Goal: Task Accomplishment & Management: Use online tool/utility

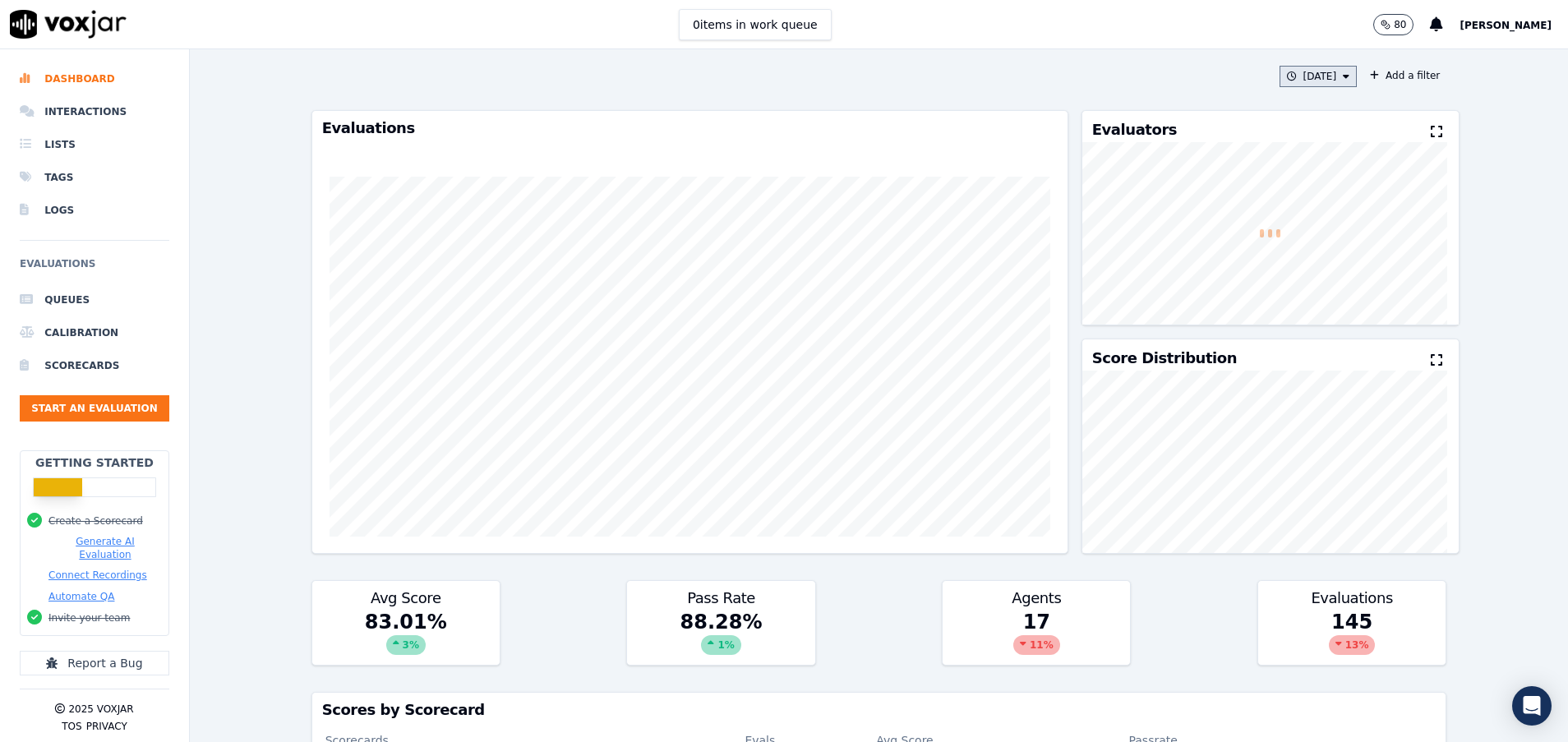
click at [1282, 78] on button "[DATE]" at bounding box center [1319, 76] width 78 height 21
click at [1317, 277] on button "Add" at bounding box center [1333, 265] width 32 height 26
click at [142, 413] on button "Start an Evaluation" at bounding box center [95, 408] width 150 height 26
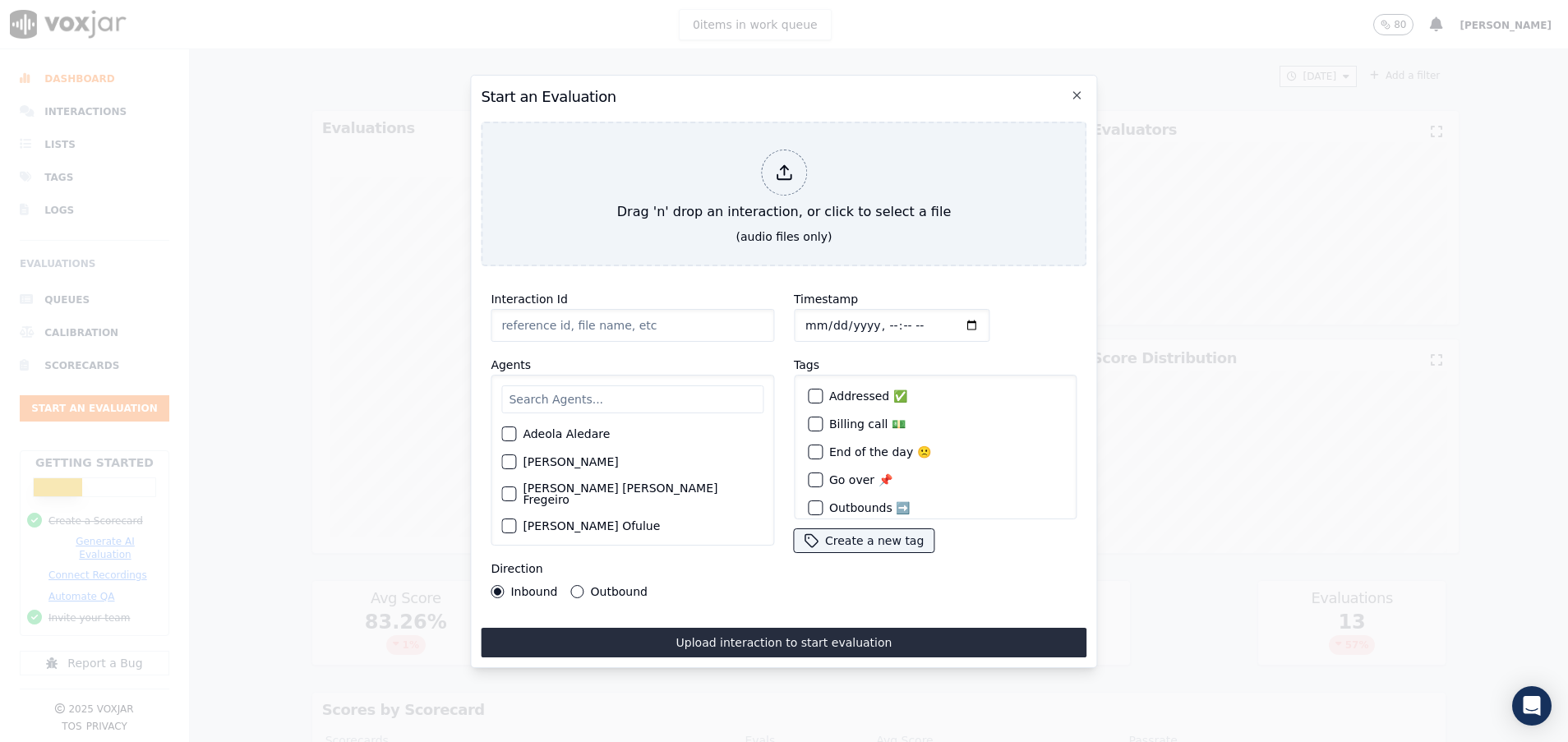
paste input "355336921"
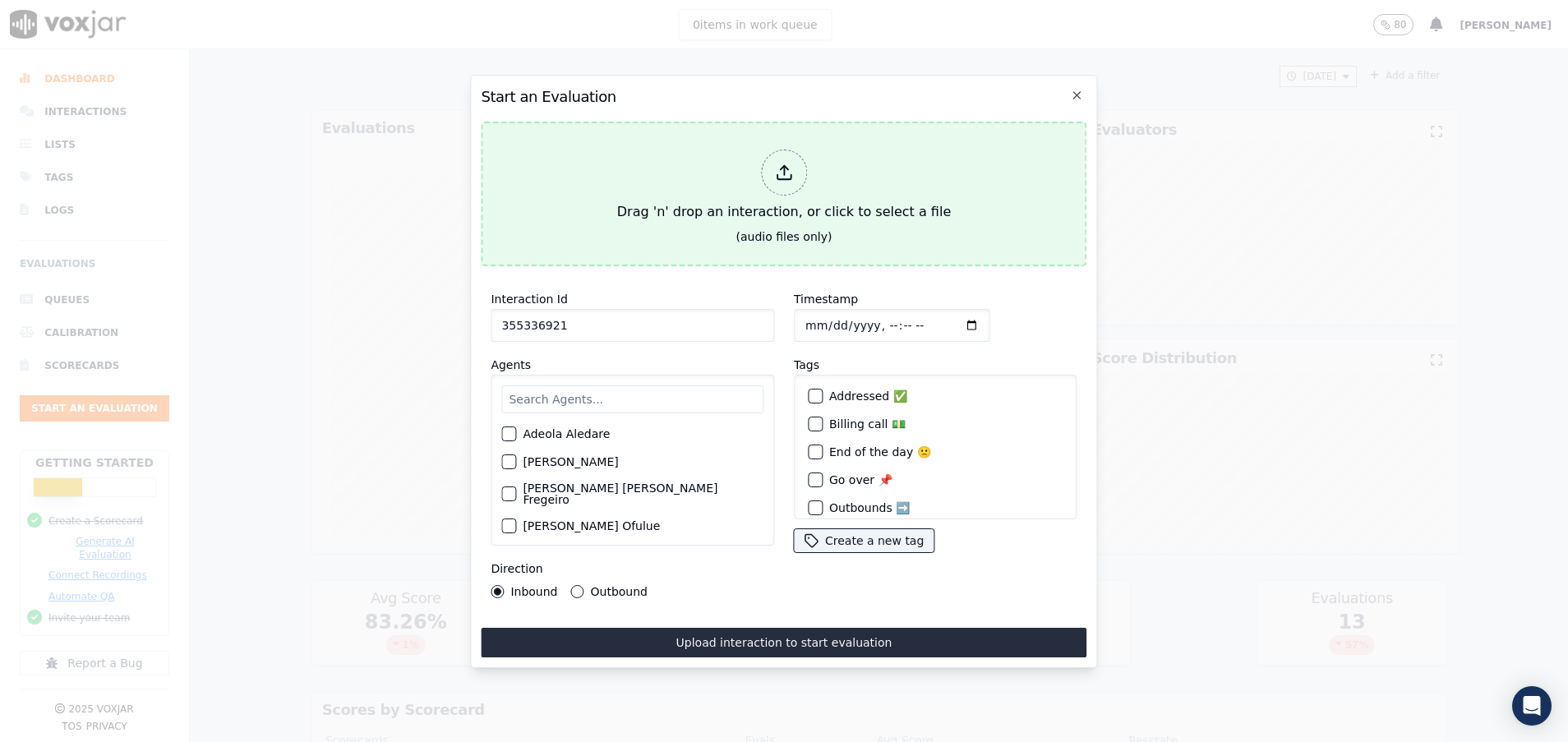
type input "355336921"
click at [596, 220] on button "Drag 'n' drop an interaction, or click to select a file (audio files only)" at bounding box center [784, 193] width 606 height 145
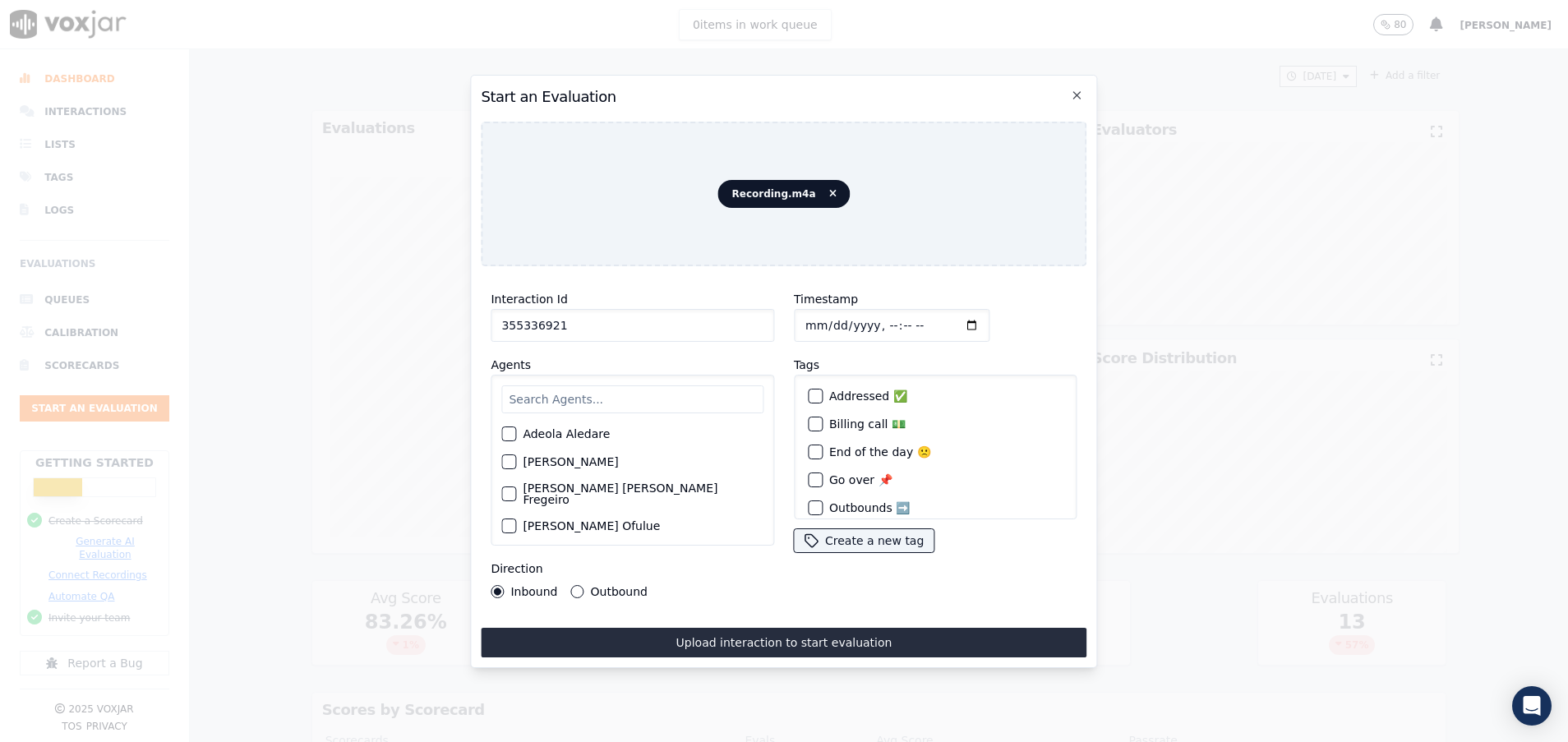
click at [549, 392] on input "text" at bounding box center [632, 399] width 262 height 28
type input "maks"
click at [508, 434] on div "button" at bounding box center [507, 439] width 12 height 12
click at [580, 585] on button "Outbound" at bounding box center [578, 591] width 13 height 13
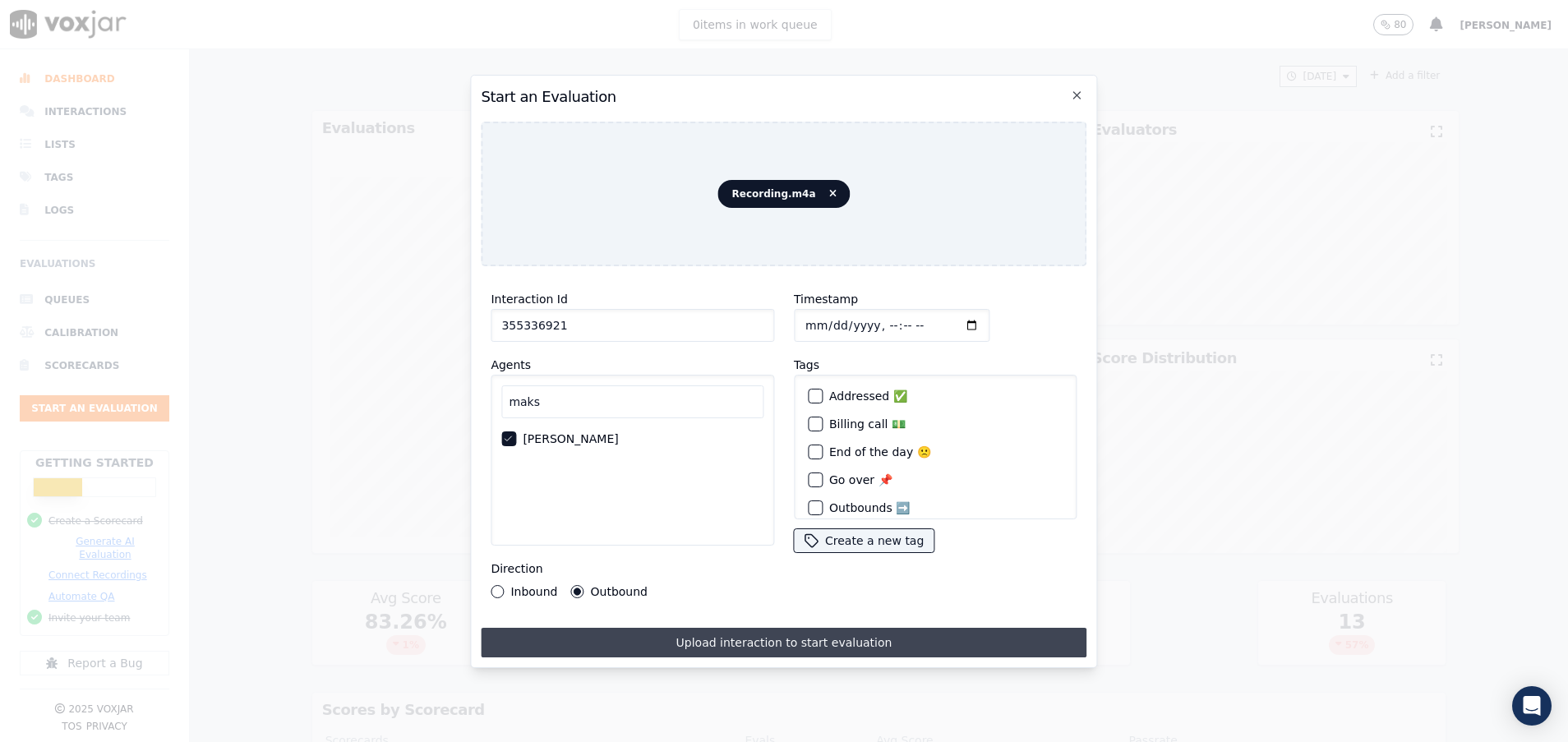
click at [614, 643] on button "Upload interaction to start evaluation" at bounding box center [784, 643] width 606 height 29
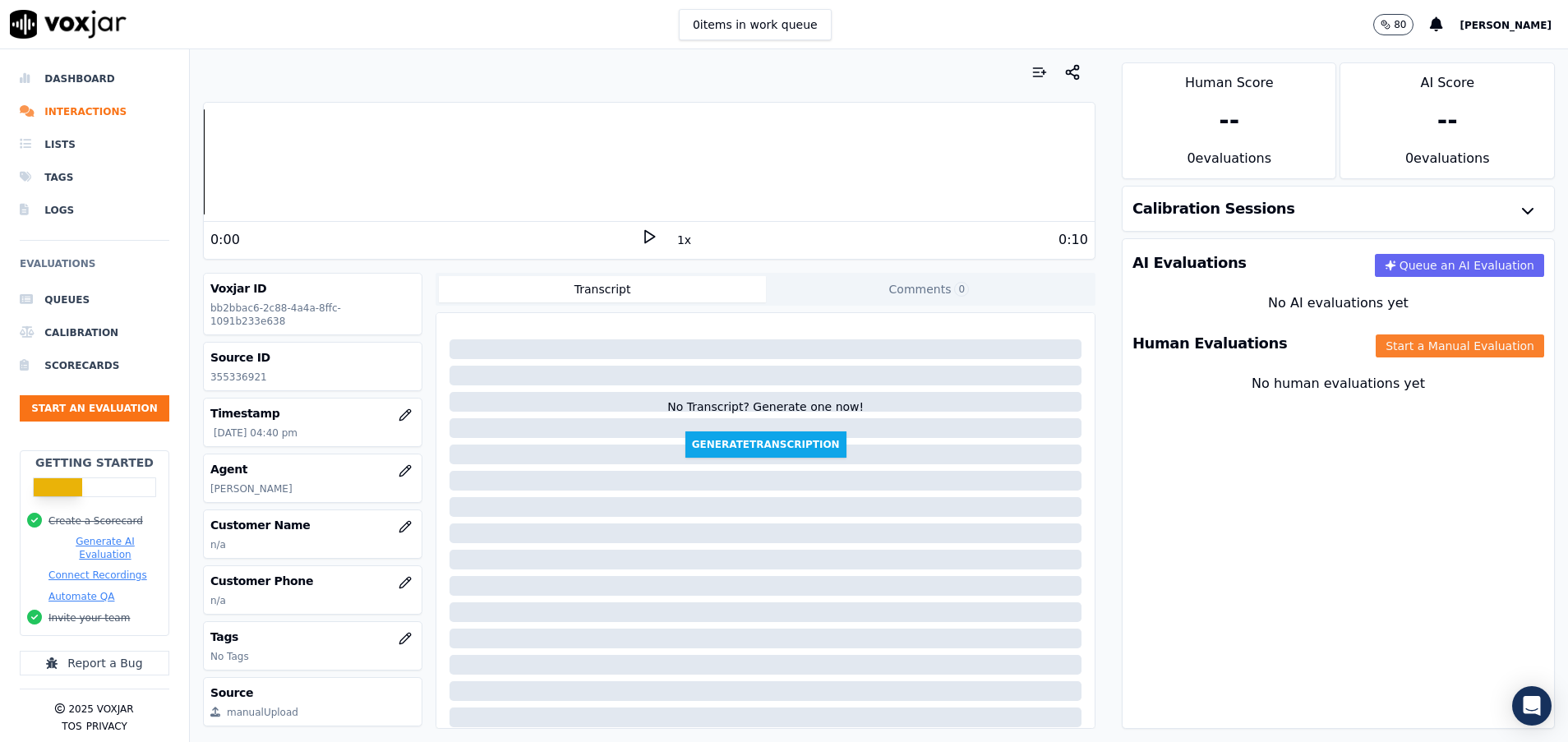
click at [1427, 346] on button "Start a Manual Evaluation" at bounding box center [1460, 346] width 169 height 23
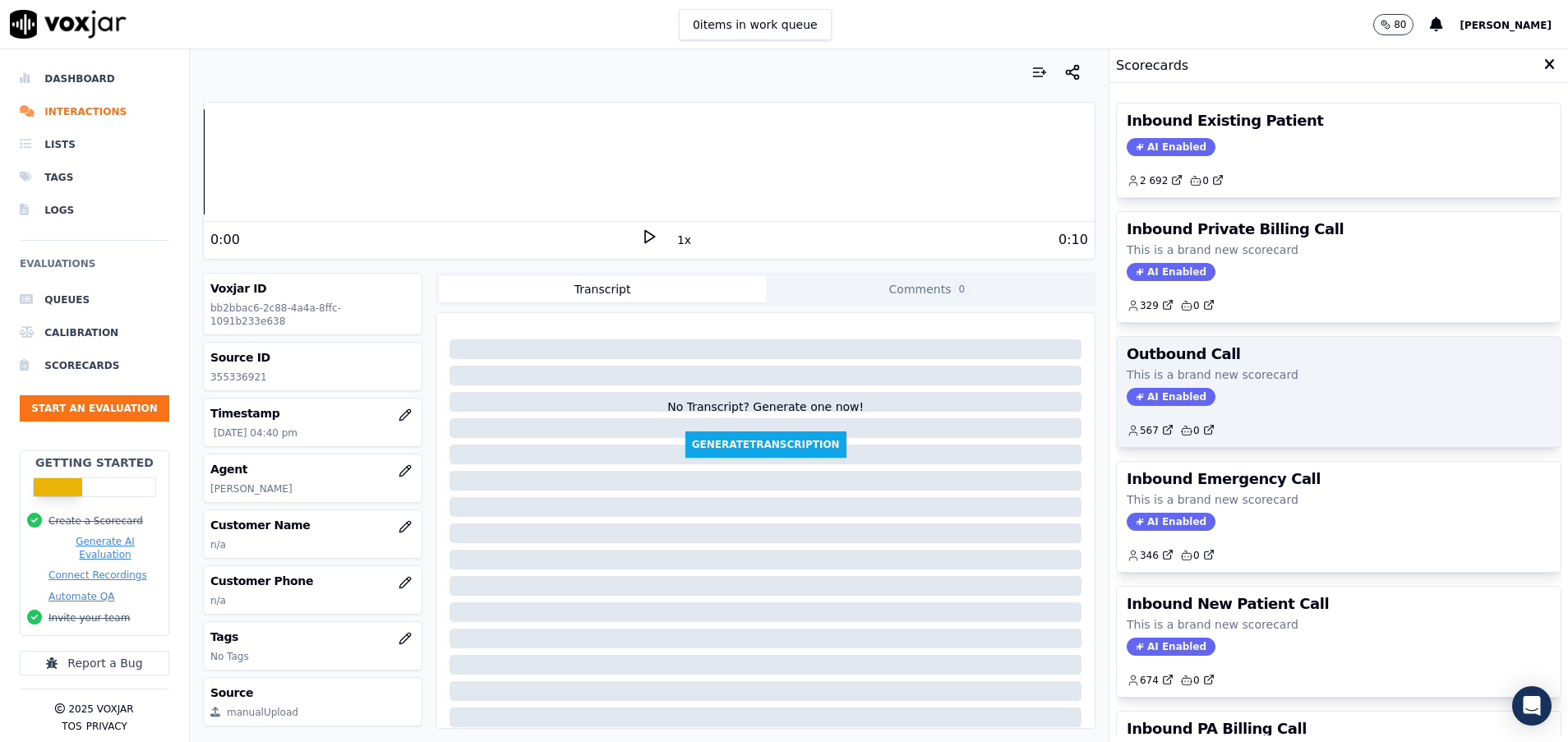
click at [1248, 376] on p "This is a brand new scorecard" at bounding box center [1339, 375] width 424 height 16
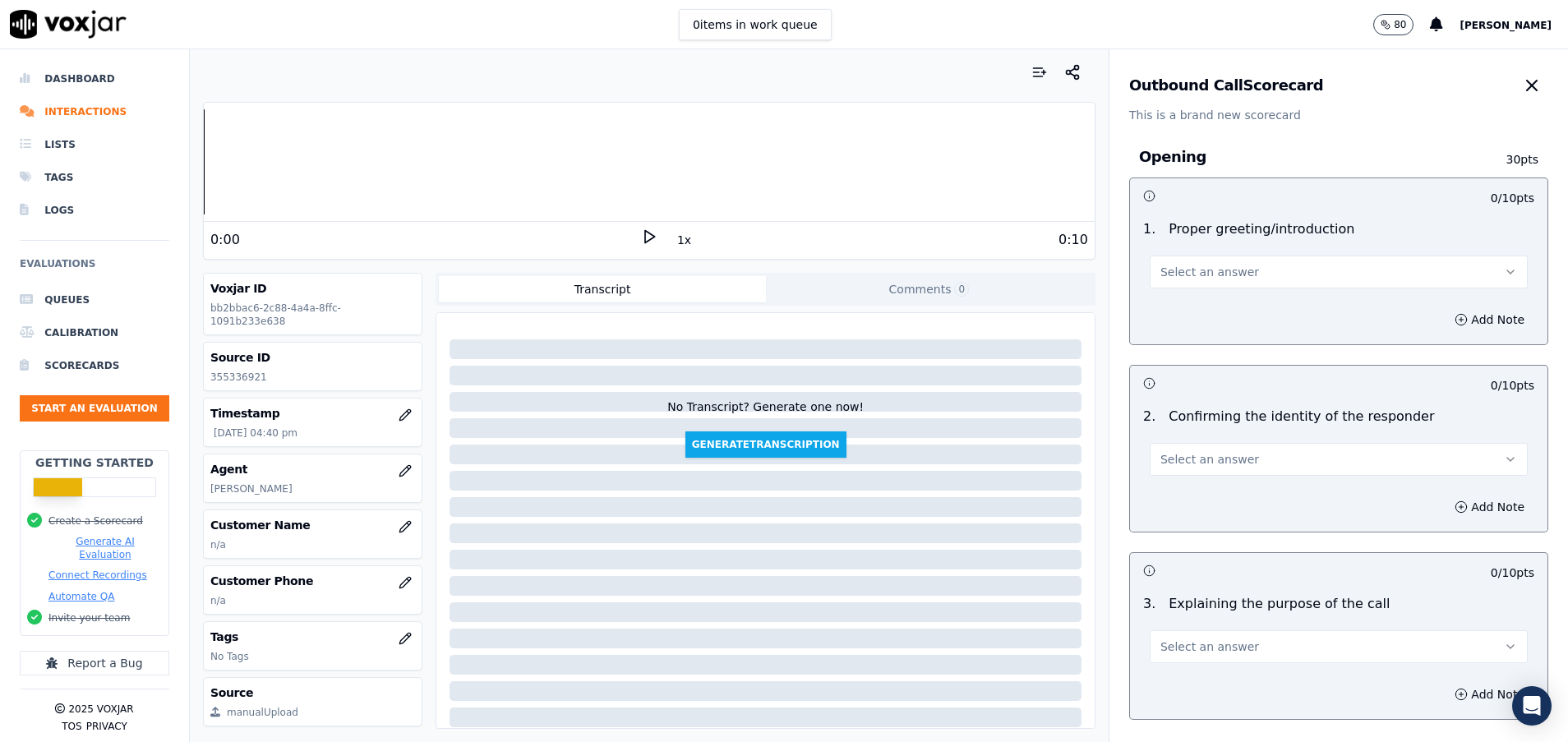
click at [1195, 274] on span "Select an answer" at bounding box center [1210, 272] width 99 height 16
click at [1191, 306] on div "Yes" at bounding box center [1298, 308] width 339 height 26
click at [1184, 455] on span "Select an answer" at bounding box center [1210, 459] width 99 height 16
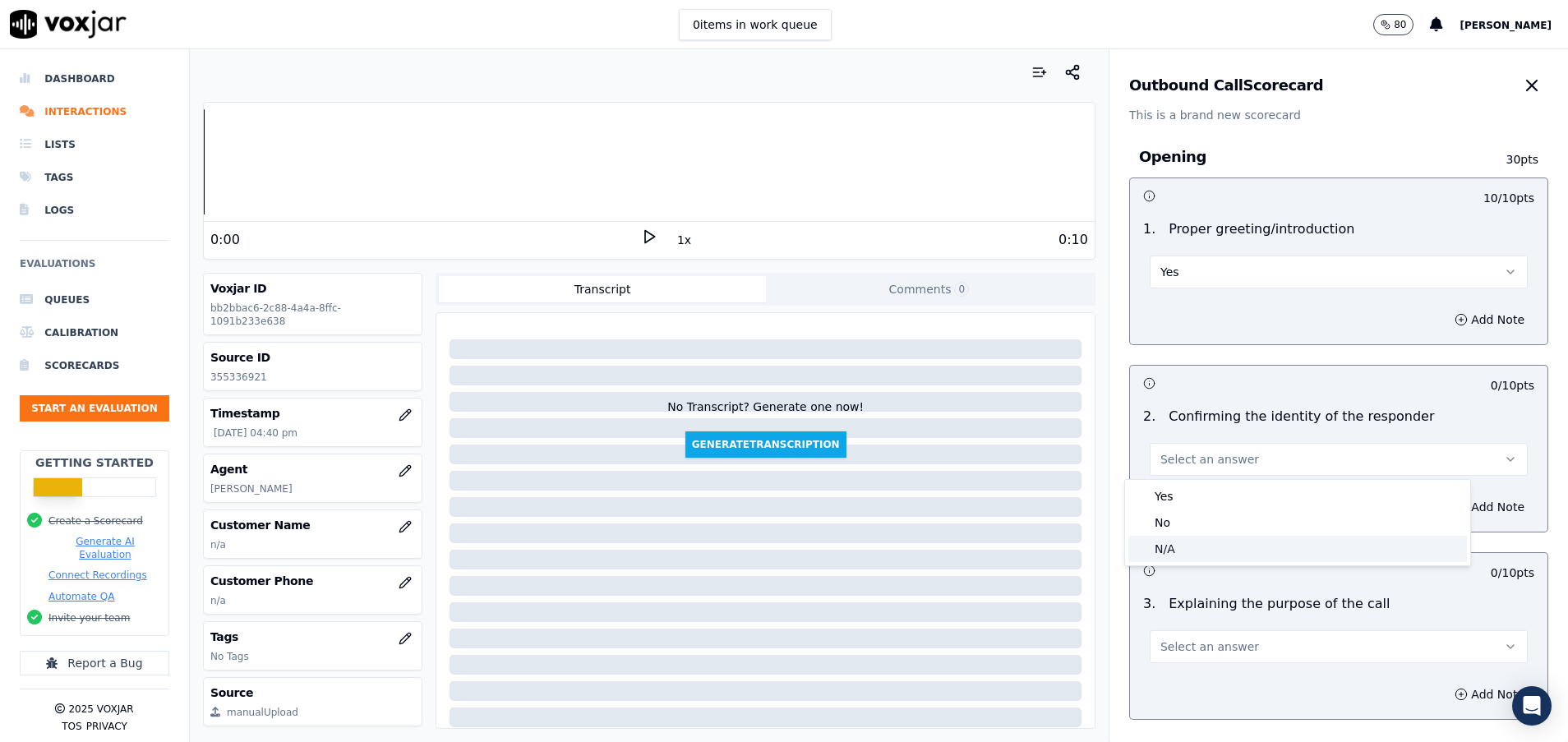
click at [1183, 556] on div "N/A" at bounding box center [1298, 549] width 339 height 26
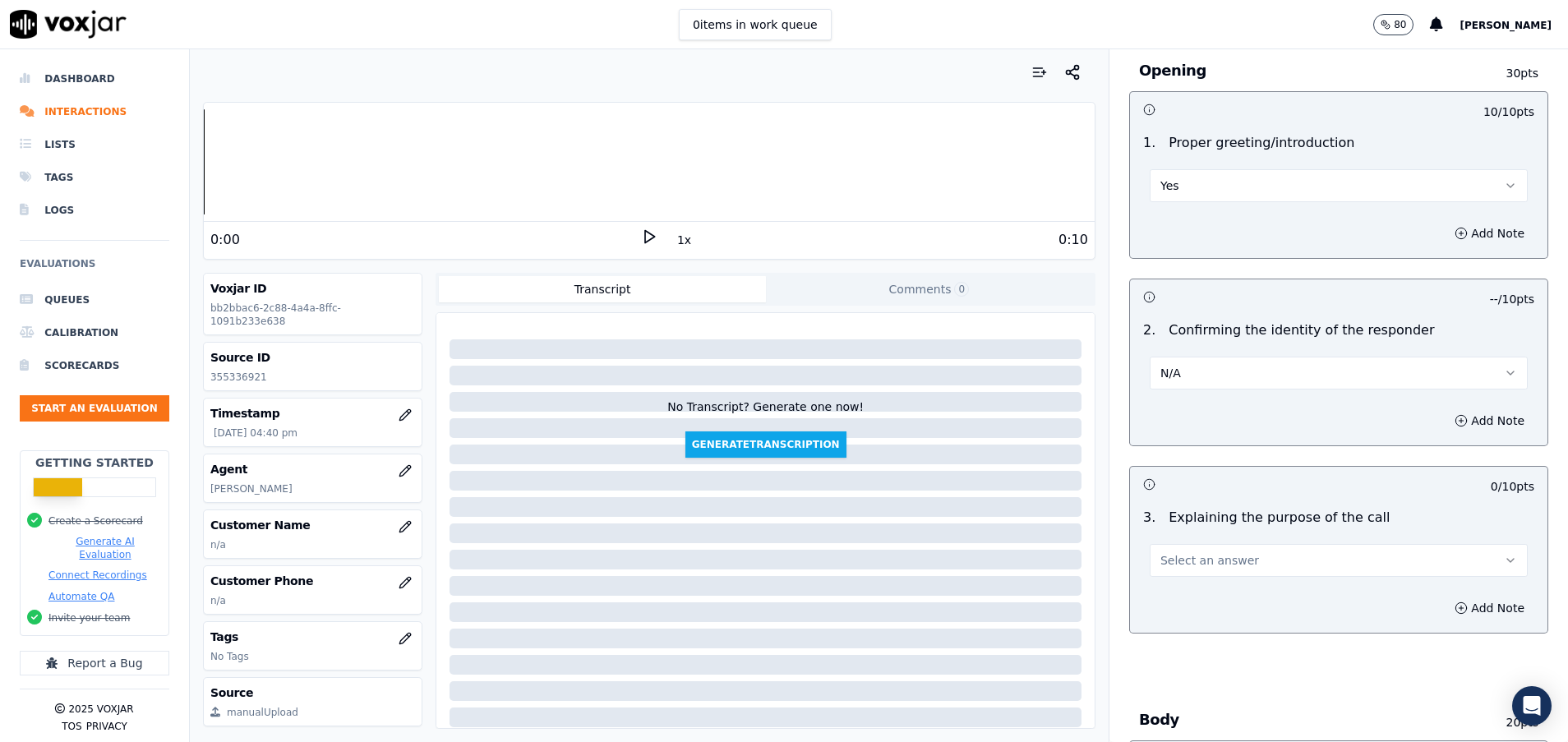
scroll to position [123, 0]
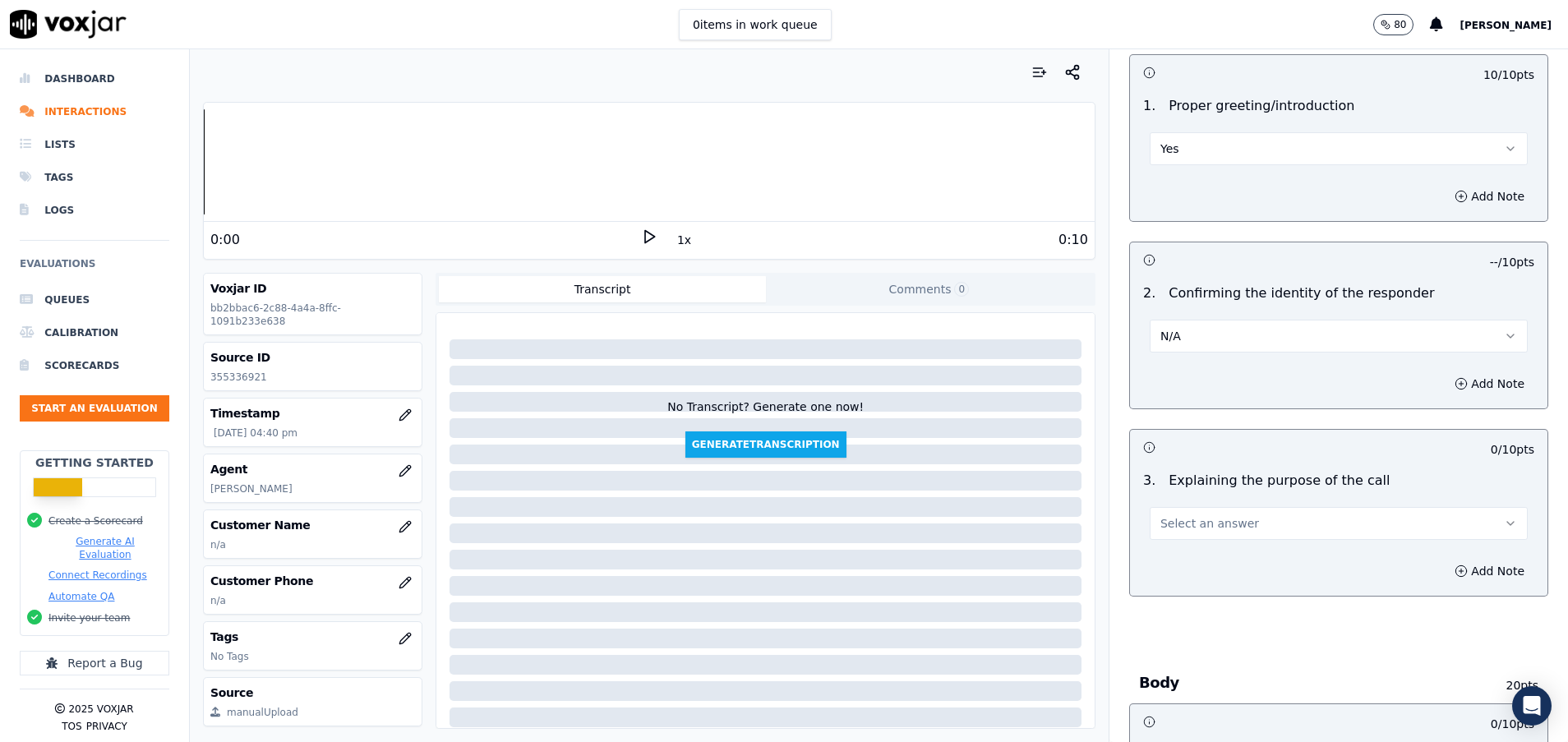
click at [1181, 524] on span "Select an answer" at bounding box center [1210, 524] width 99 height 16
click at [1179, 556] on div "Yes" at bounding box center [1298, 560] width 339 height 26
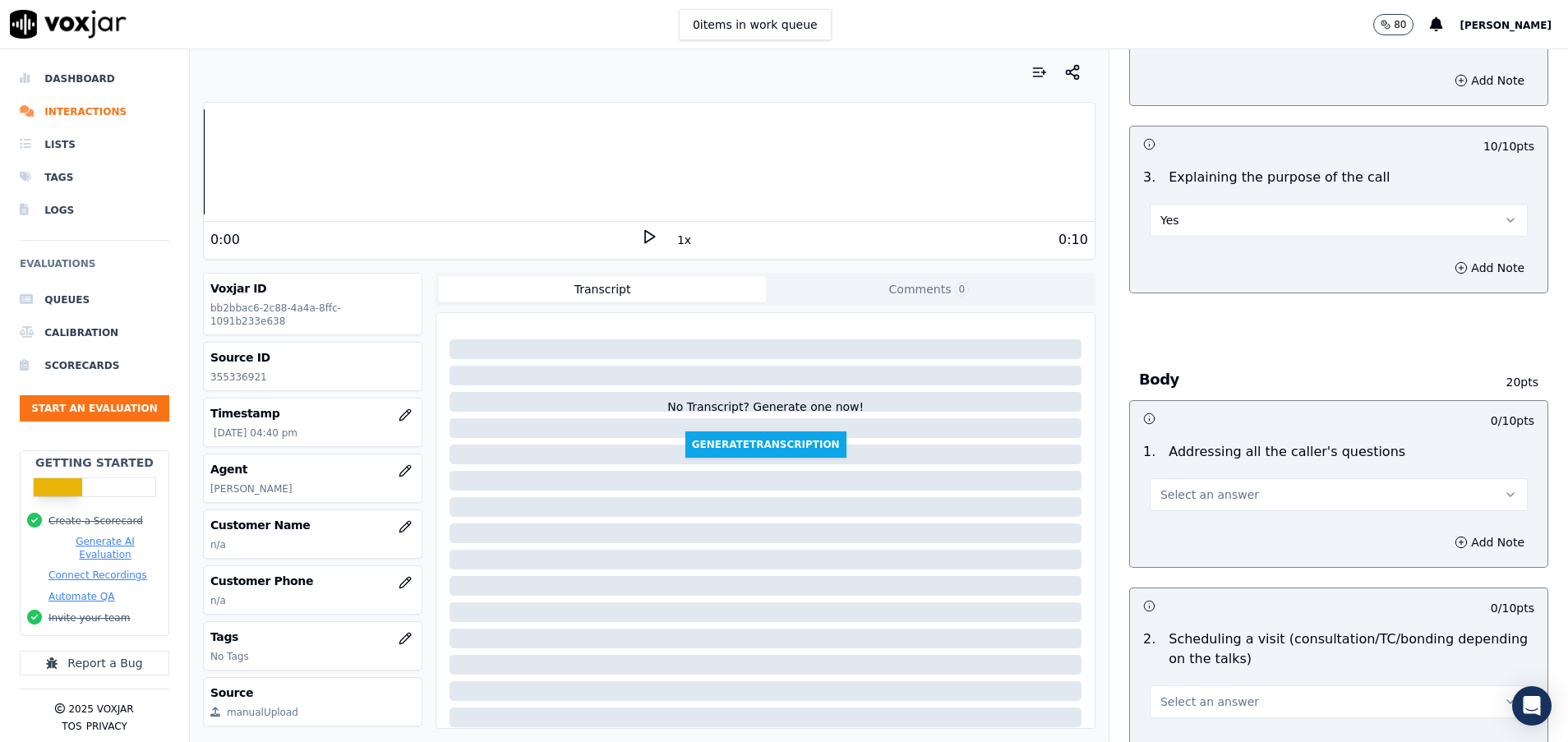
scroll to position [493, 0]
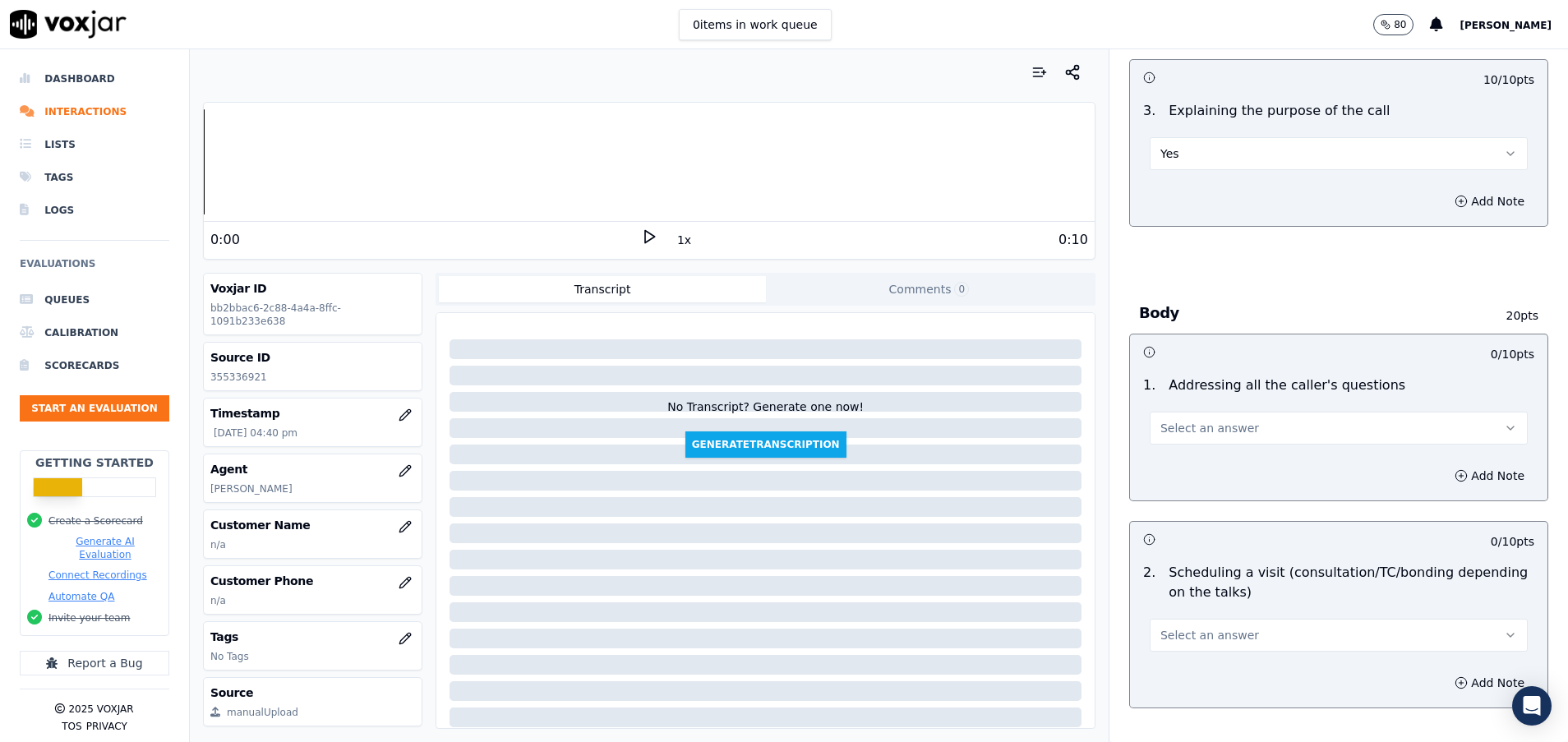
click at [1185, 434] on span "Select an answer" at bounding box center [1210, 428] width 99 height 16
click at [1185, 458] on div "Yes" at bounding box center [1298, 465] width 339 height 26
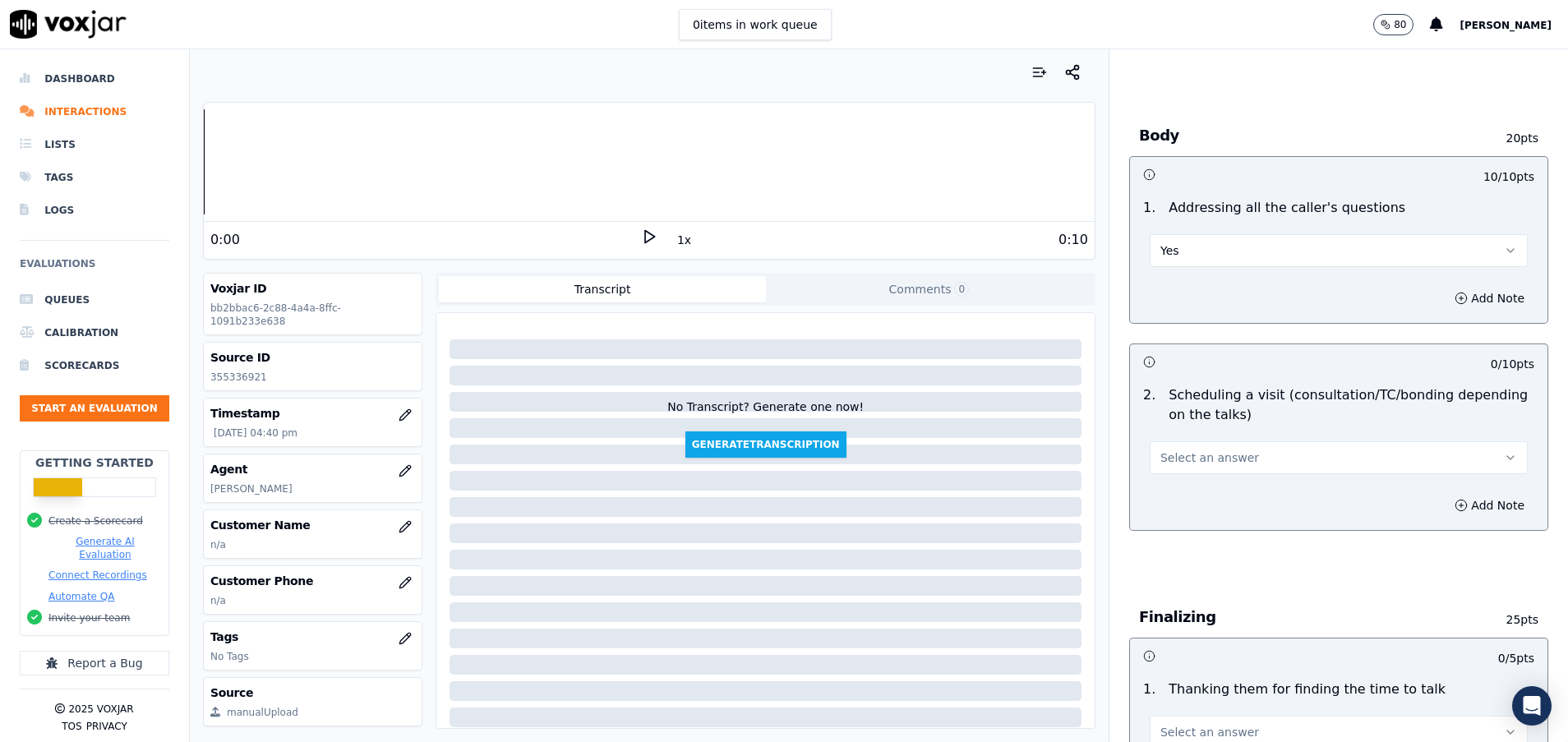
scroll to position [740, 0]
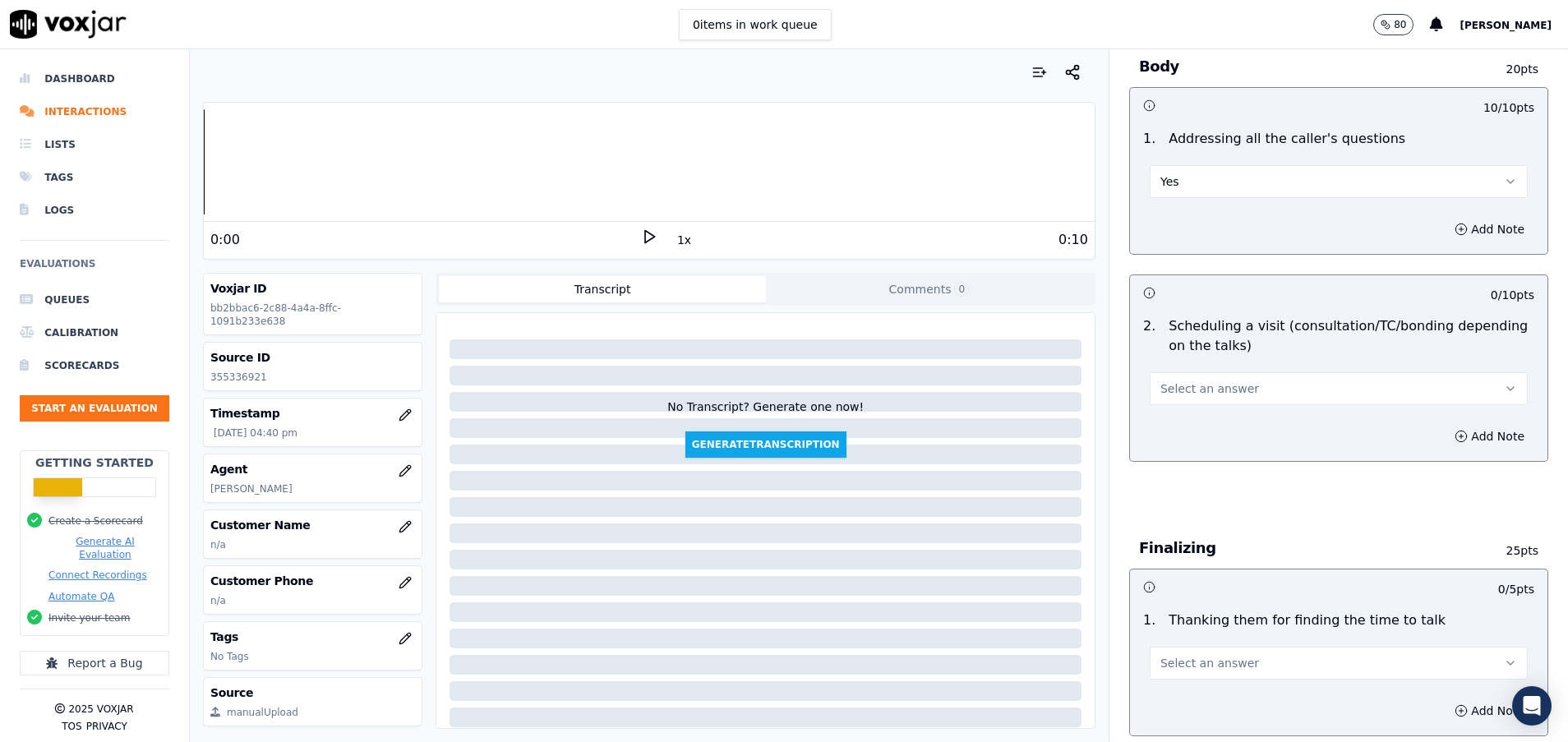
click at [1192, 392] on span "Select an answer" at bounding box center [1210, 389] width 99 height 16
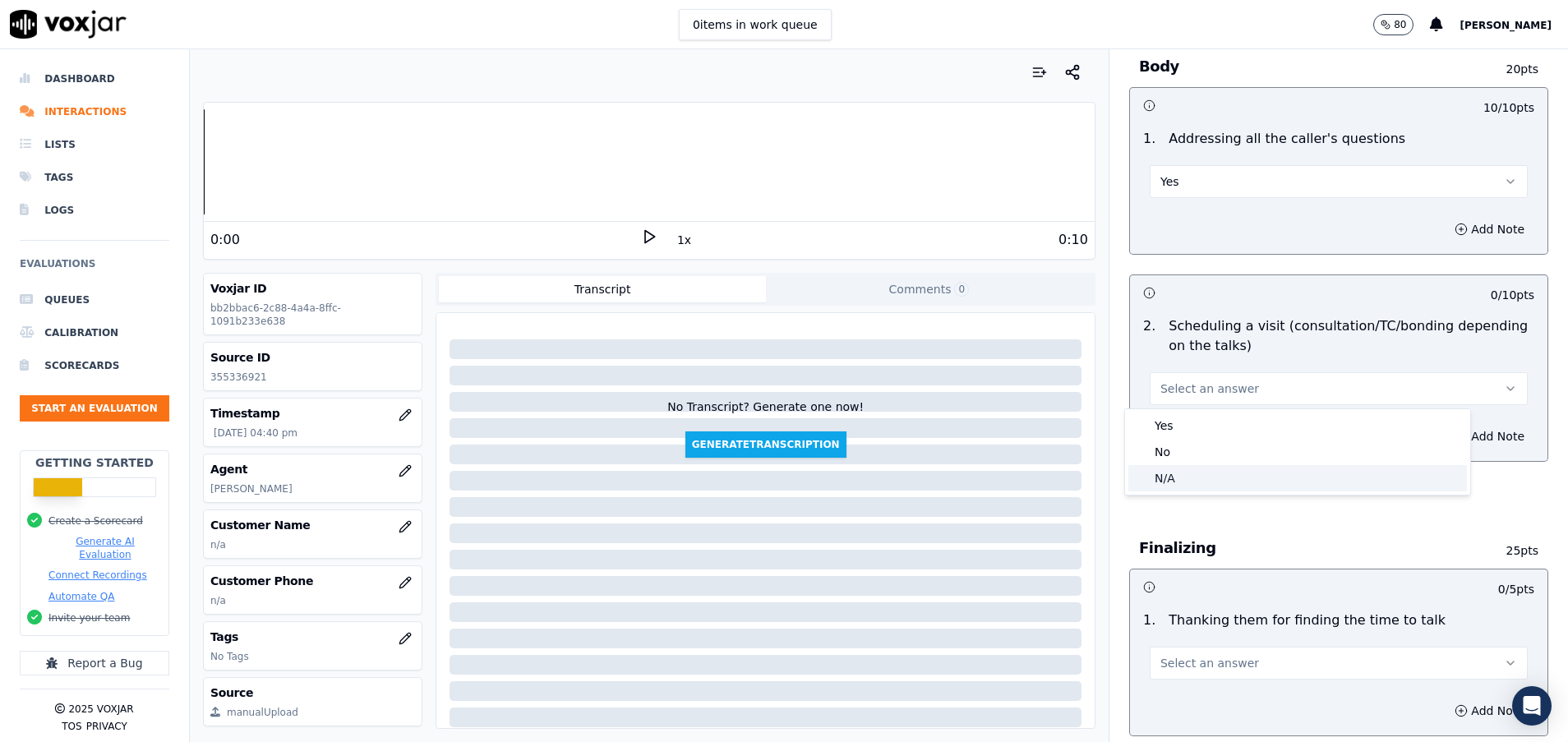
click at [1192, 479] on div "N/A" at bounding box center [1298, 478] width 339 height 26
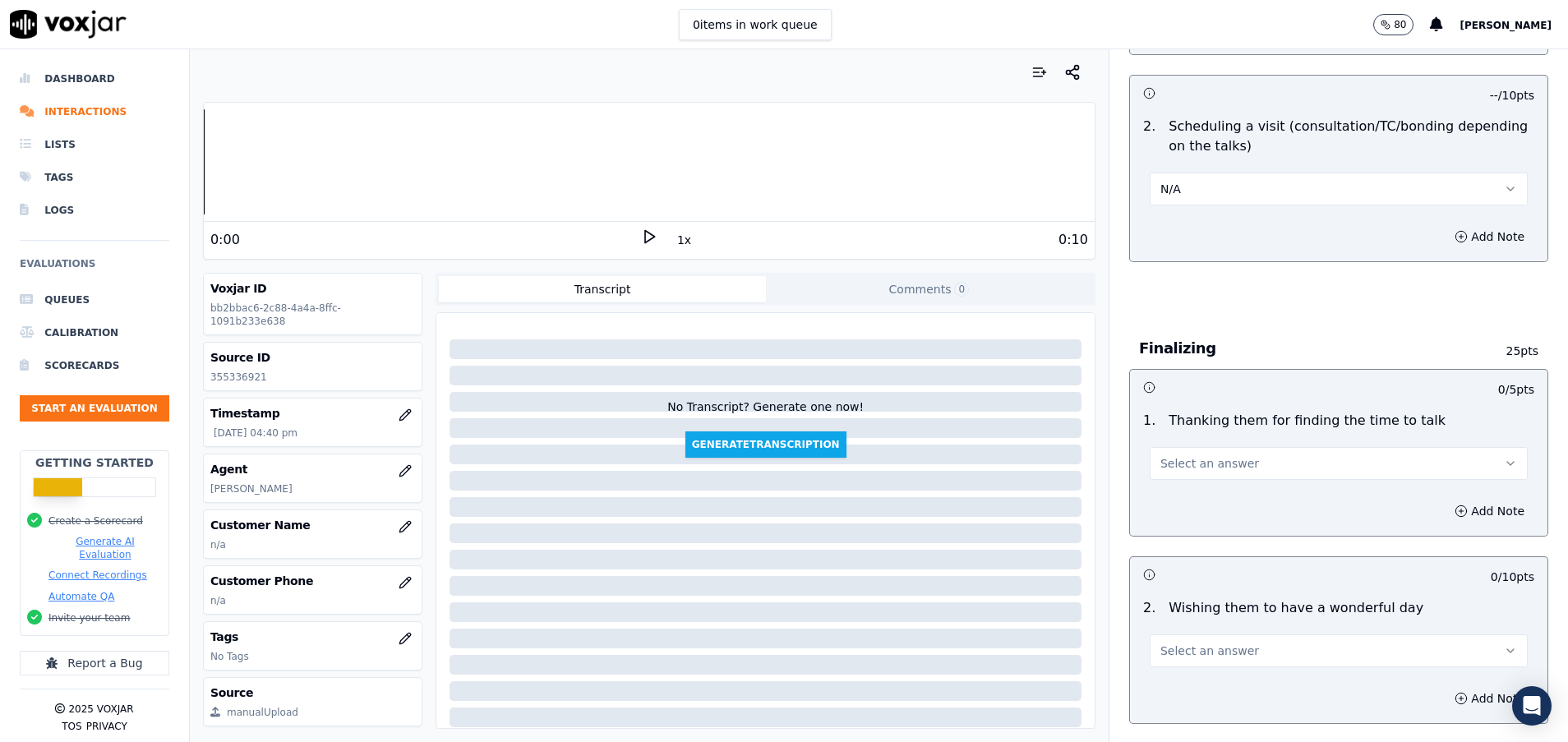
scroll to position [987, 0]
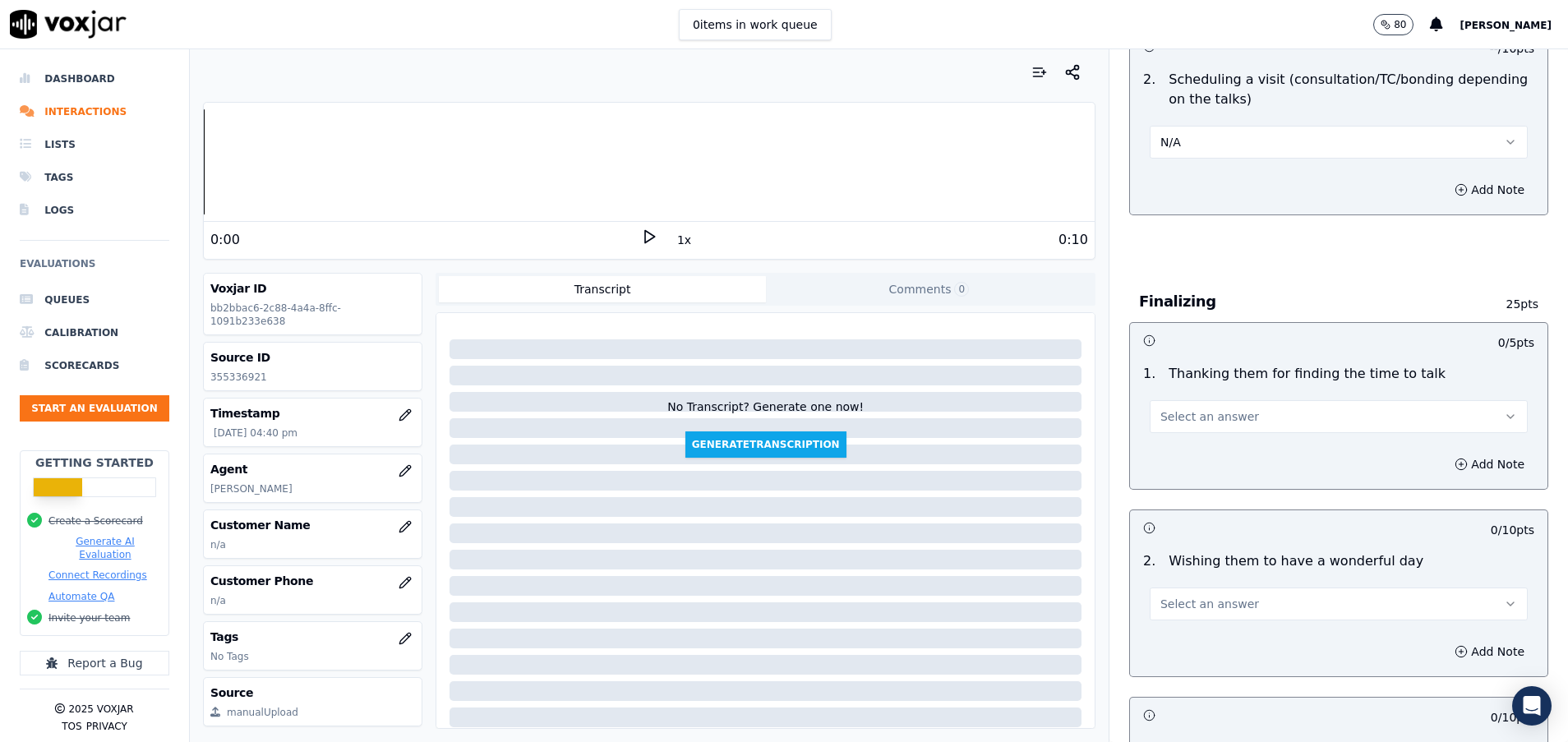
click at [1197, 411] on span "Select an answer" at bounding box center [1210, 417] width 99 height 16
click at [1197, 478] on div "No" at bounding box center [1298, 480] width 339 height 26
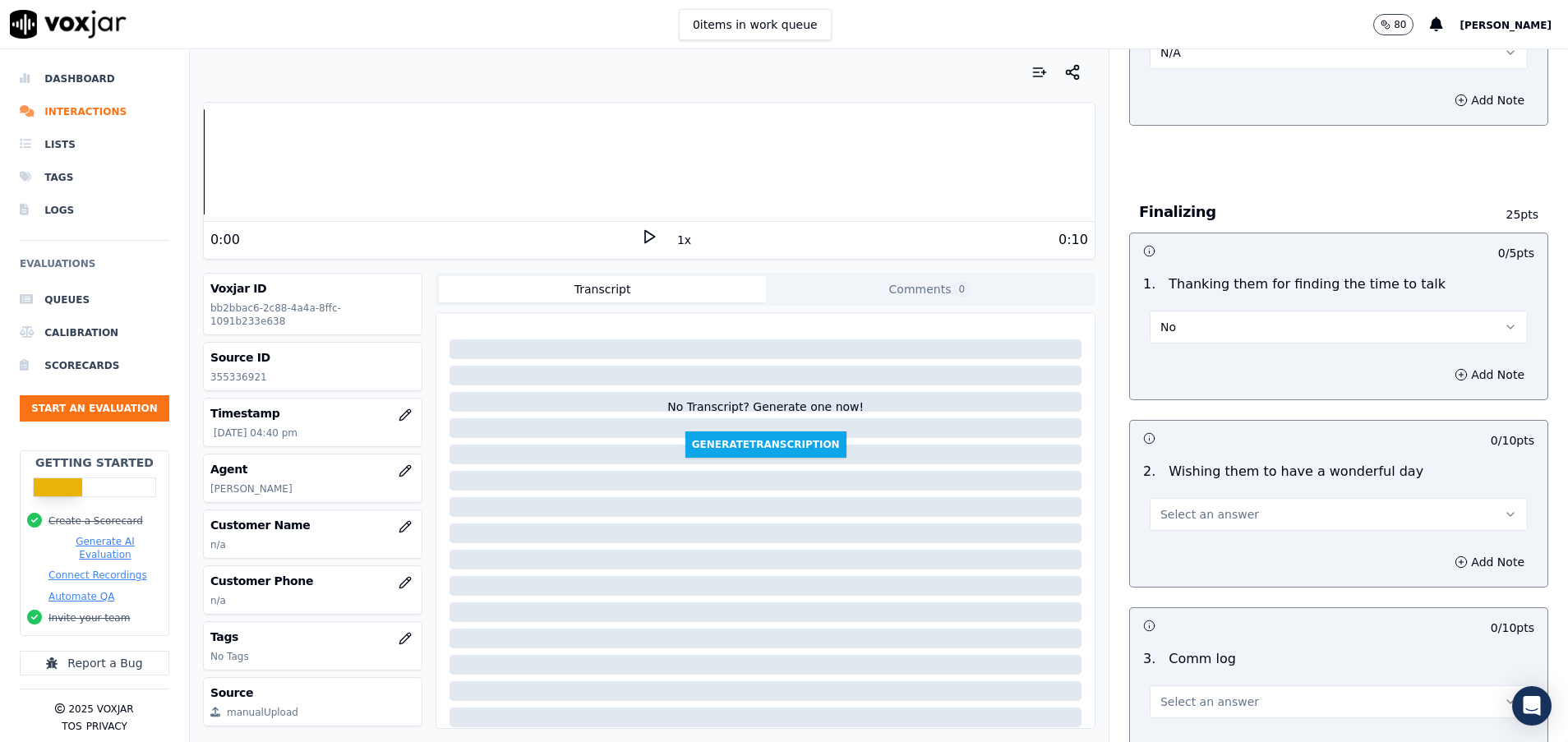
scroll to position [1110, 0]
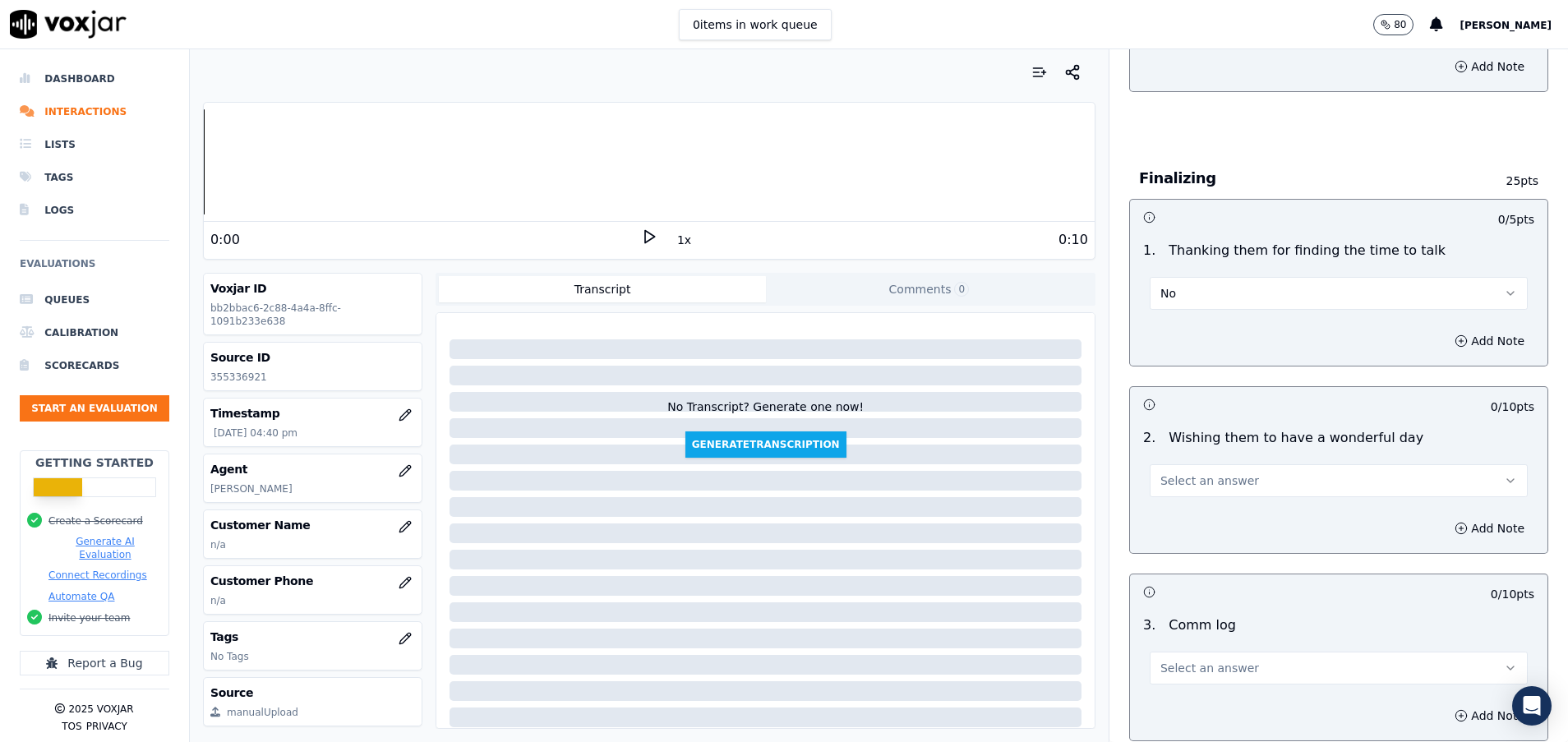
click at [1197, 484] on span "Select an answer" at bounding box center [1210, 481] width 99 height 16
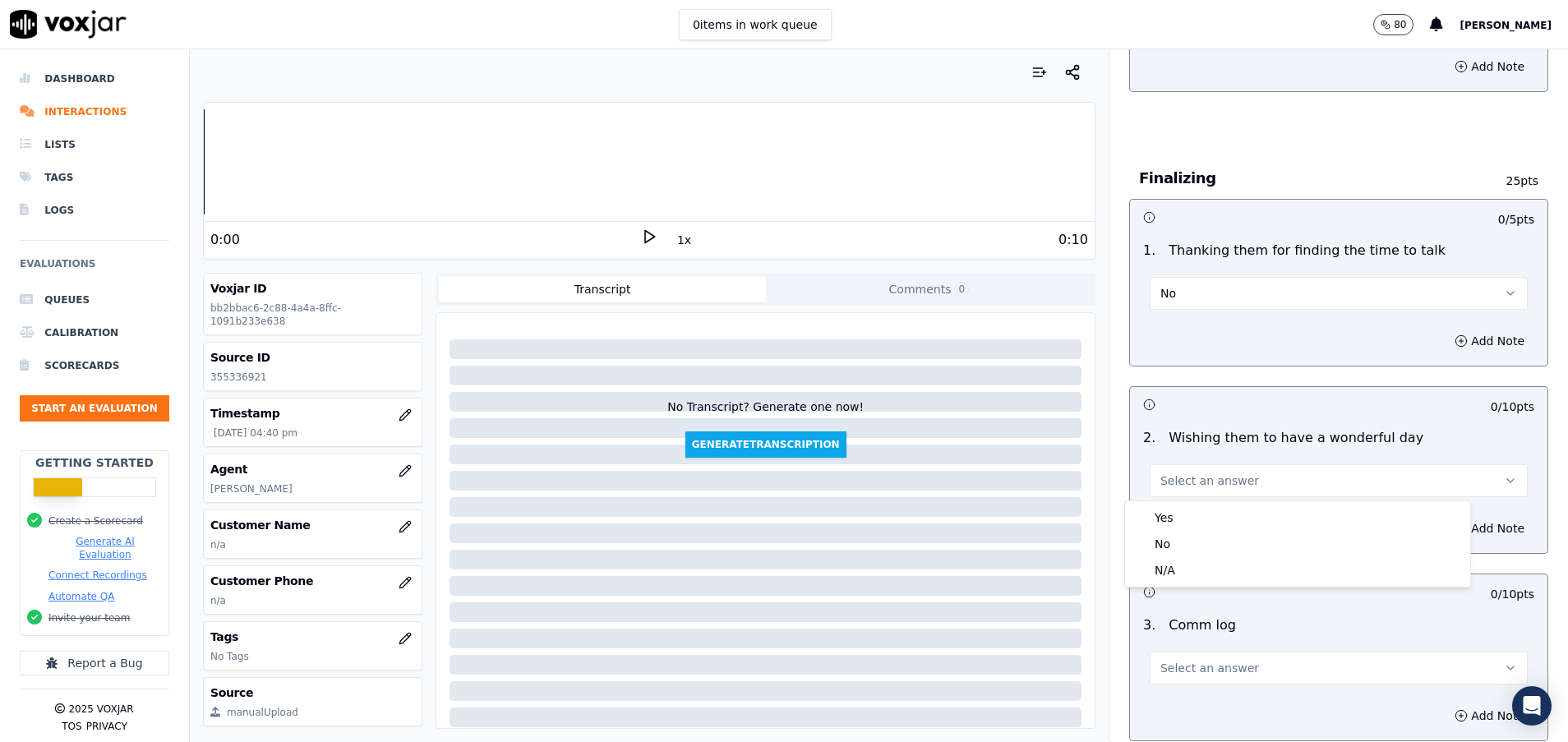
click at [1200, 501] on div "Yes No N/A" at bounding box center [1298, 544] width 345 height 86
click at [1200, 507] on div "Yes" at bounding box center [1298, 517] width 339 height 26
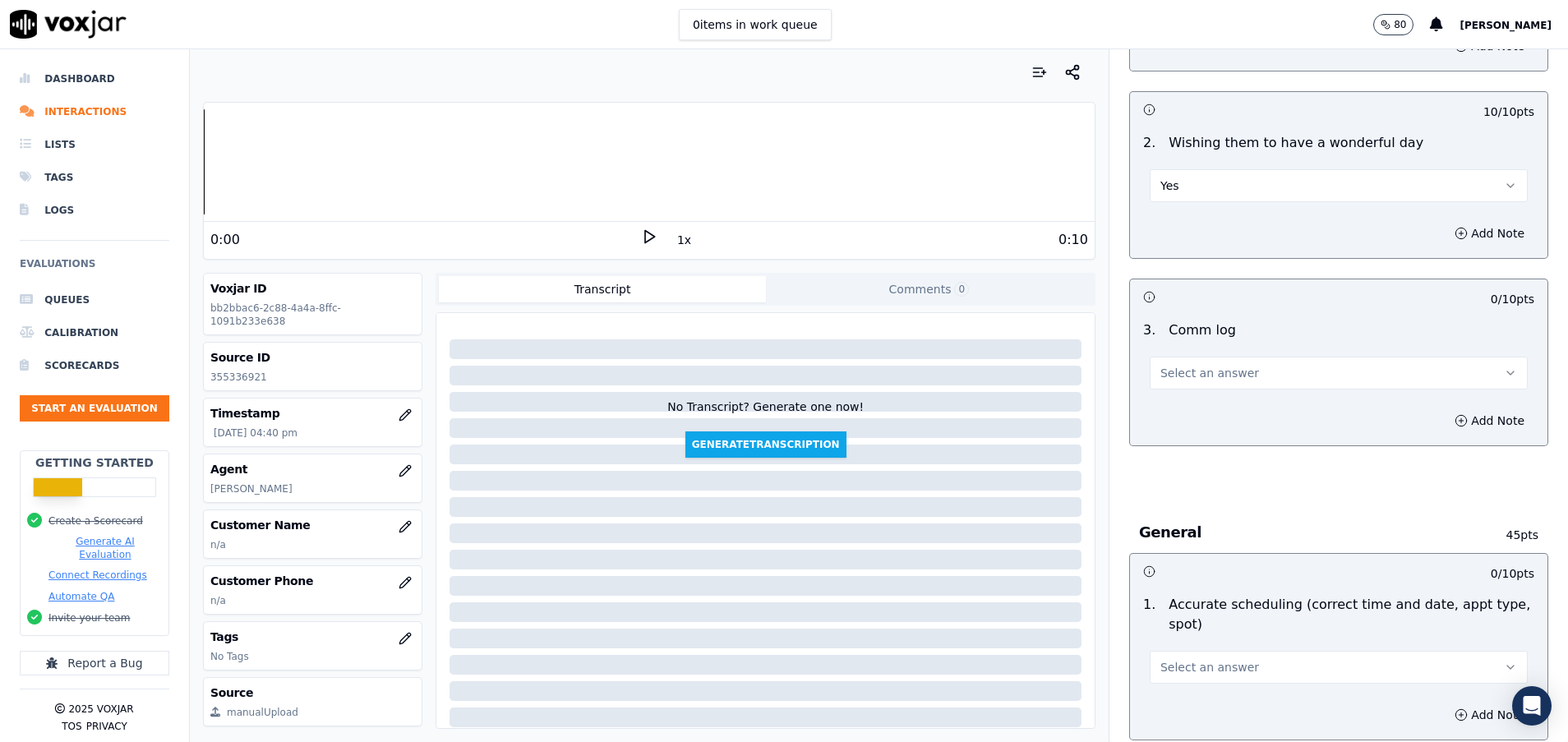
scroll to position [1479, 0]
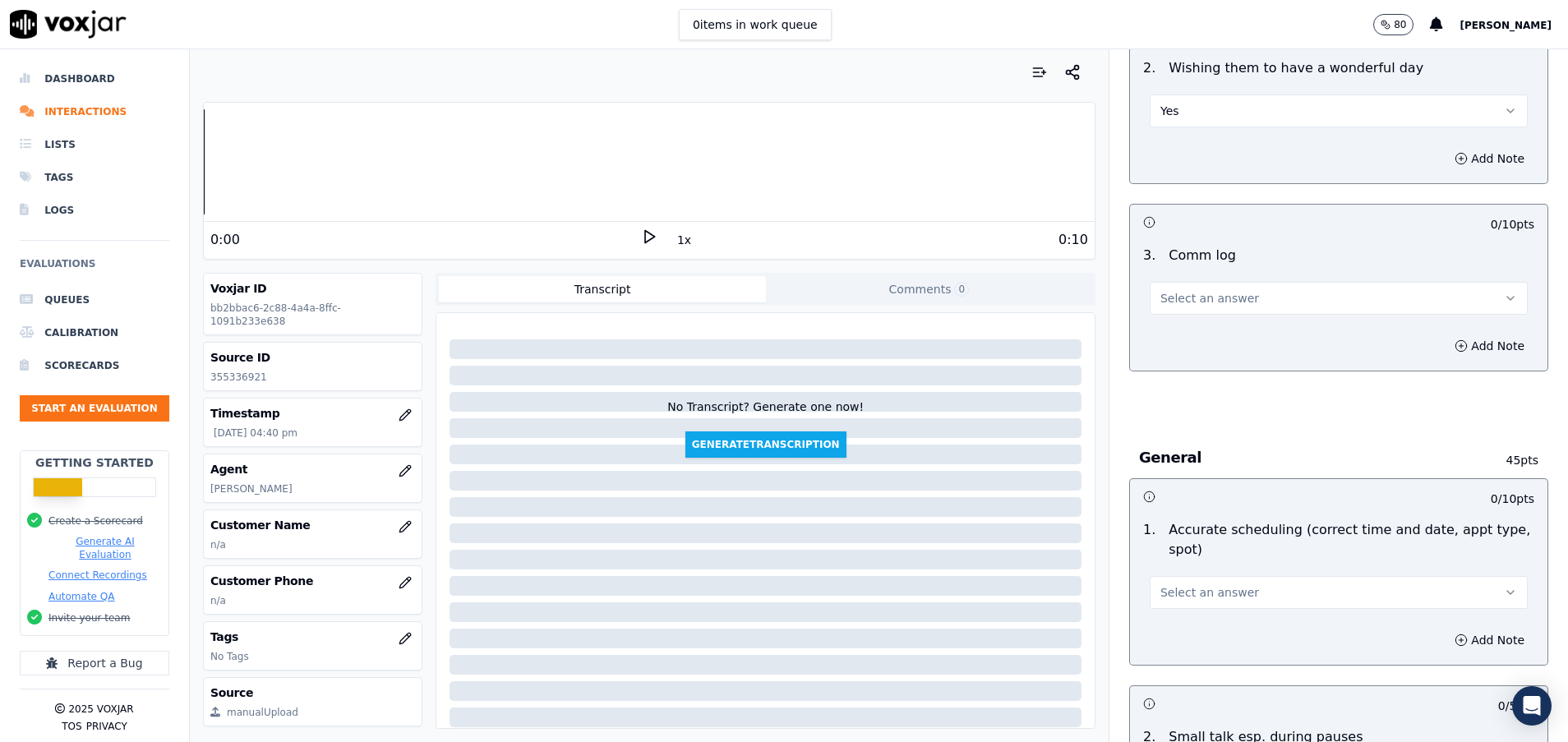
click at [1218, 598] on span "Select an answer" at bounding box center [1210, 592] width 99 height 16
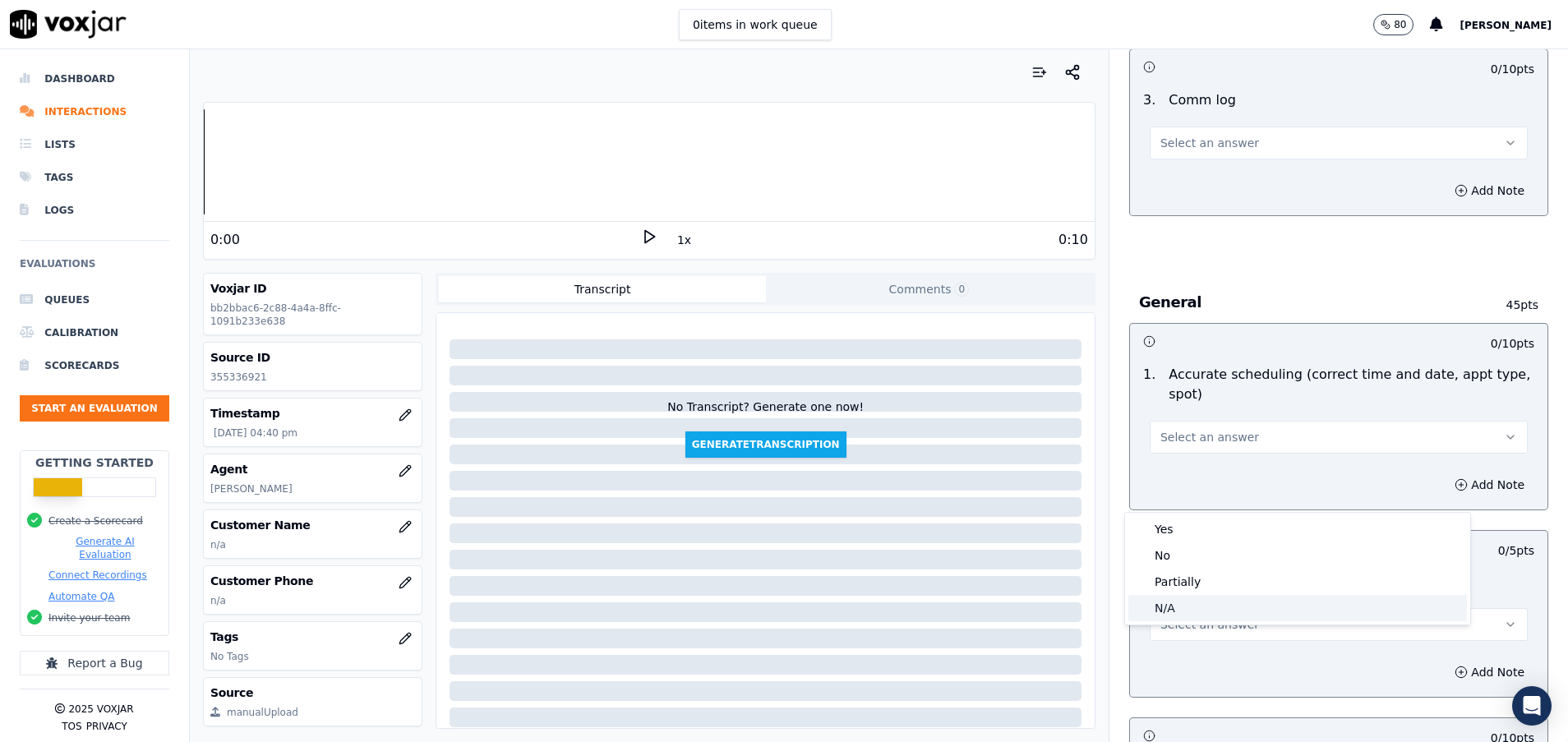
scroll to position [1726, 0]
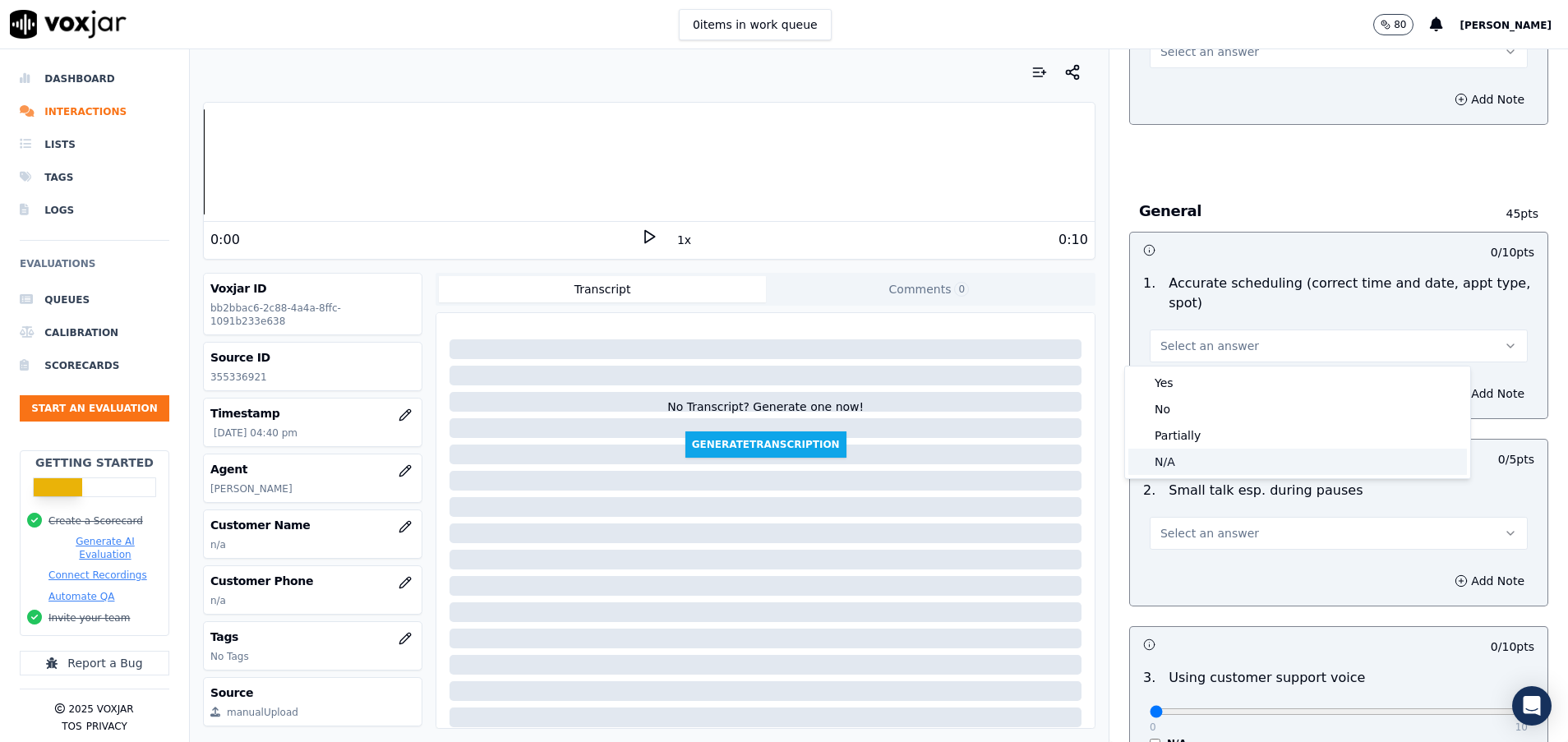
click at [1168, 460] on div "N/A" at bounding box center [1298, 462] width 339 height 26
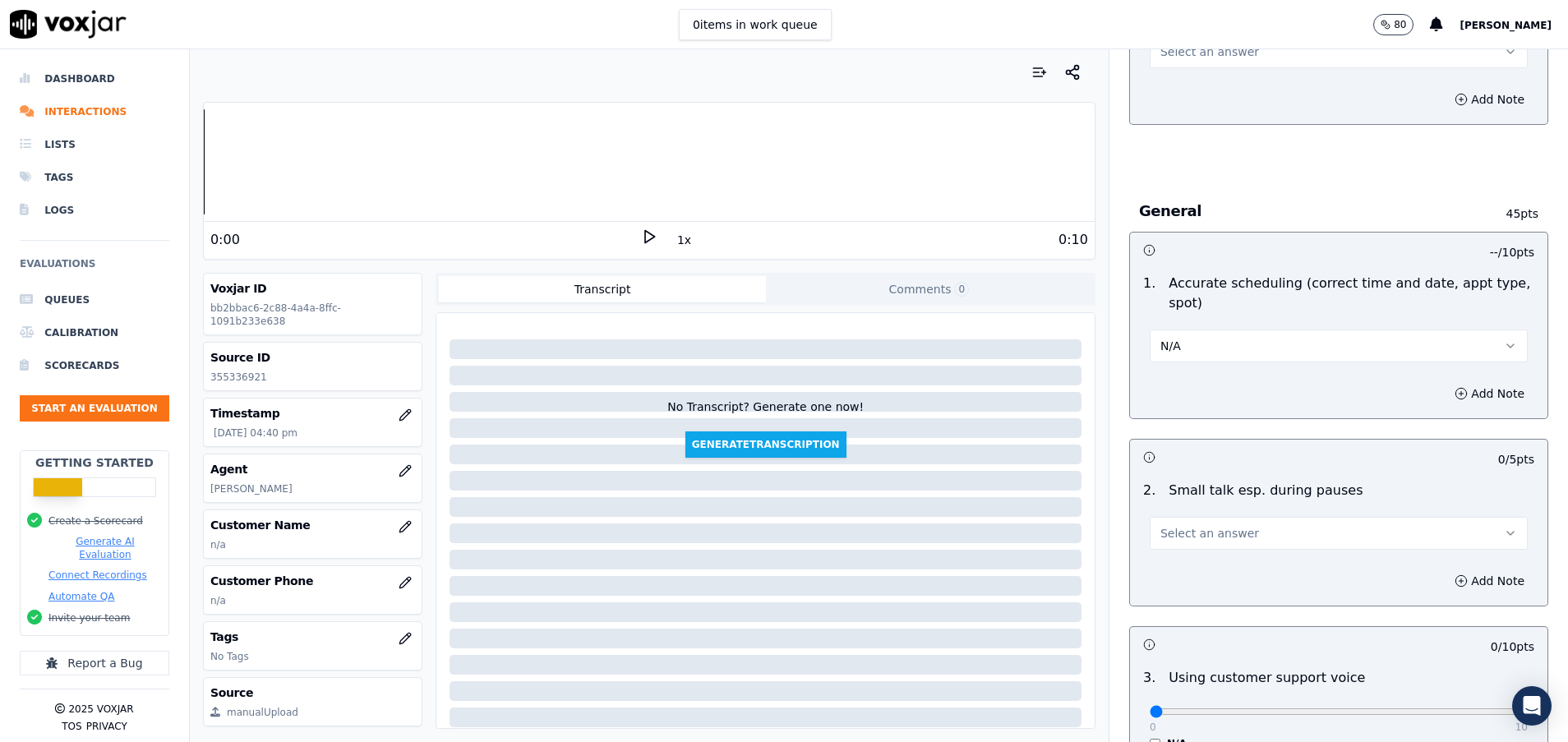
click at [1186, 535] on span "Select an answer" at bounding box center [1210, 533] width 99 height 16
click at [1186, 626] on div "N/A" at bounding box center [1298, 622] width 339 height 26
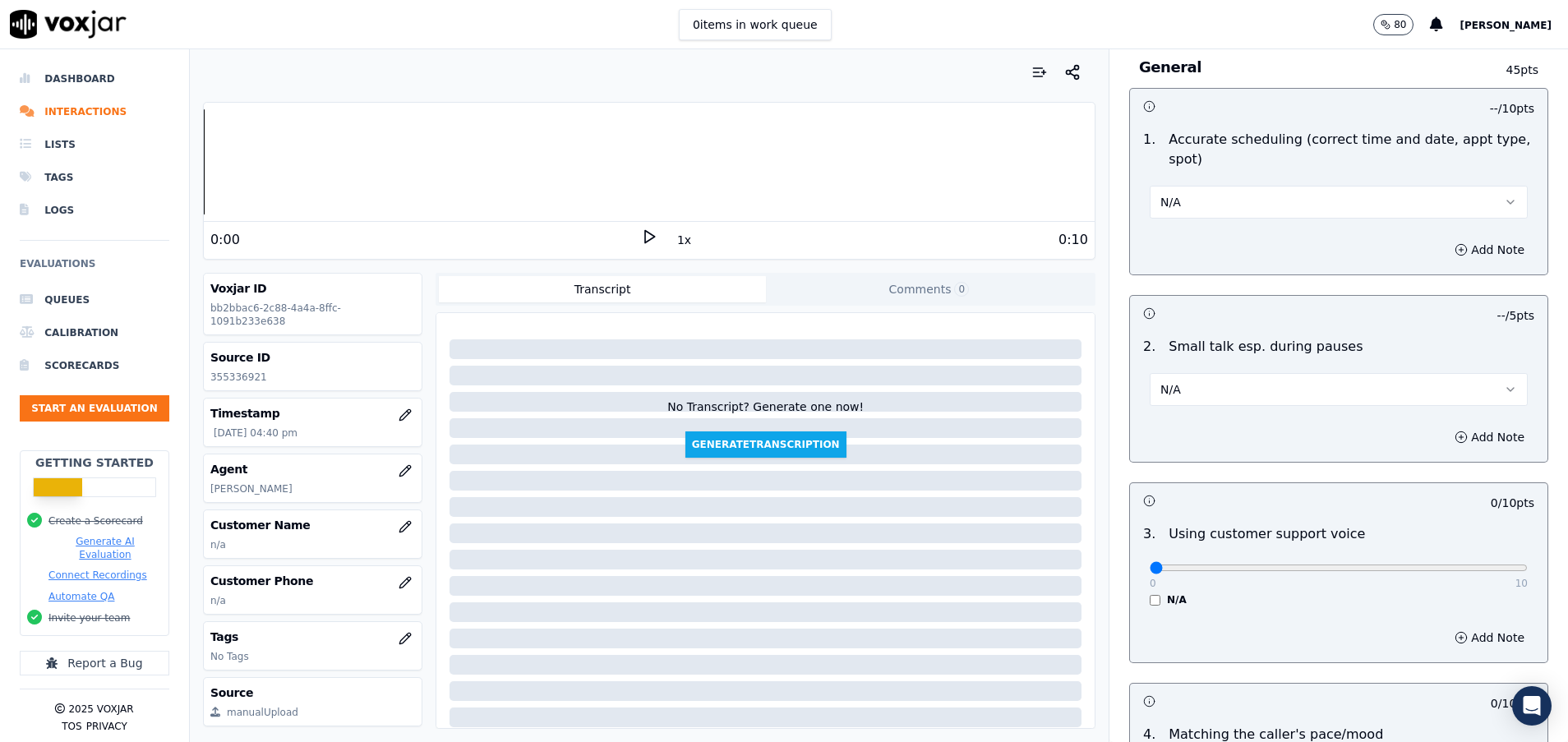
scroll to position [1972, 0]
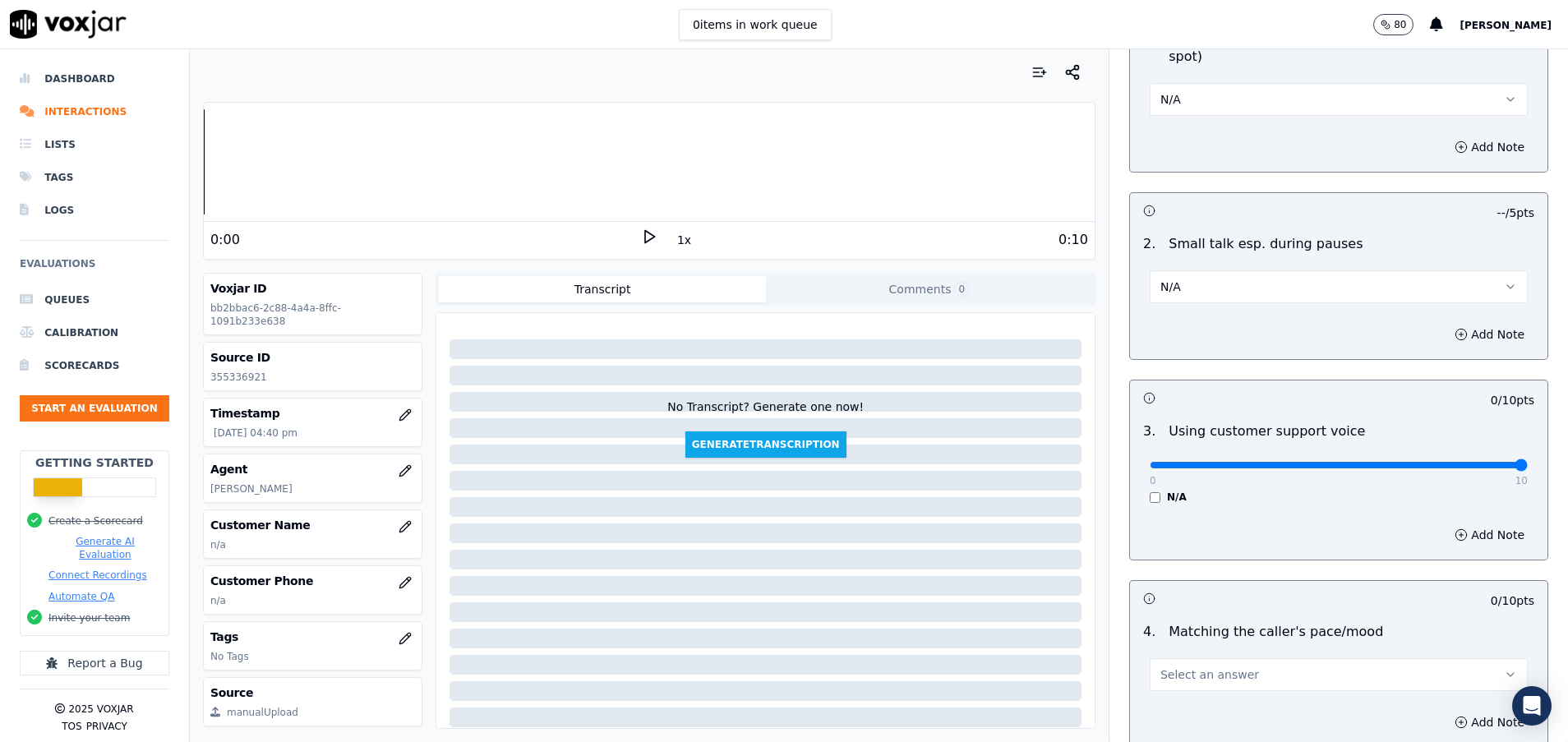
drag, startPoint x: 1131, startPoint y: 471, endPoint x: 1573, endPoint y: 469, distance: 442.0
type input "10"
click at [1528, 468] on input "range" at bounding box center [1339, 465] width 378 height 6
click at [1191, 285] on button "N/A" at bounding box center [1339, 287] width 378 height 33
click at [1166, 323] on div "Yes" at bounding box center [1298, 323] width 339 height 26
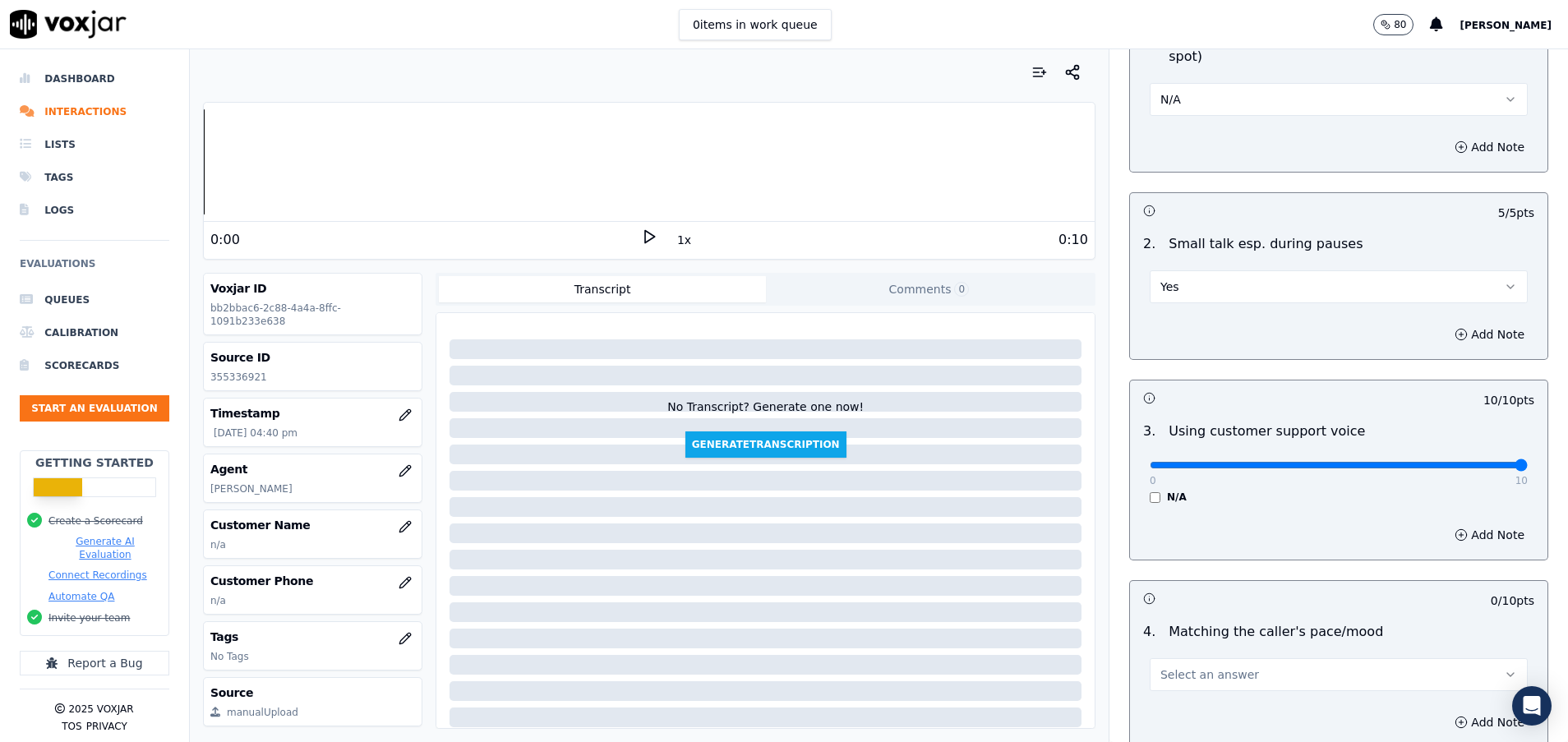
scroll to position [2096, 0]
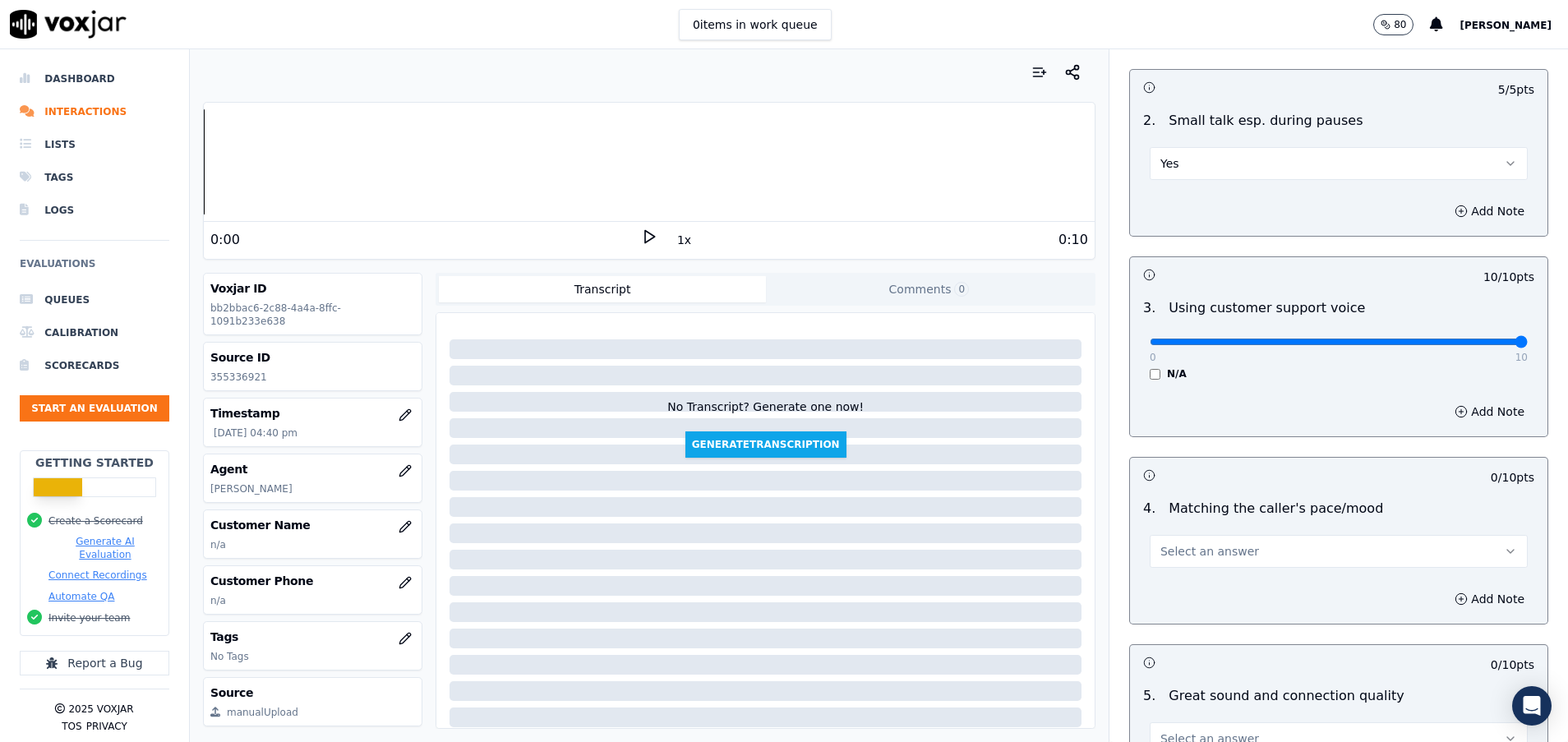
click at [1188, 554] on span "Select an answer" at bounding box center [1210, 551] width 99 height 16
click at [1188, 586] on div "Yes" at bounding box center [1298, 588] width 339 height 26
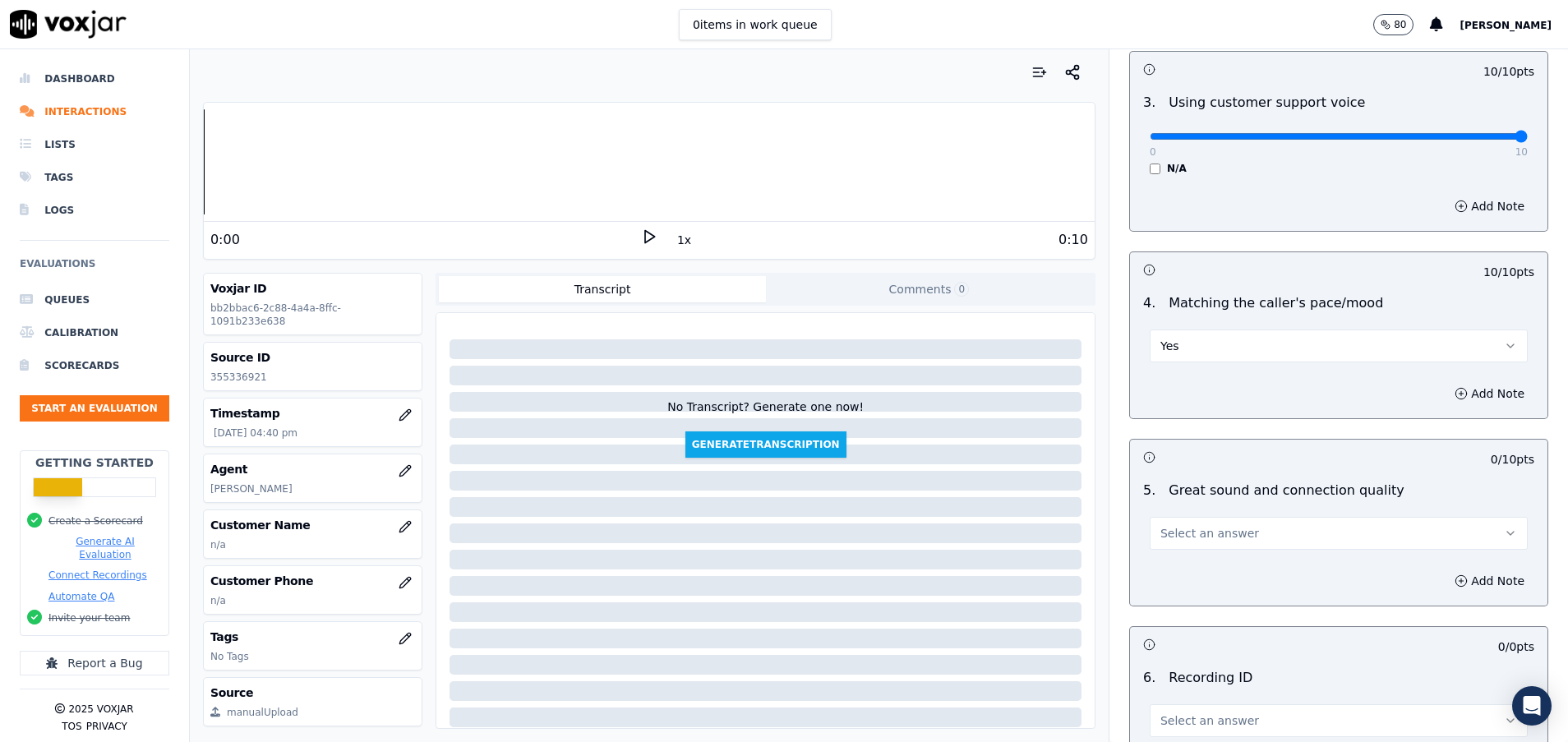
scroll to position [2343, 0]
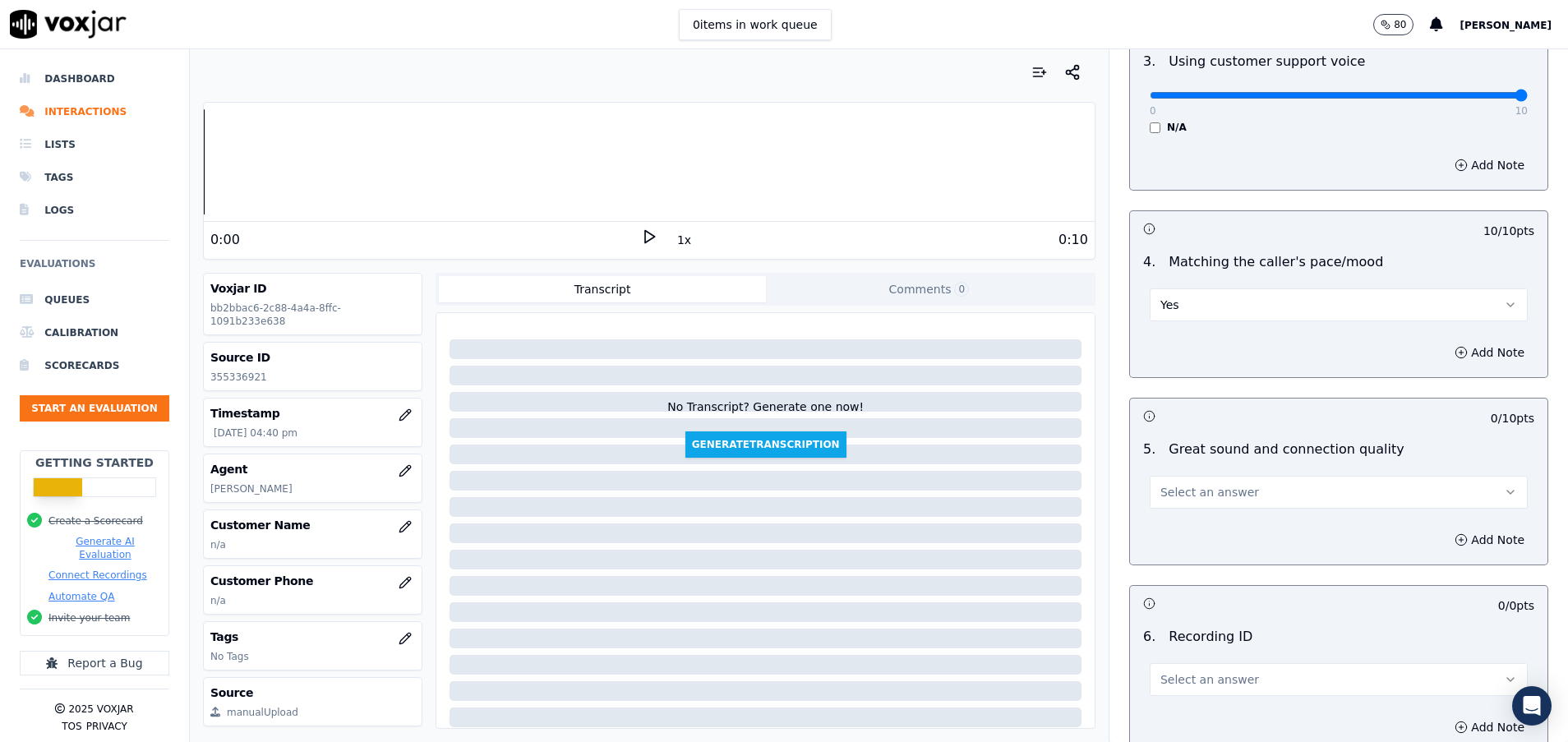
click at [1181, 474] on div "Select an answer" at bounding box center [1339, 491] width 378 height 37
click at [1186, 493] on span "Select an answer" at bounding box center [1210, 492] width 99 height 16
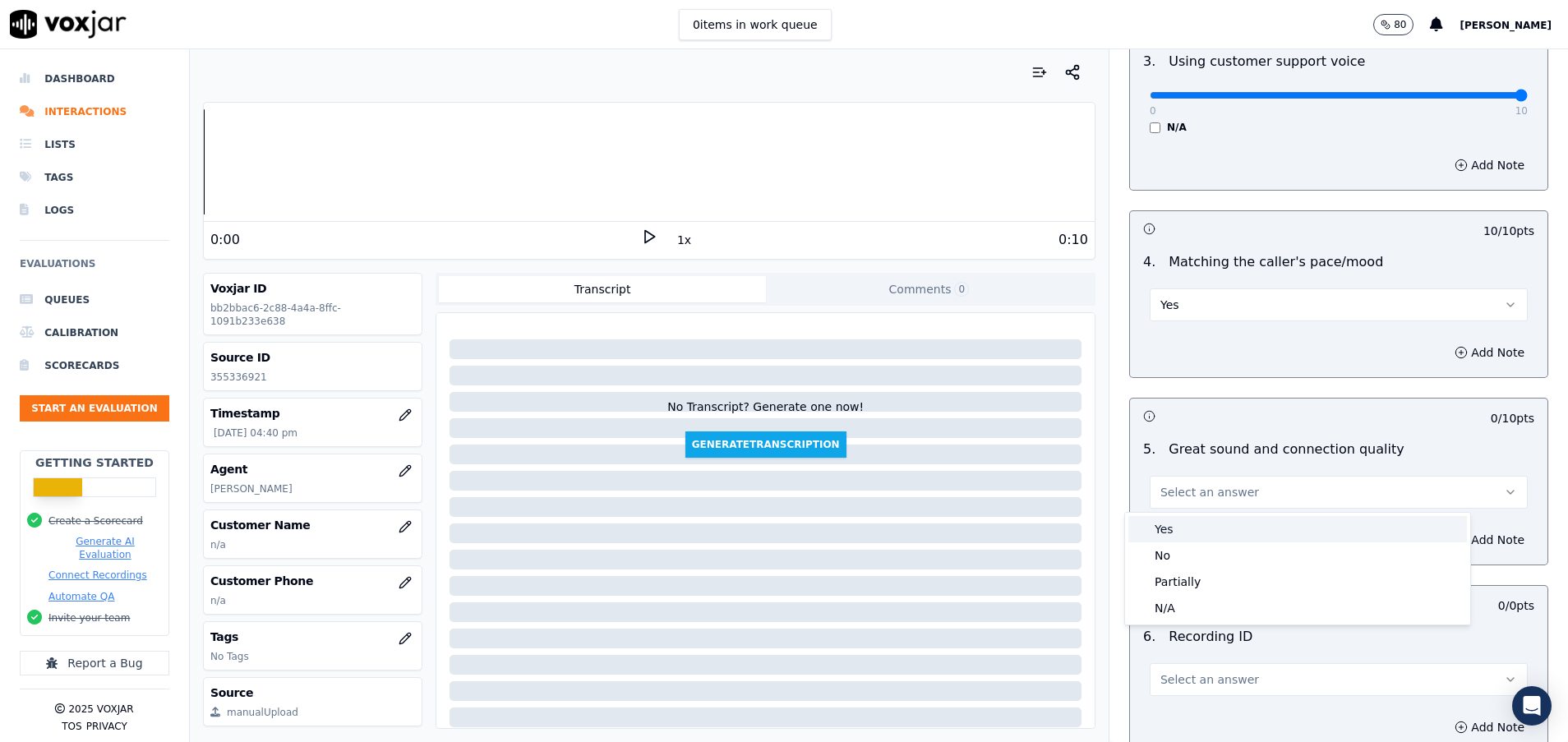
click at [1192, 523] on div "Yes" at bounding box center [1298, 529] width 339 height 26
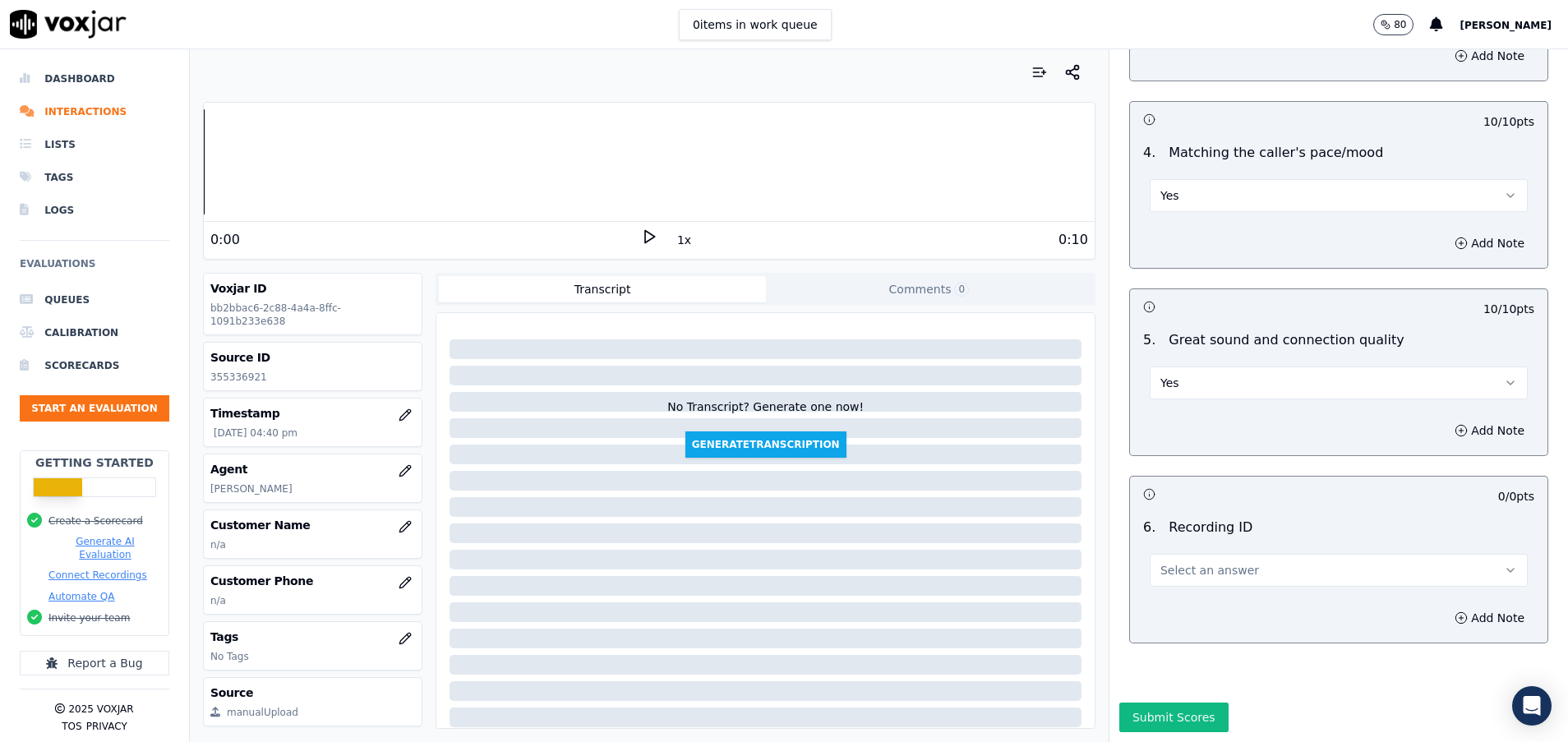
scroll to position [2509, 0]
click at [1192, 554] on button "Select an answer" at bounding box center [1339, 570] width 378 height 33
click at [1185, 560] on div "N/A" at bounding box center [1298, 560] width 339 height 26
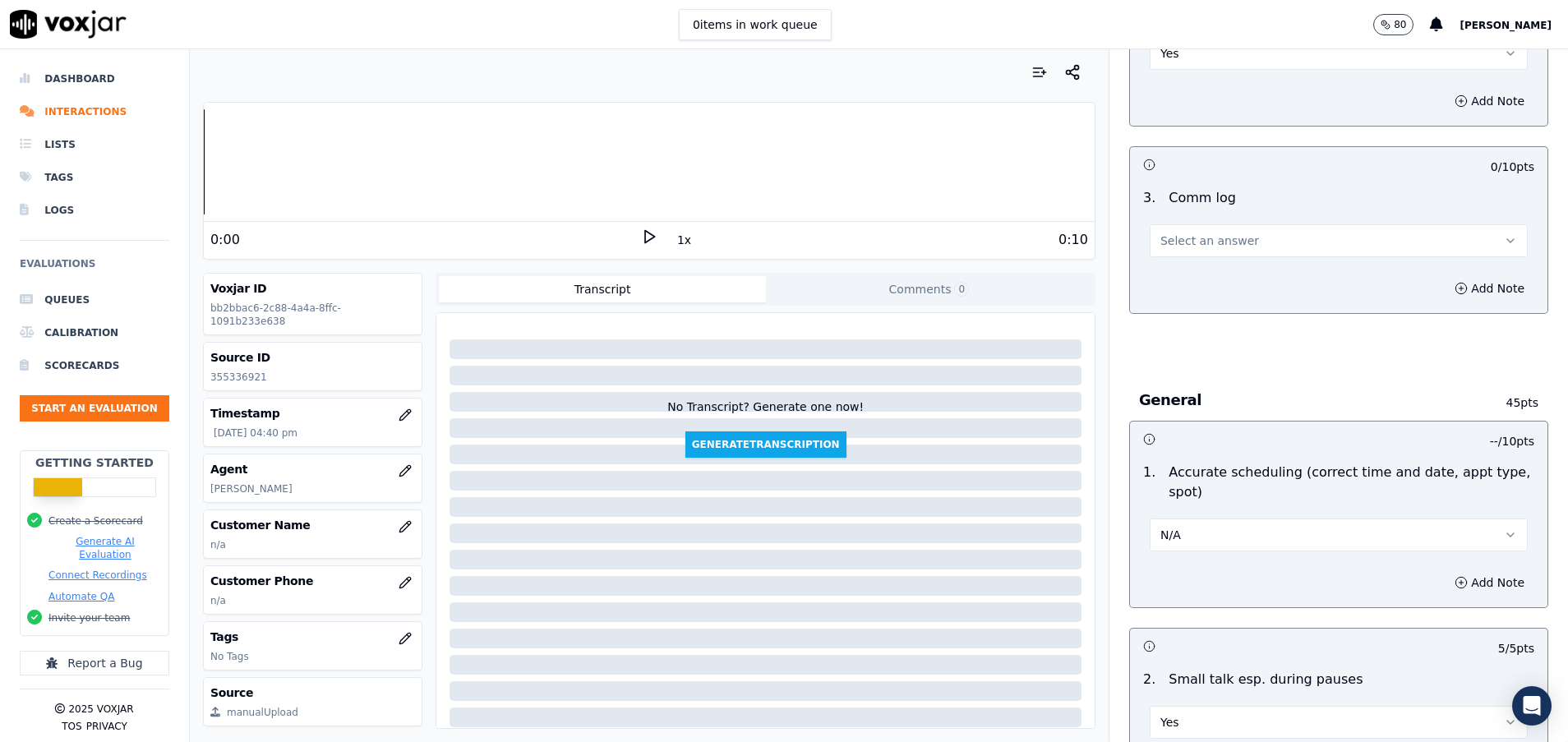
scroll to position [1522, 0]
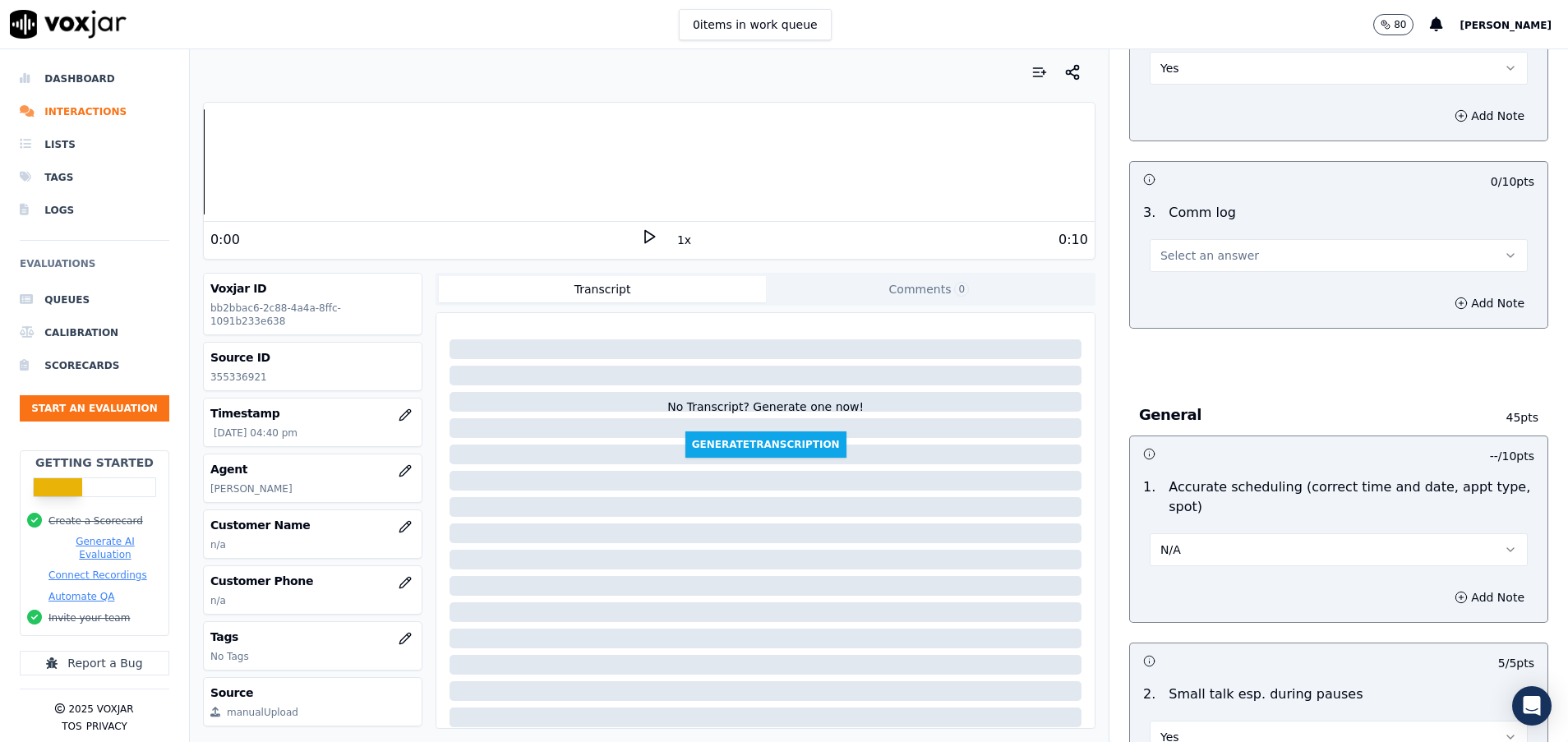
click at [1252, 257] on button "Select an answer" at bounding box center [1339, 256] width 378 height 33
click at [1213, 316] on div "No" at bounding box center [1298, 319] width 339 height 26
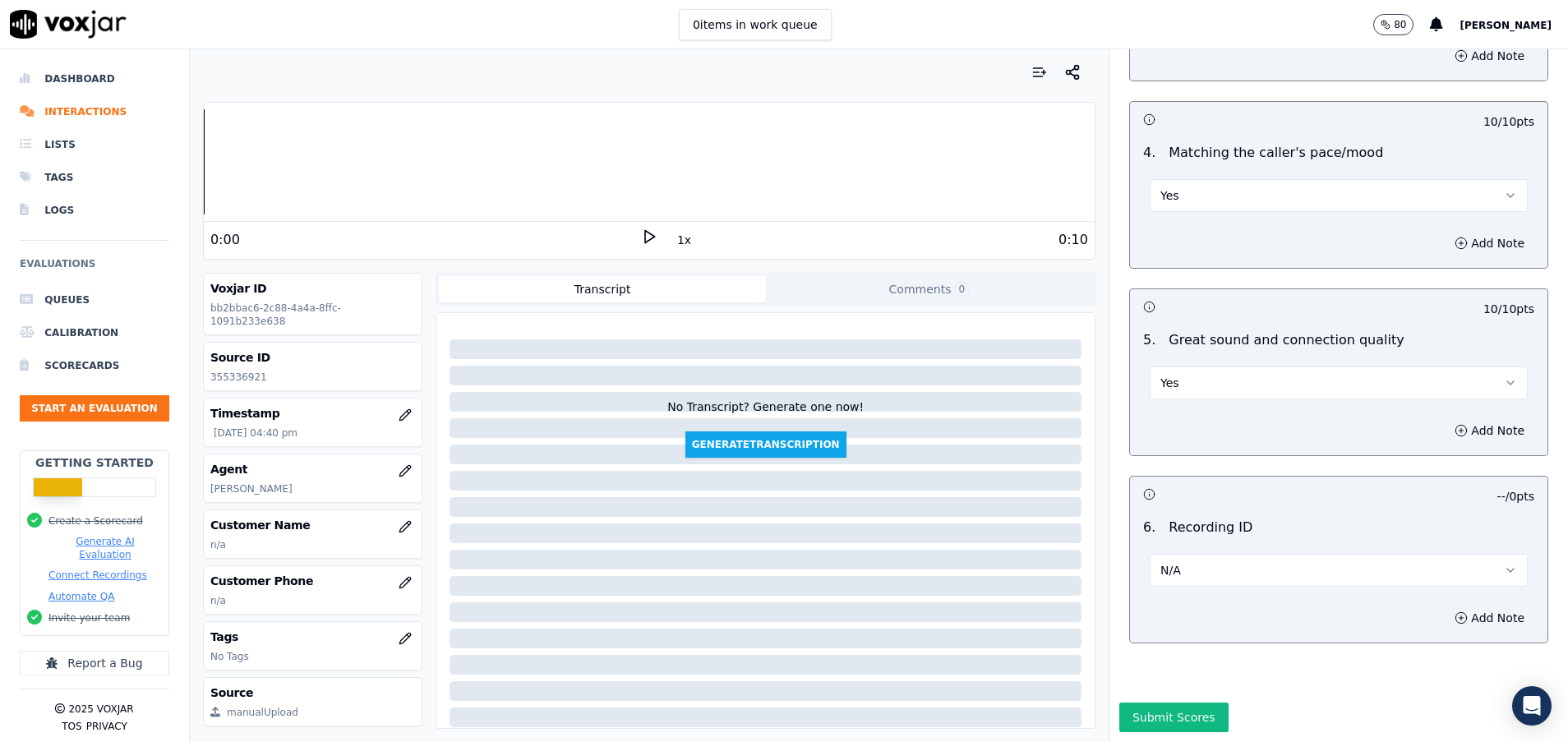
scroll to position [2509, 0]
click at [1134, 703] on button "Submit Scores" at bounding box center [1175, 717] width 110 height 29
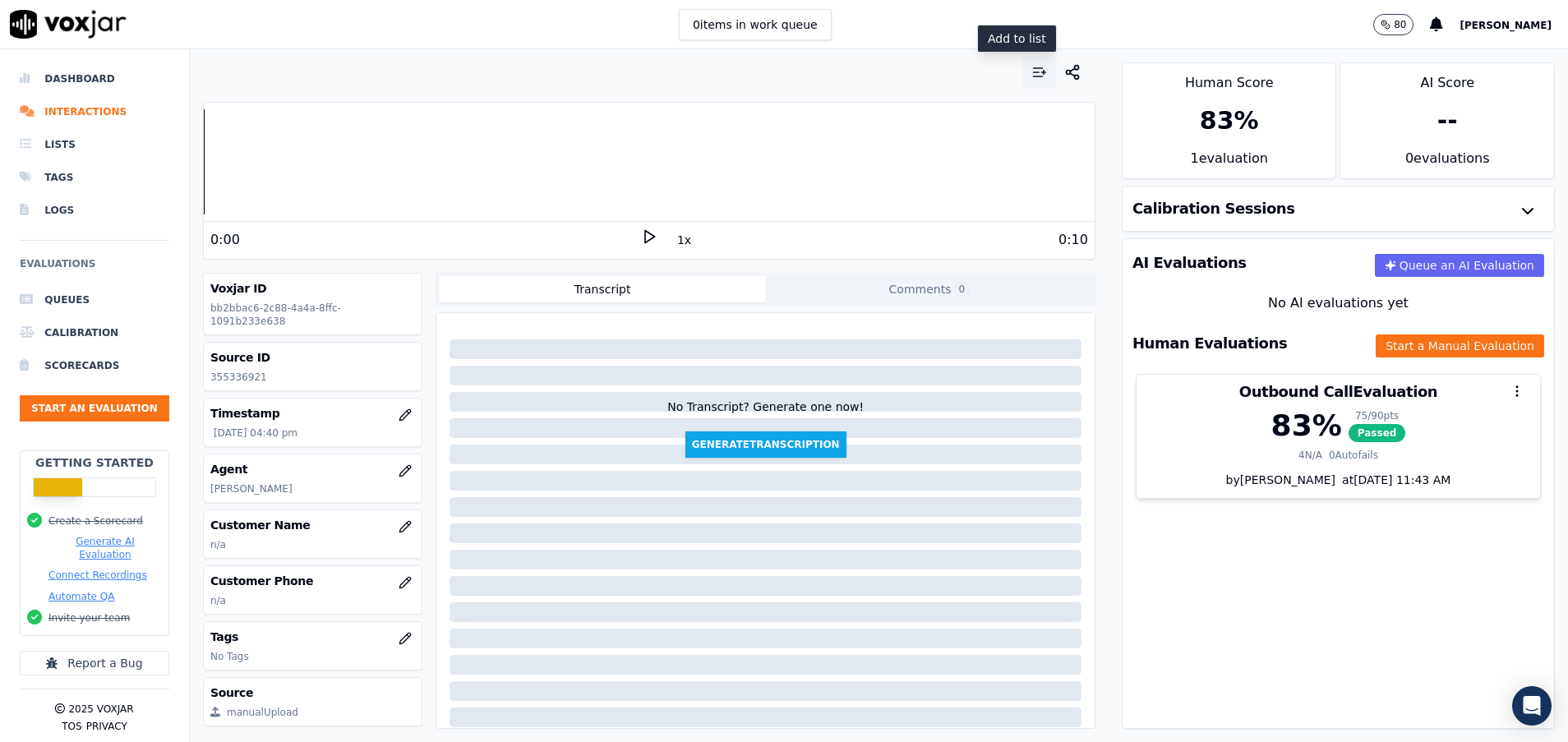
click at [1031, 76] on icon "button" at bounding box center [1040, 72] width 16 height 16
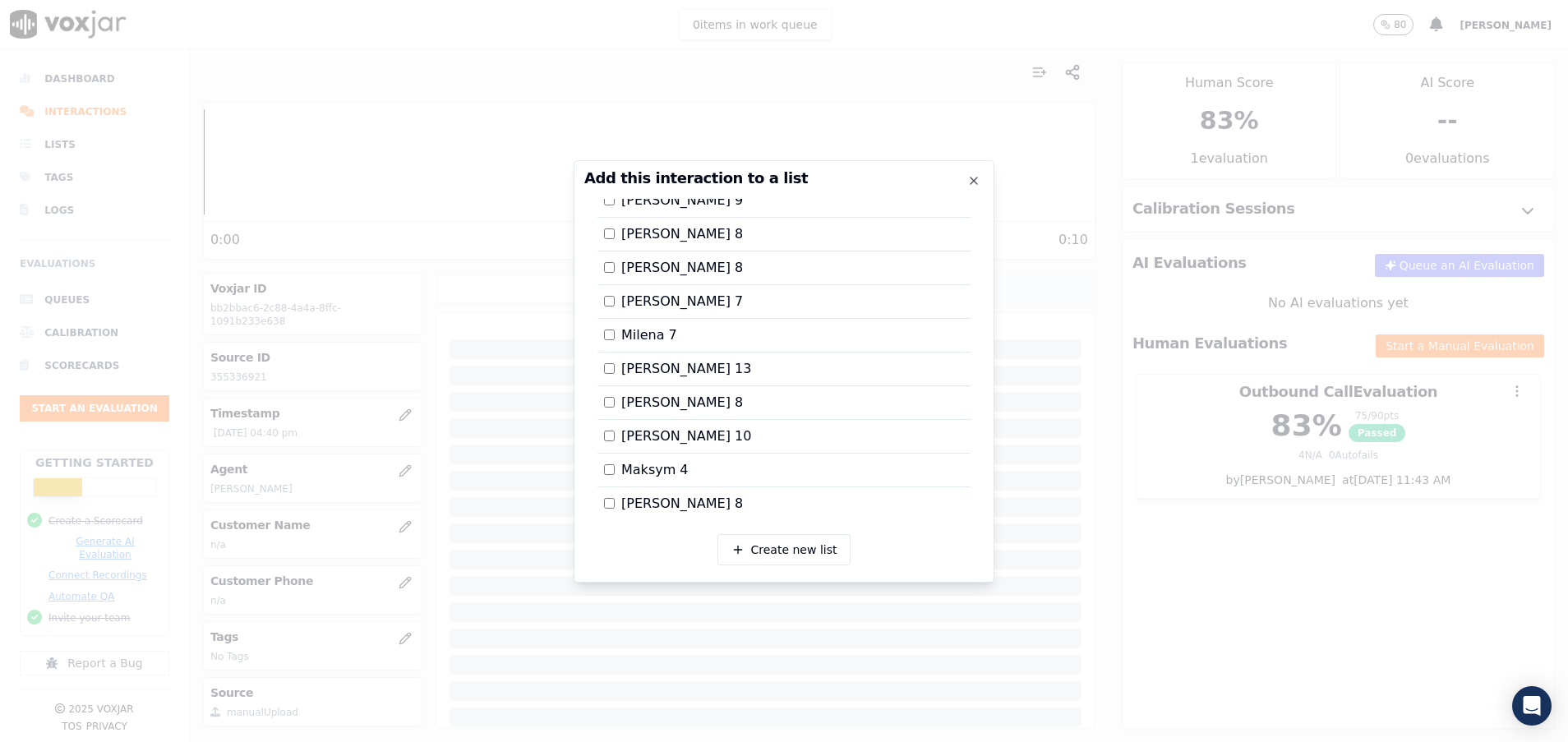
scroll to position [370, 0]
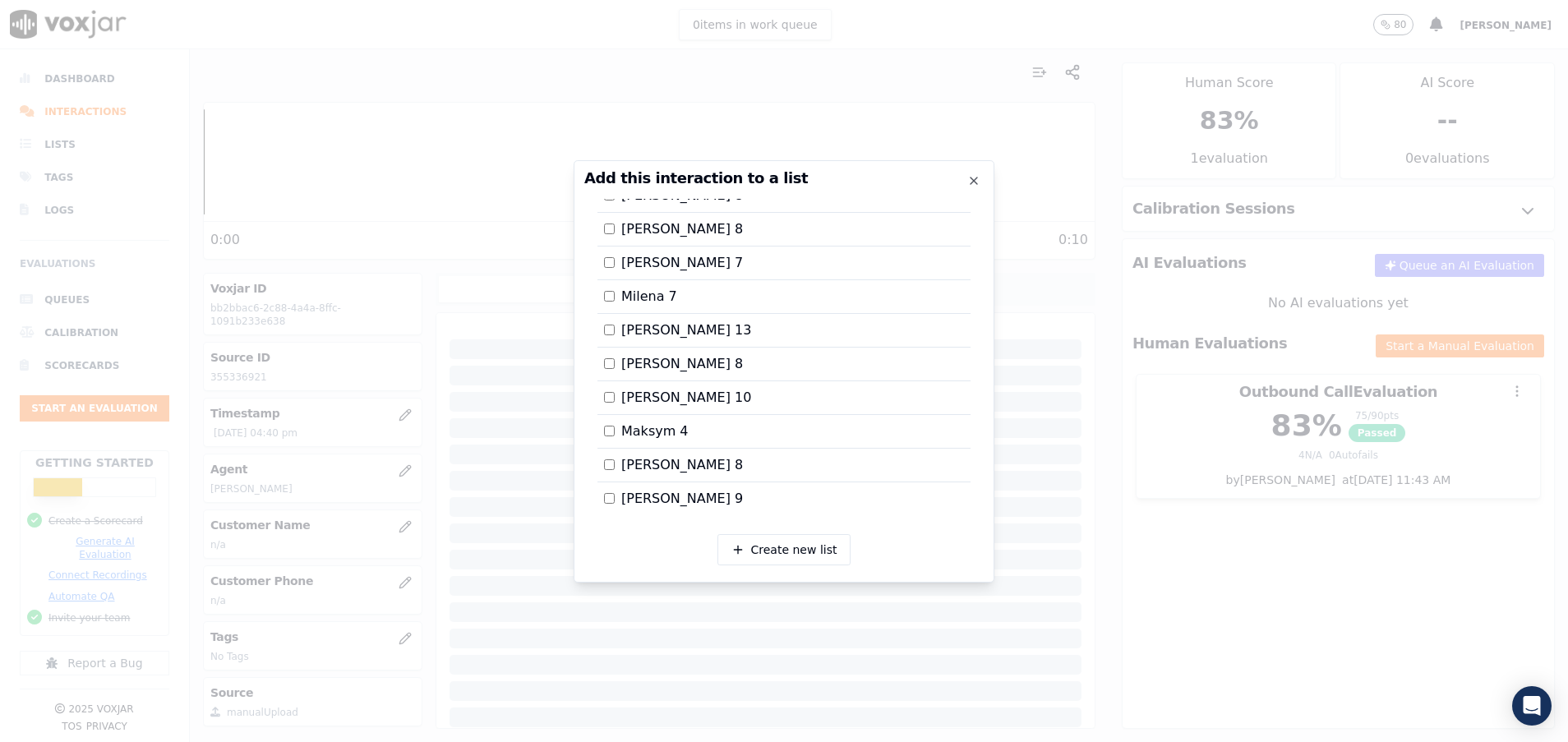
click at [609, 439] on label "Maksym 4" at bounding box center [646, 432] width 85 height 20
click at [1193, 551] on div at bounding box center [784, 371] width 1568 height 742
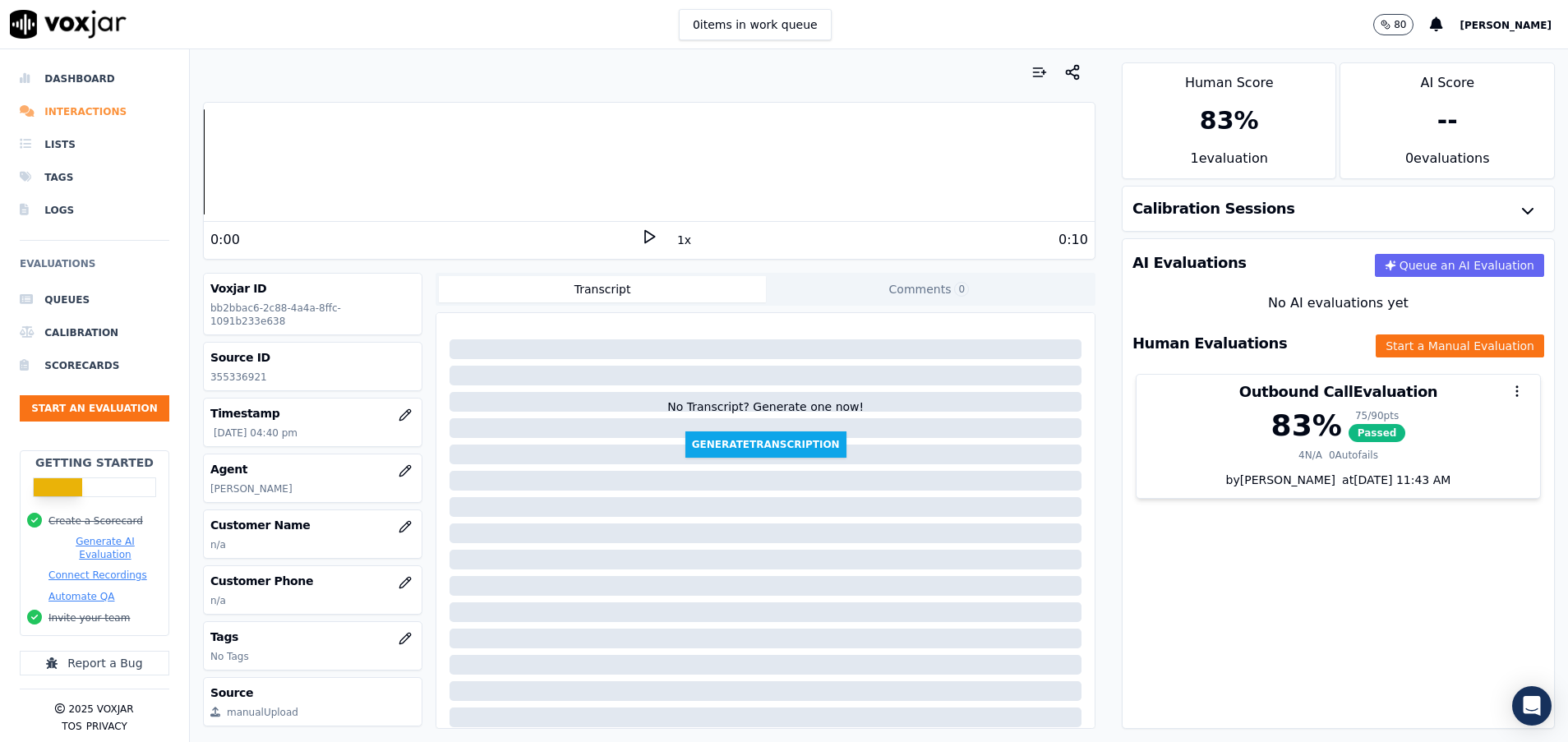
click at [78, 113] on li "Interactions" at bounding box center [95, 111] width 150 height 33
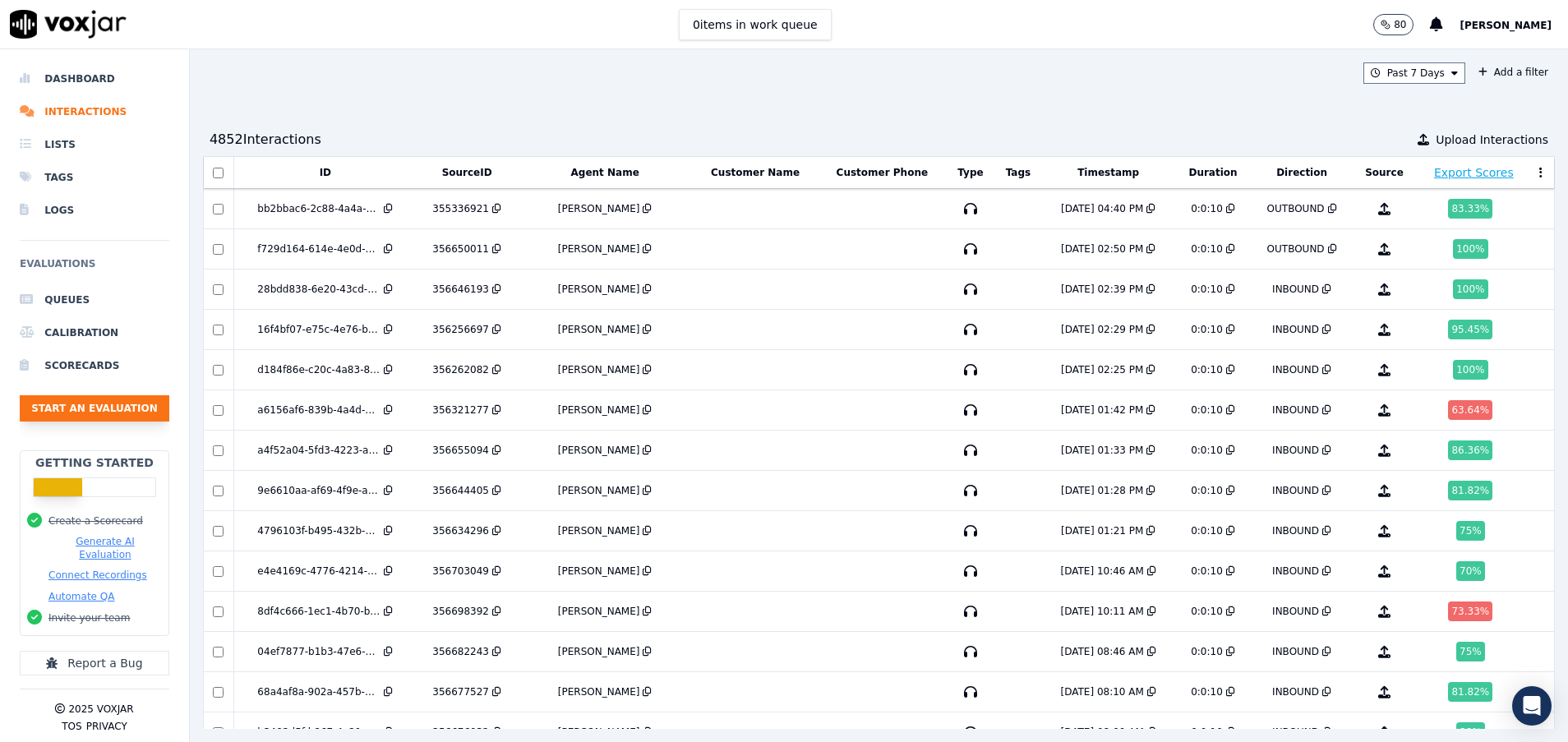
click at [101, 403] on button "Start an Evaluation" at bounding box center [95, 408] width 150 height 26
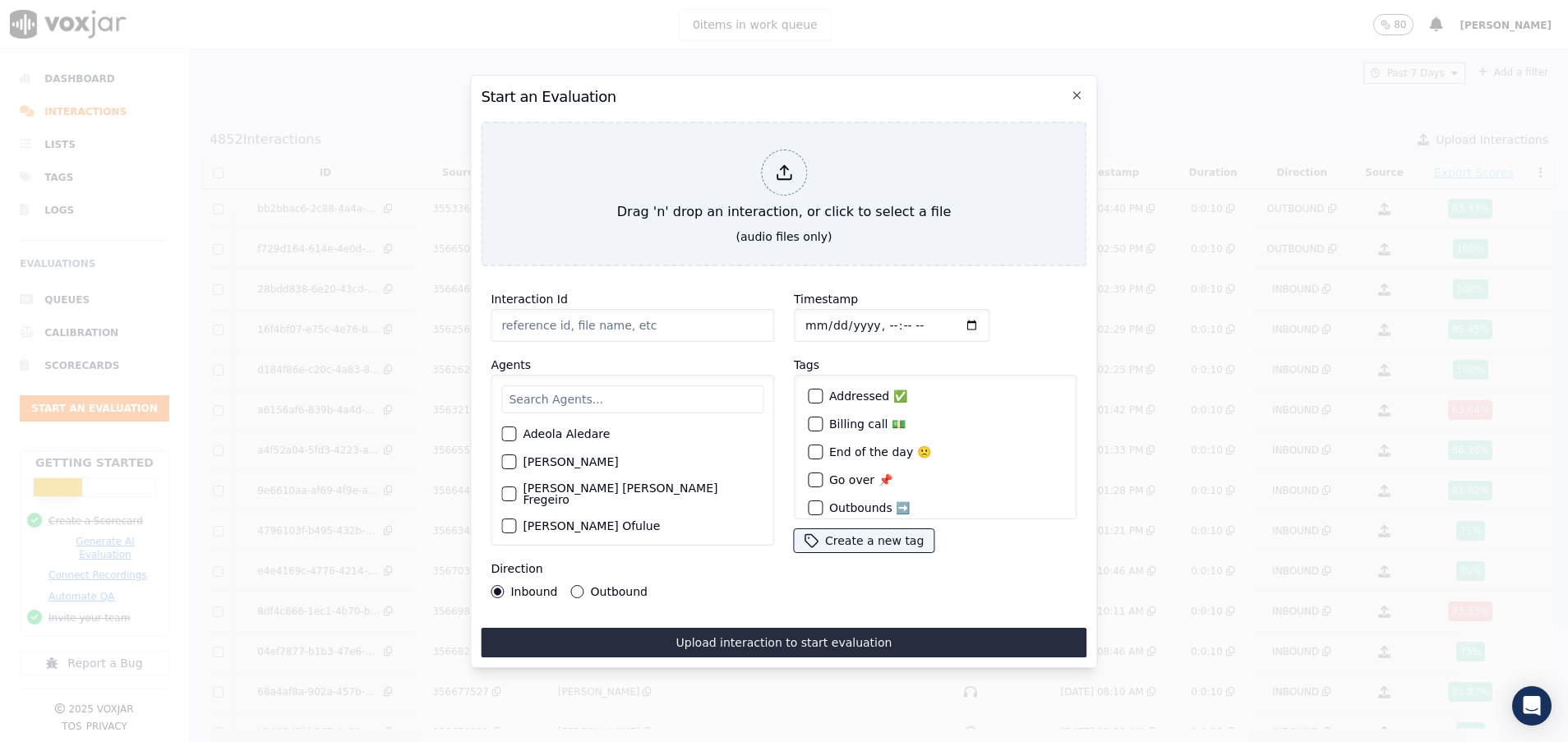
paste input "355334017"
type input "355334017"
click at [549, 385] on input "text" at bounding box center [632, 399] width 262 height 28
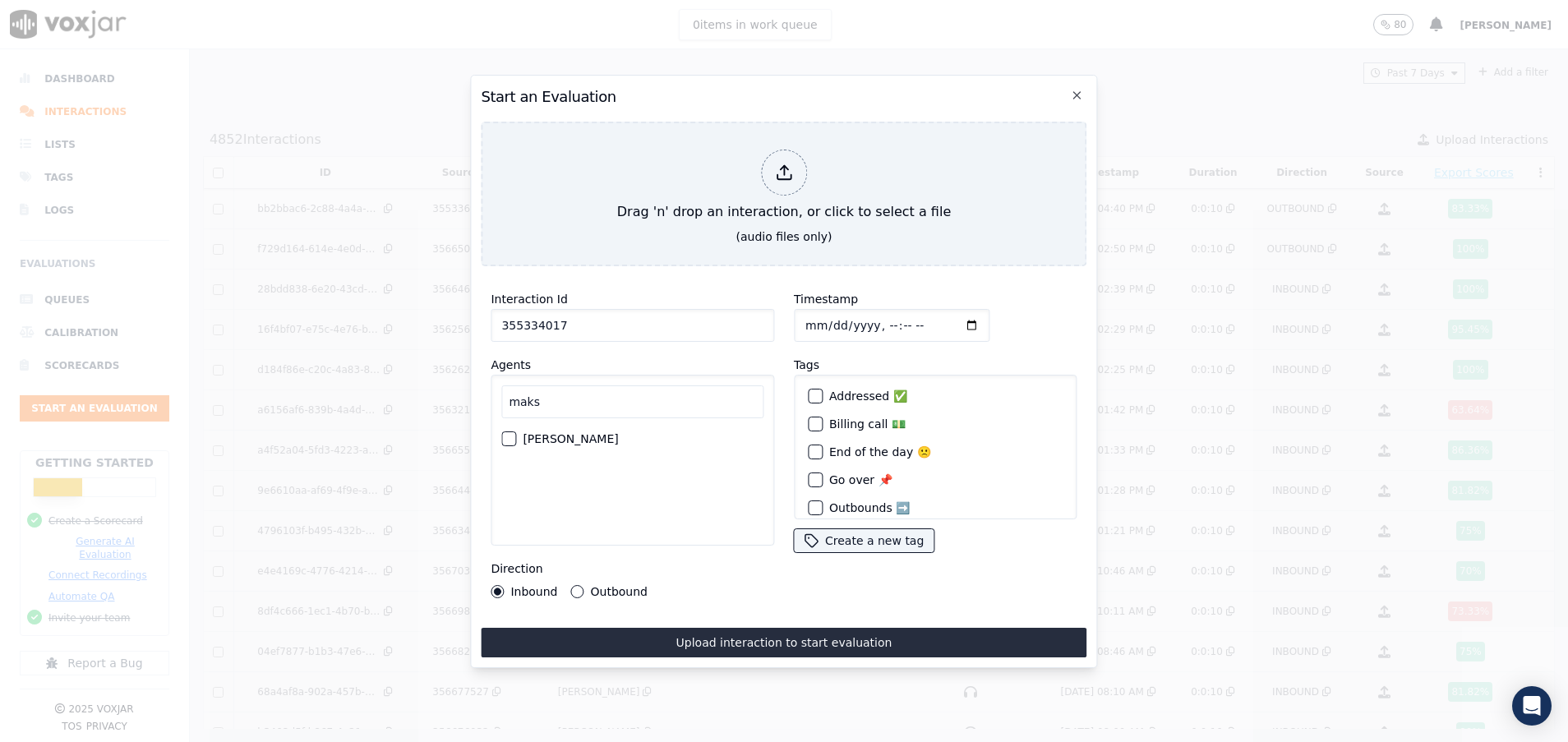
type input "maks"
click at [507, 434] on div "button" at bounding box center [507, 439] width 12 height 12
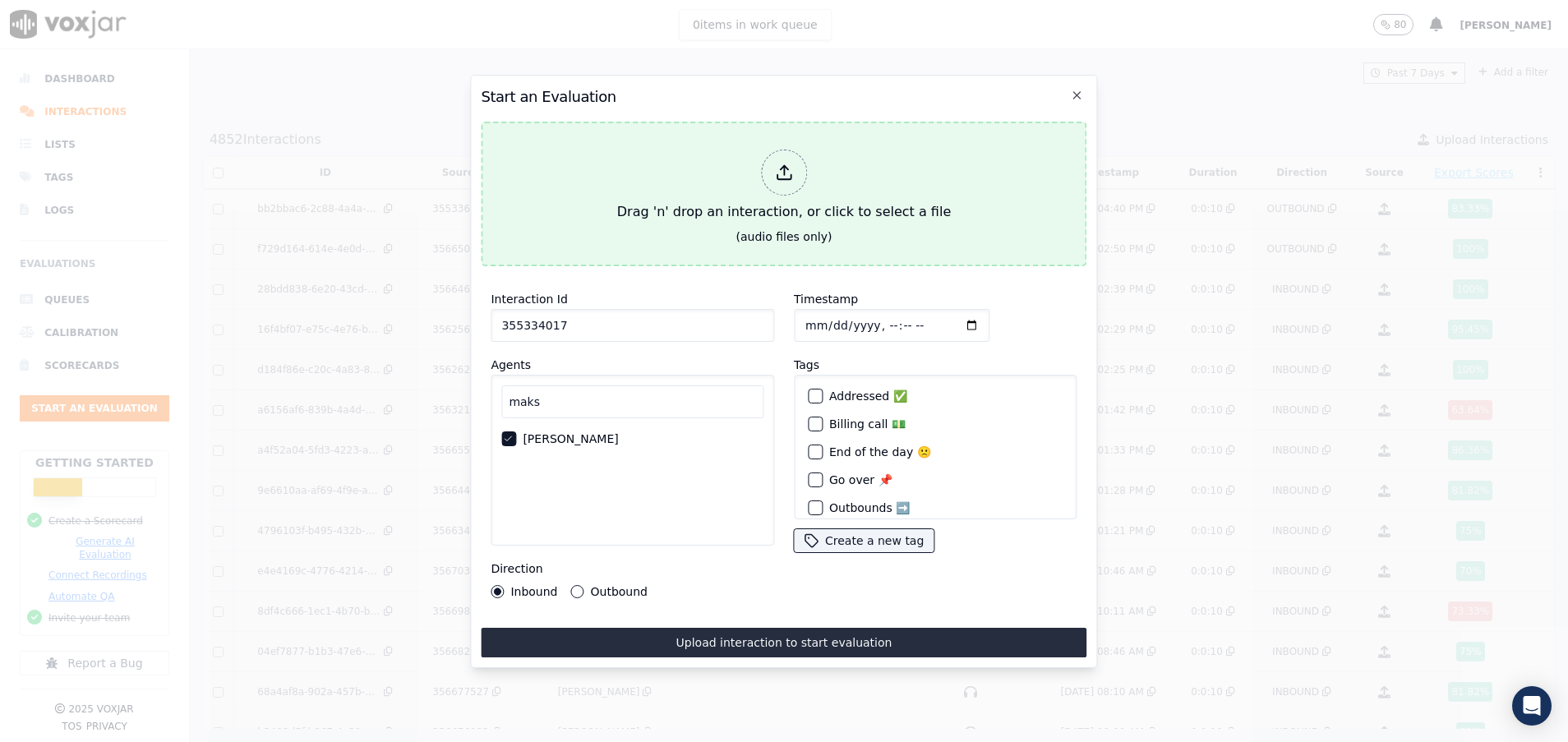
click at [741, 186] on div "Drag 'n' drop an interaction, or click to select a file" at bounding box center [784, 186] width 347 height 86
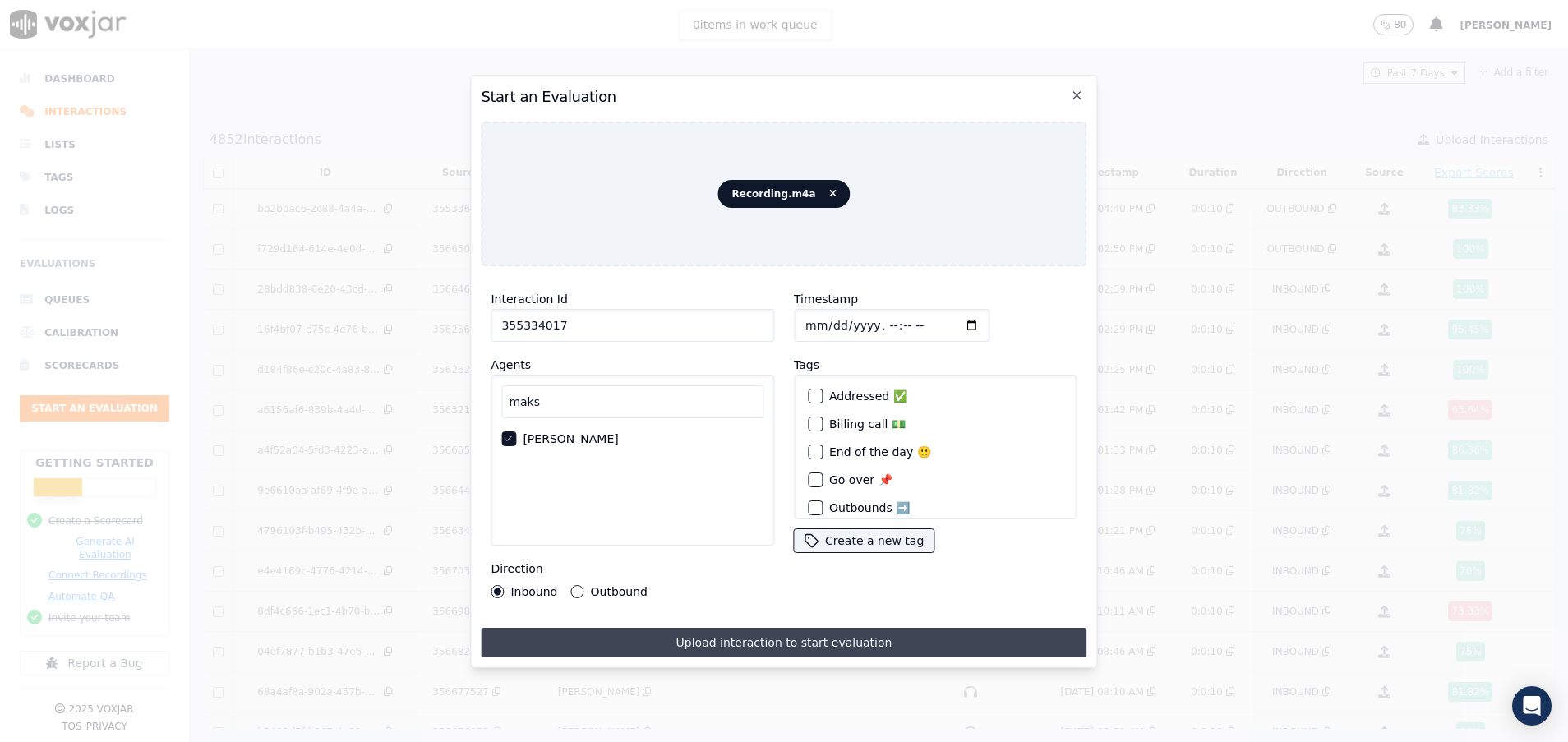
click at [789, 632] on button "Upload interaction to start evaluation" at bounding box center [784, 643] width 606 height 29
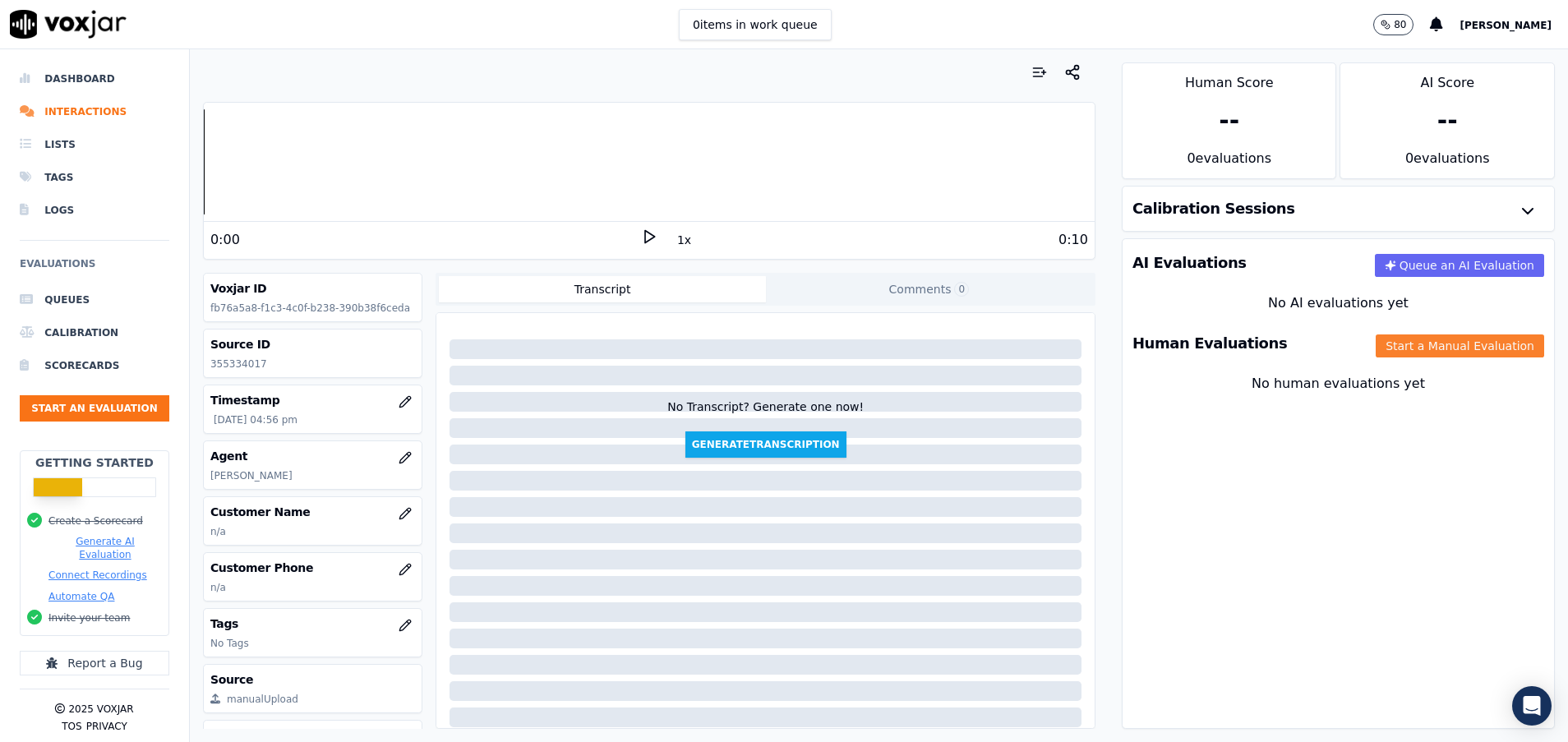
click at [1412, 348] on button "Start a Manual Evaluation" at bounding box center [1460, 346] width 169 height 23
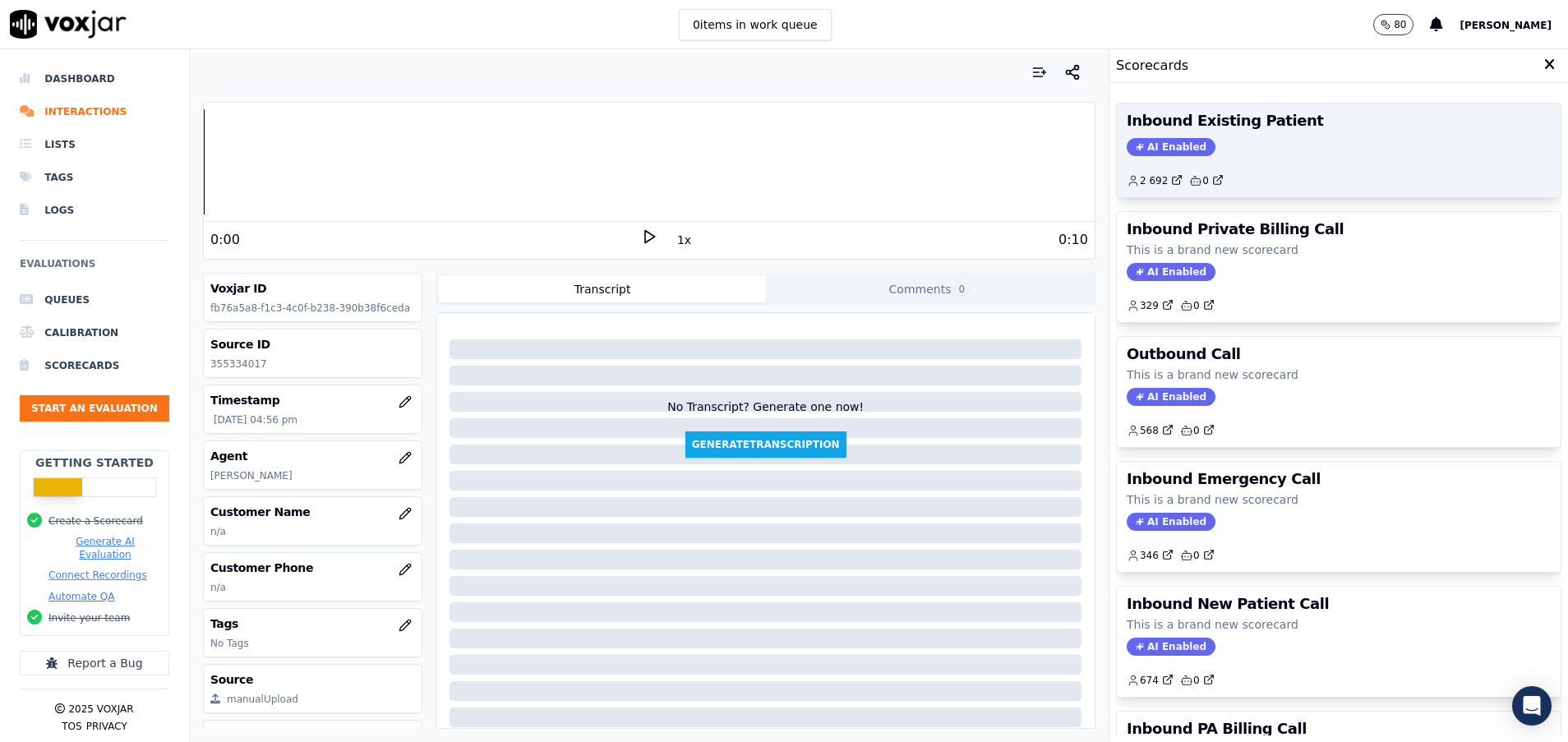
click at [1285, 152] on div "AI Enabled" at bounding box center [1339, 147] width 424 height 18
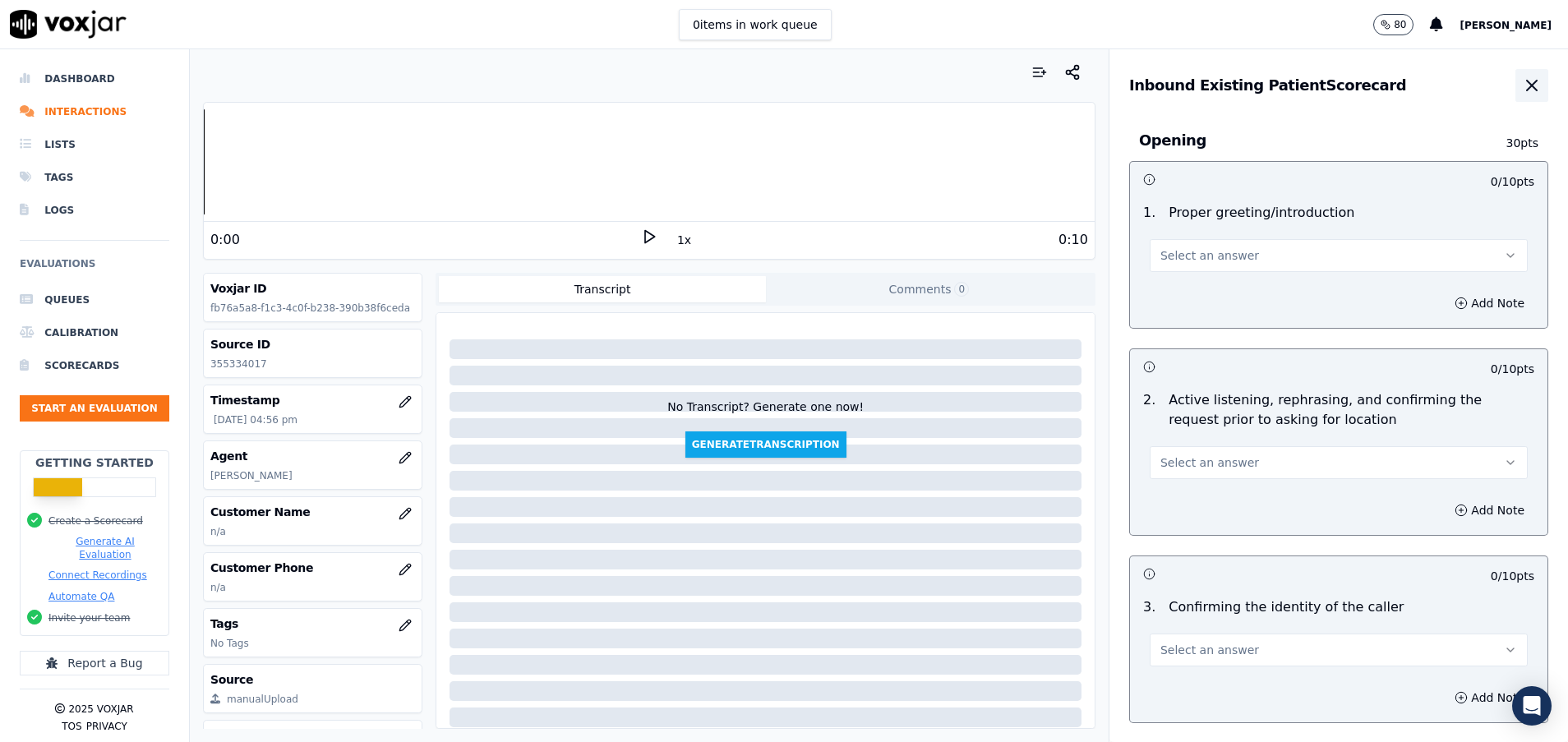
click at [1522, 85] on icon "button" at bounding box center [1532, 86] width 20 height 20
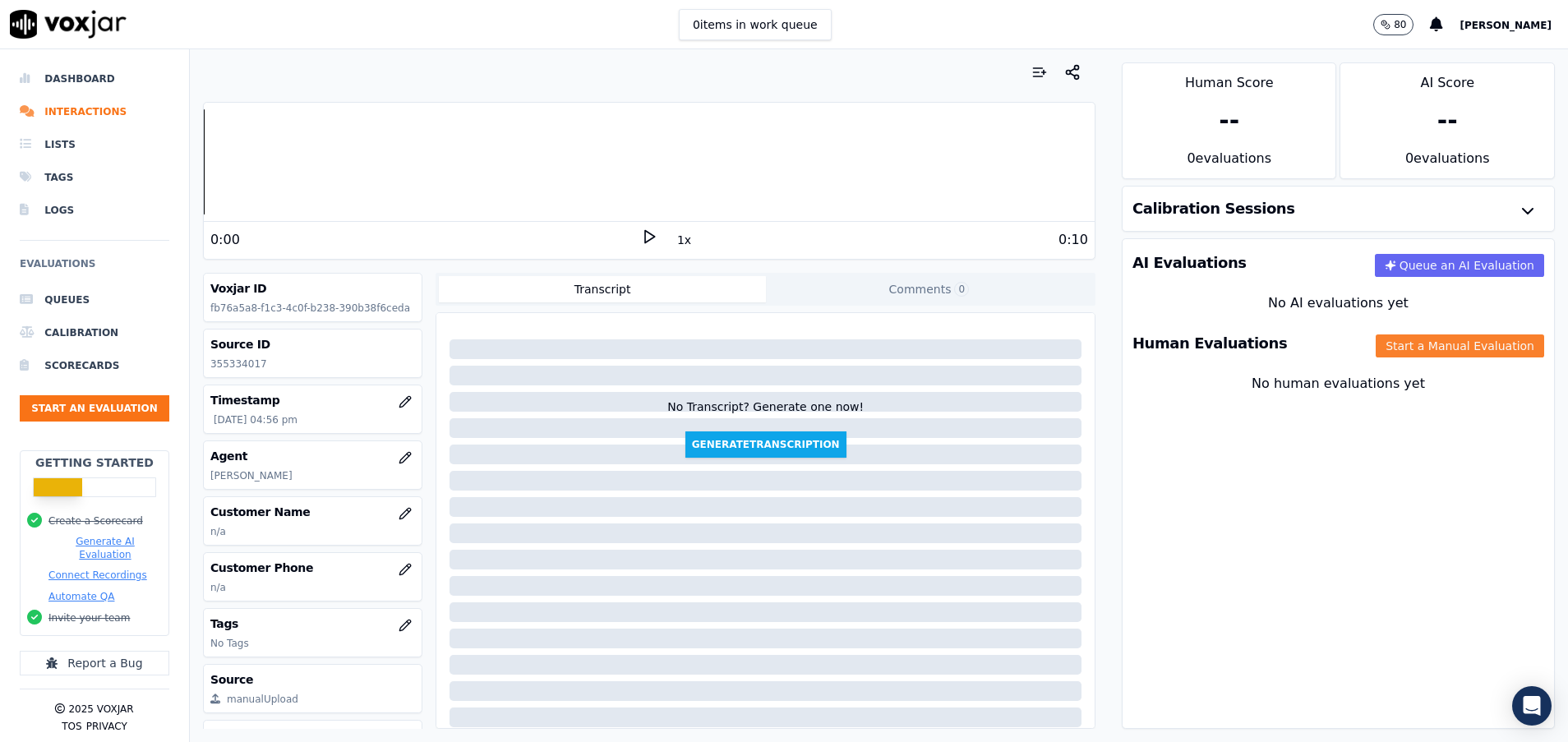
click at [1395, 337] on button "Start a Manual Evaluation" at bounding box center [1460, 346] width 169 height 23
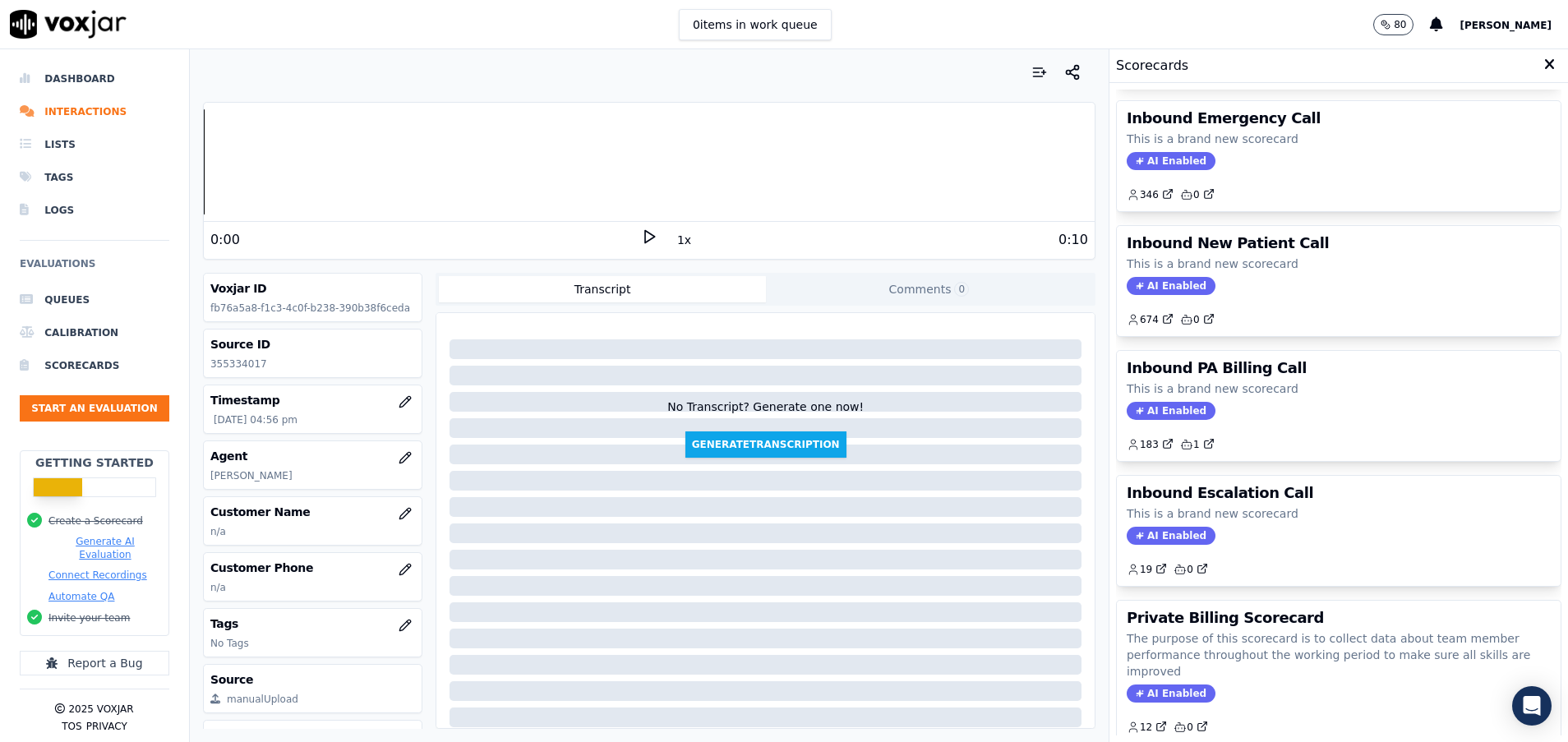
scroll to position [370, 0]
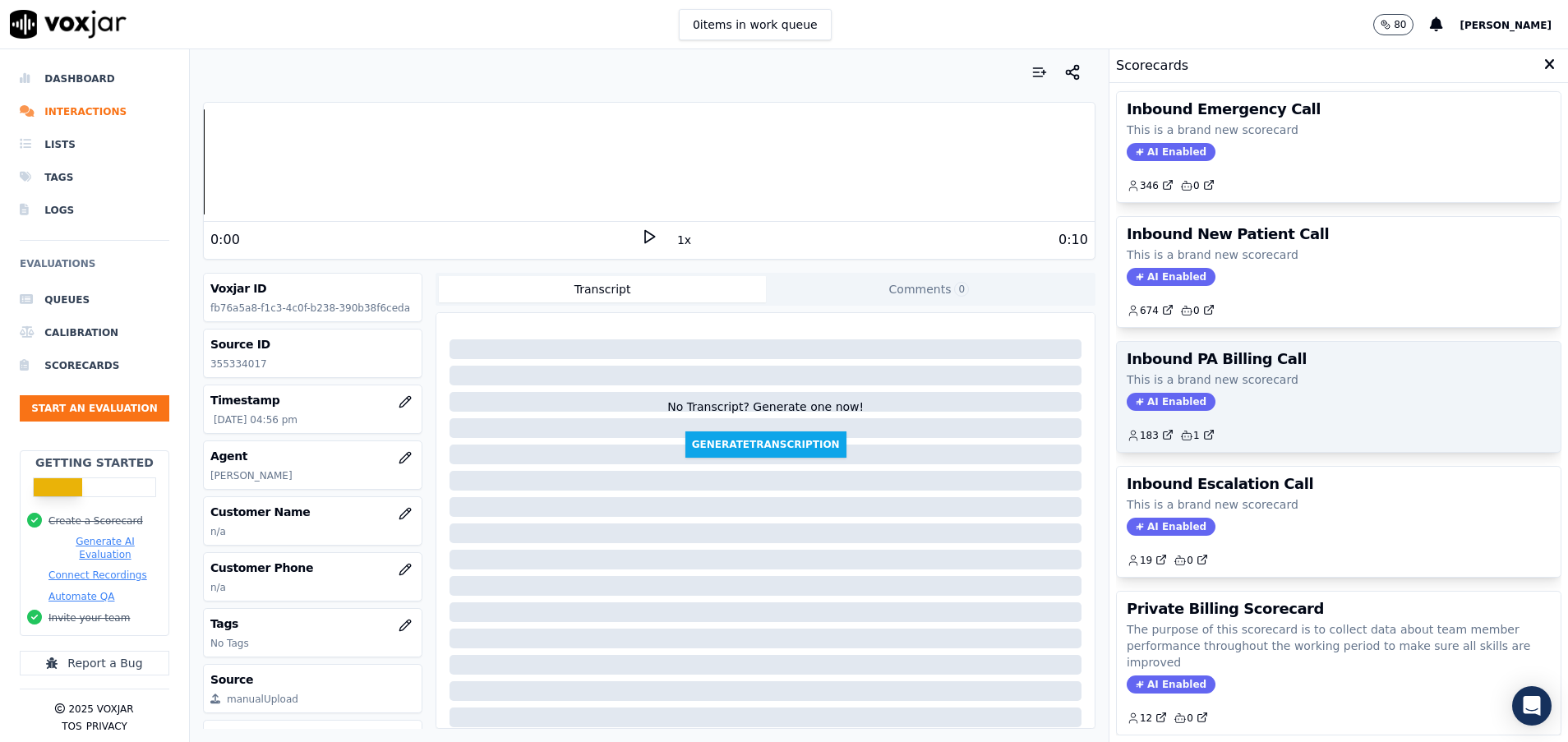
click at [1265, 389] on div "Inbound PA Billing Call This is a brand new scorecard AI Enabled 183 1" at bounding box center [1339, 397] width 444 height 110
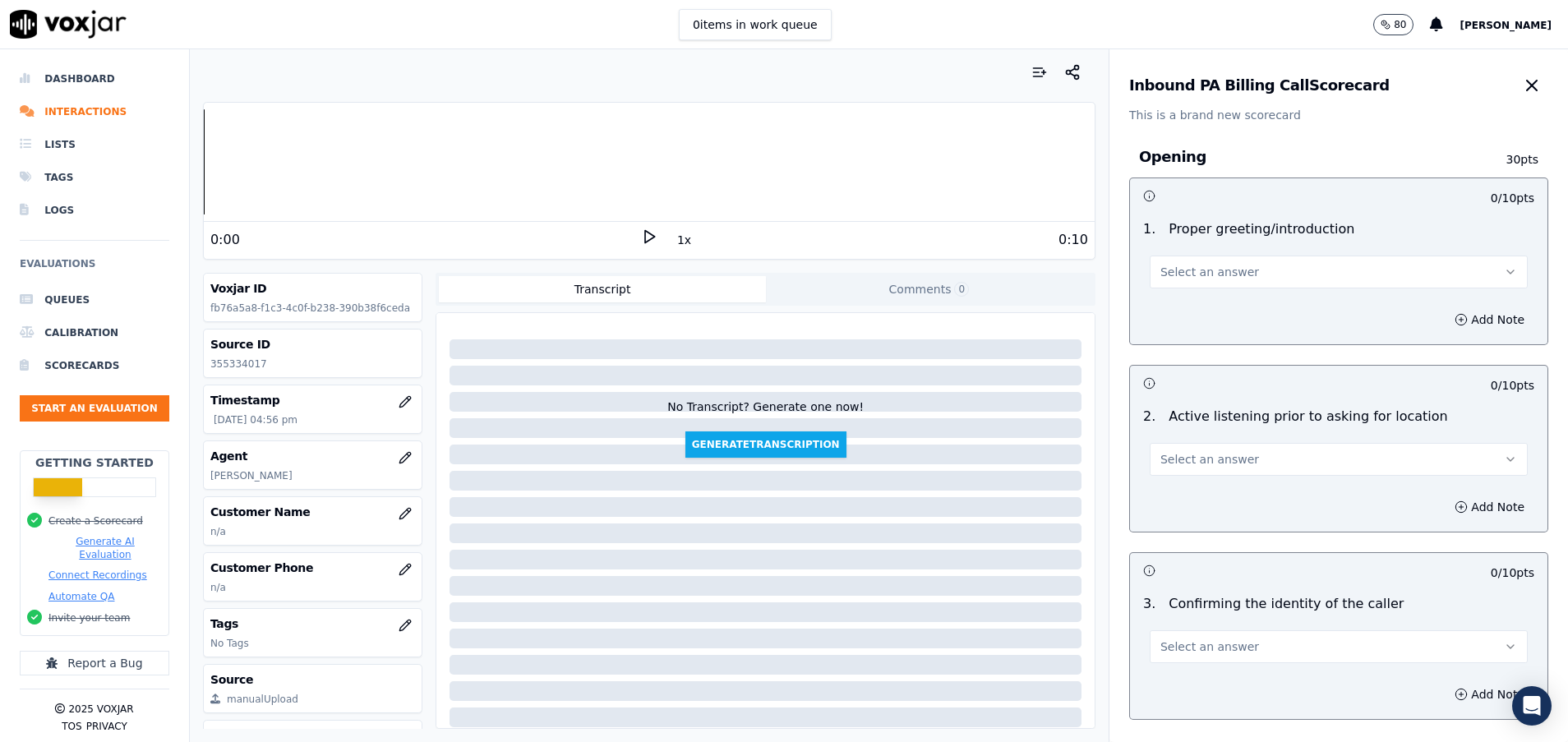
click at [1269, 280] on button "Select an answer" at bounding box center [1339, 272] width 378 height 33
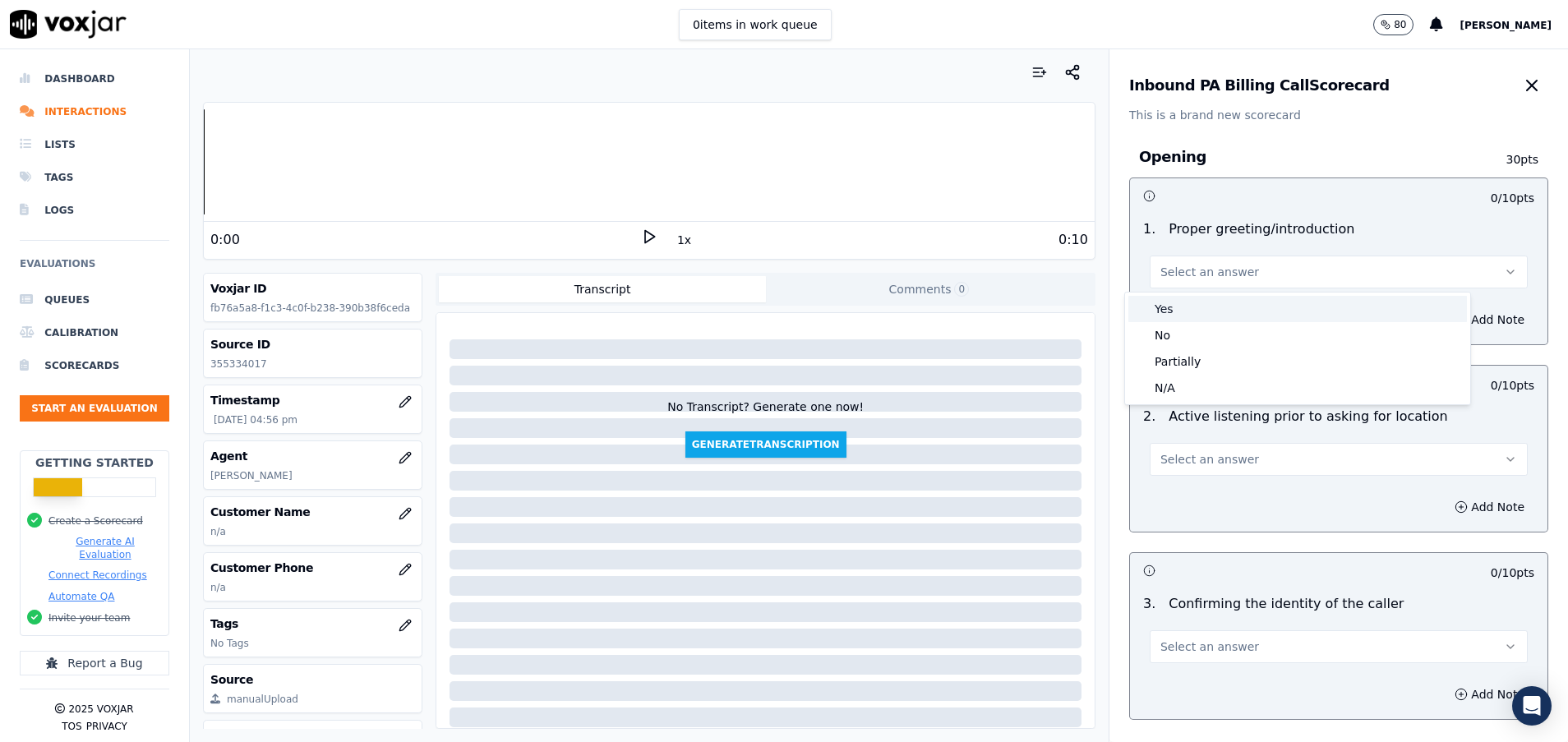
click at [1241, 303] on div "Yes" at bounding box center [1298, 308] width 339 height 26
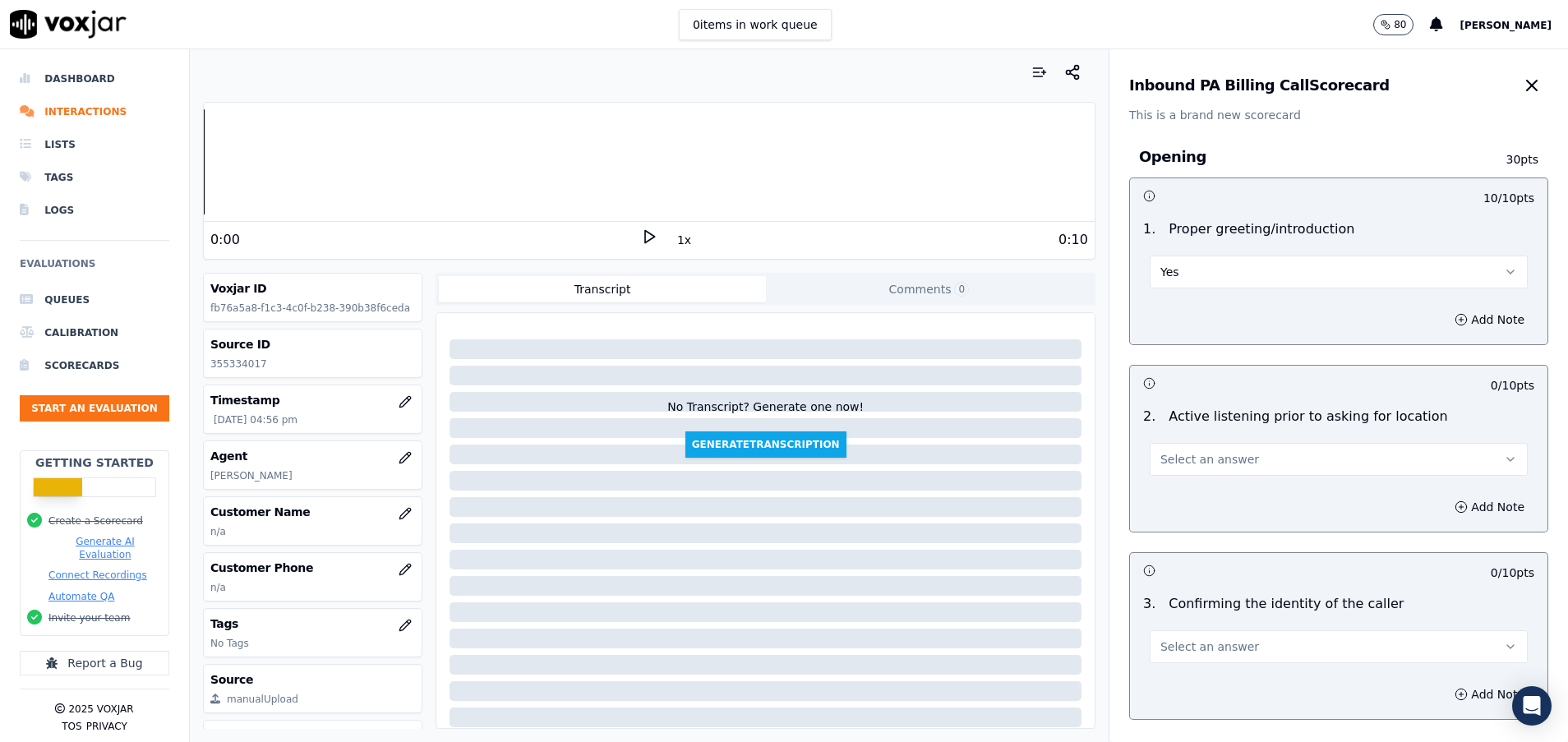
click at [1203, 469] on button "Select an answer" at bounding box center [1339, 459] width 378 height 33
click at [1194, 494] on div "Yes" at bounding box center [1298, 496] width 339 height 26
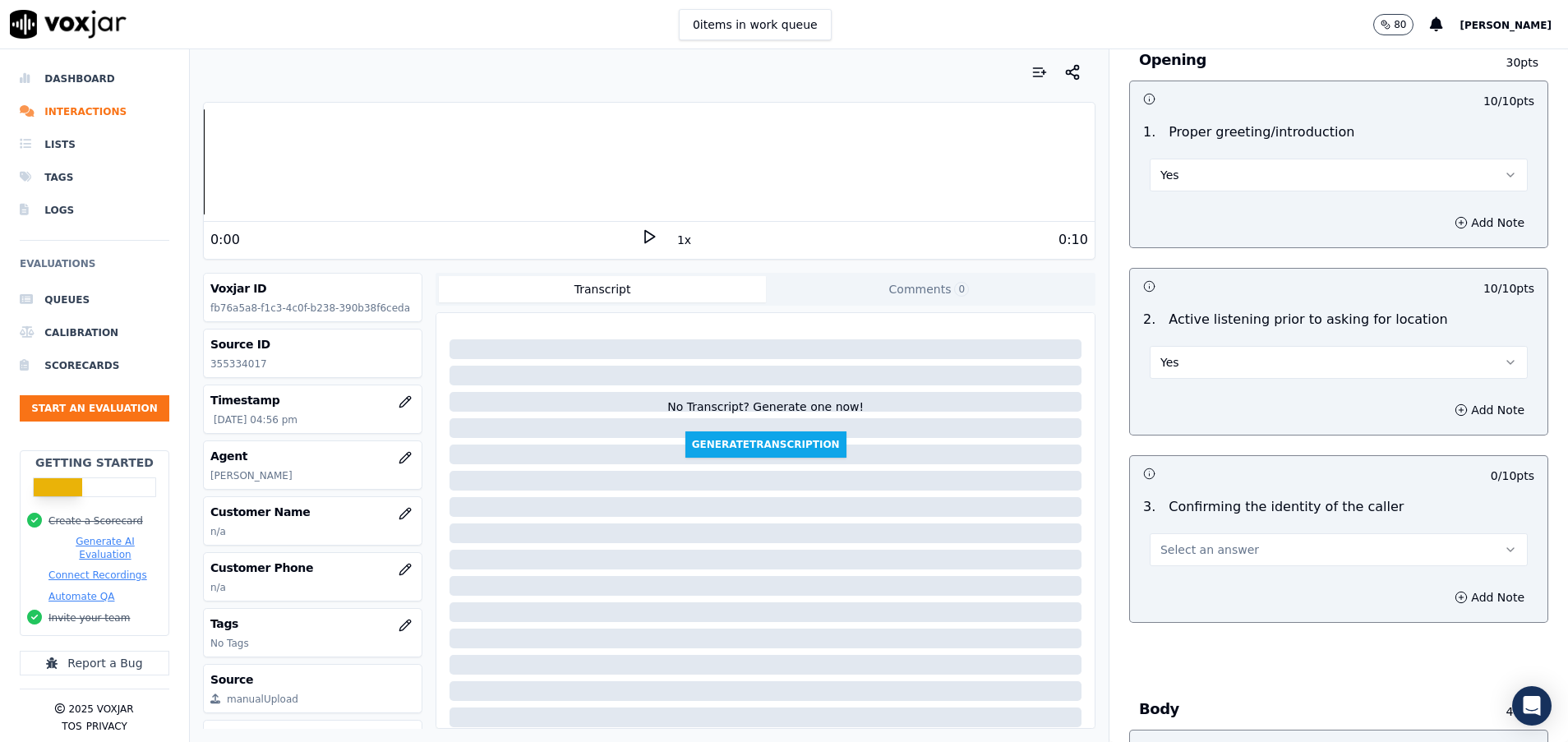
scroll to position [246, 0]
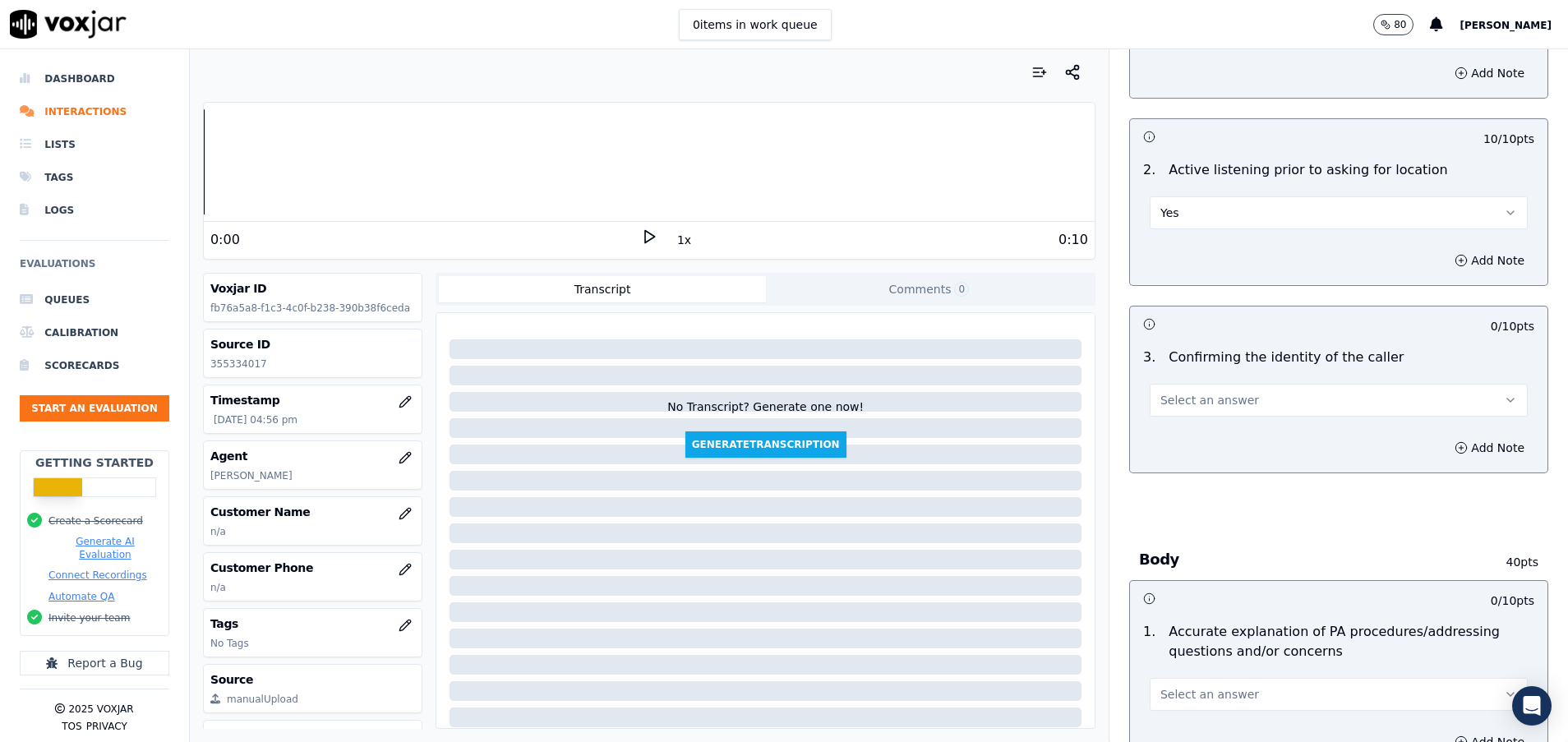
click at [1186, 404] on span "Select an answer" at bounding box center [1210, 401] width 99 height 16
click at [1154, 443] on div "Yes" at bounding box center [1298, 437] width 339 height 26
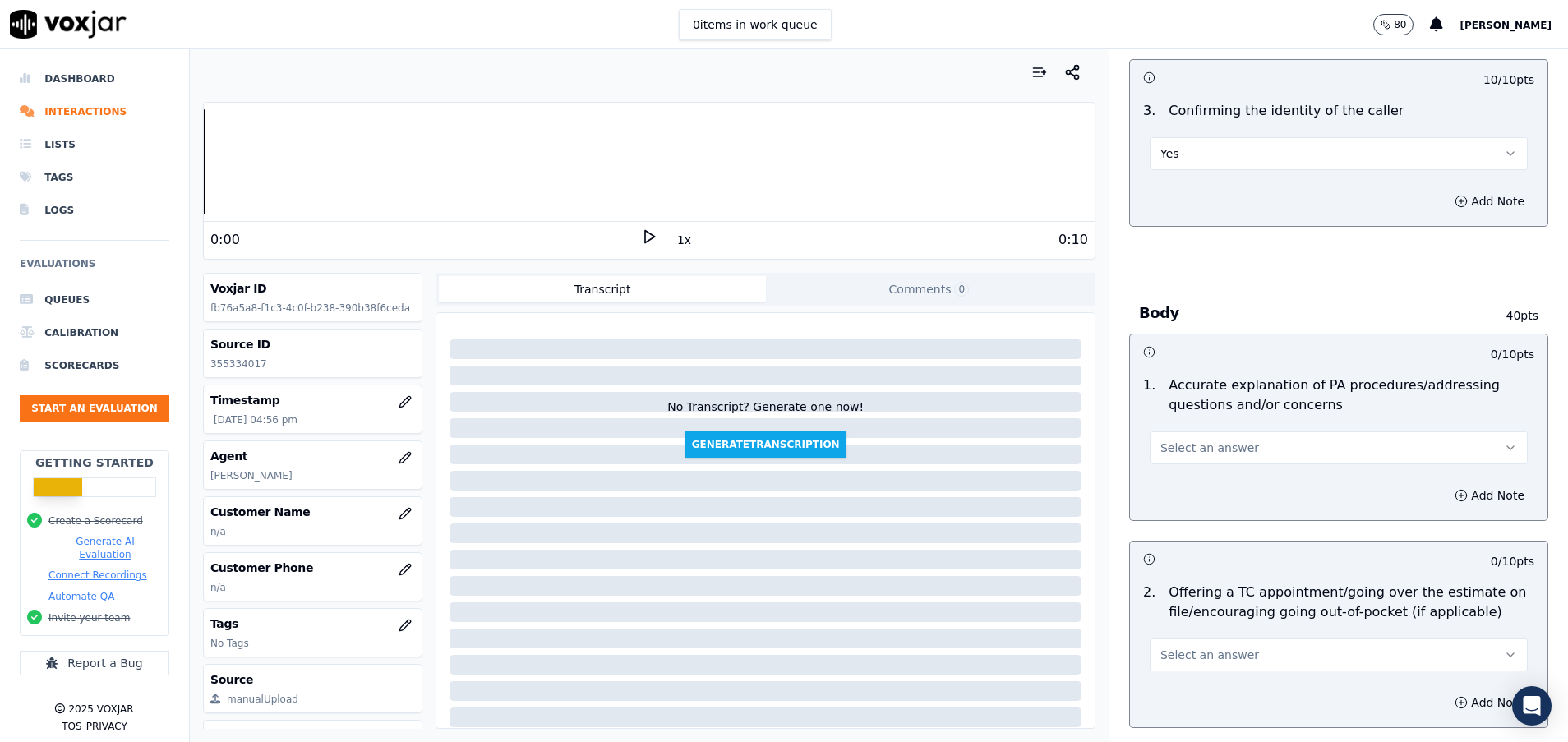
click at [1268, 449] on button "Select an answer" at bounding box center [1339, 448] width 378 height 33
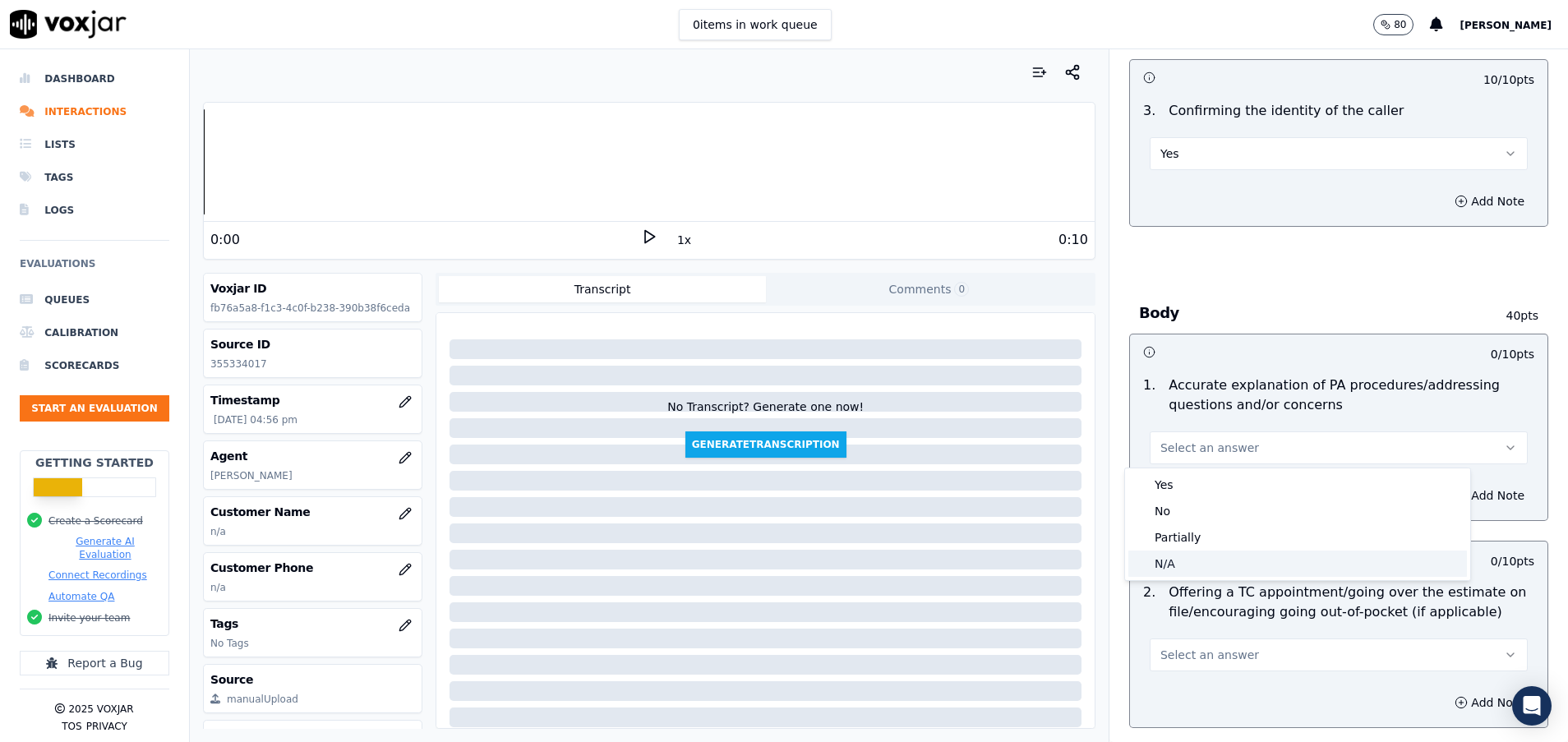
click at [1182, 560] on div "N/A" at bounding box center [1298, 563] width 339 height 26
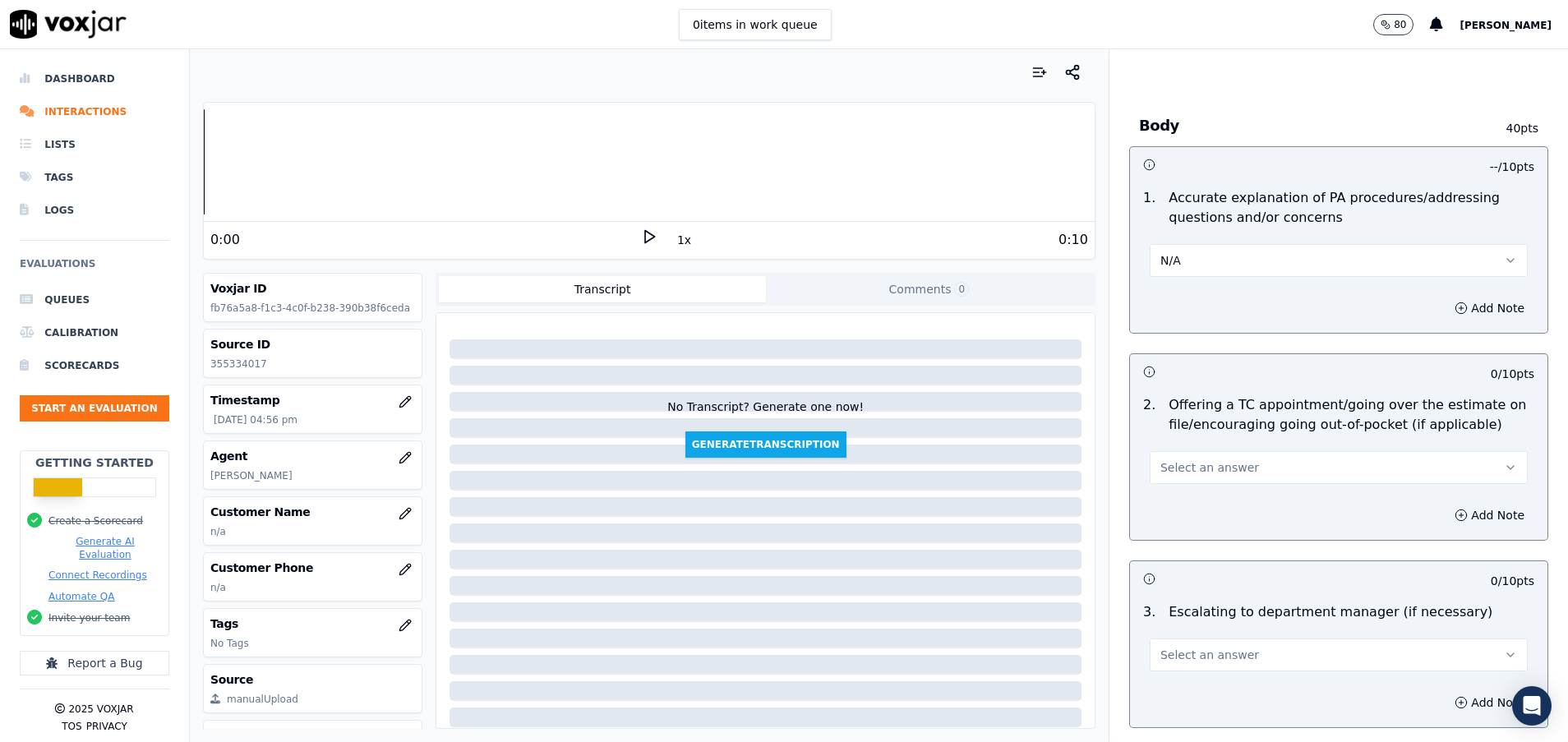
scroll to position [740, 0]
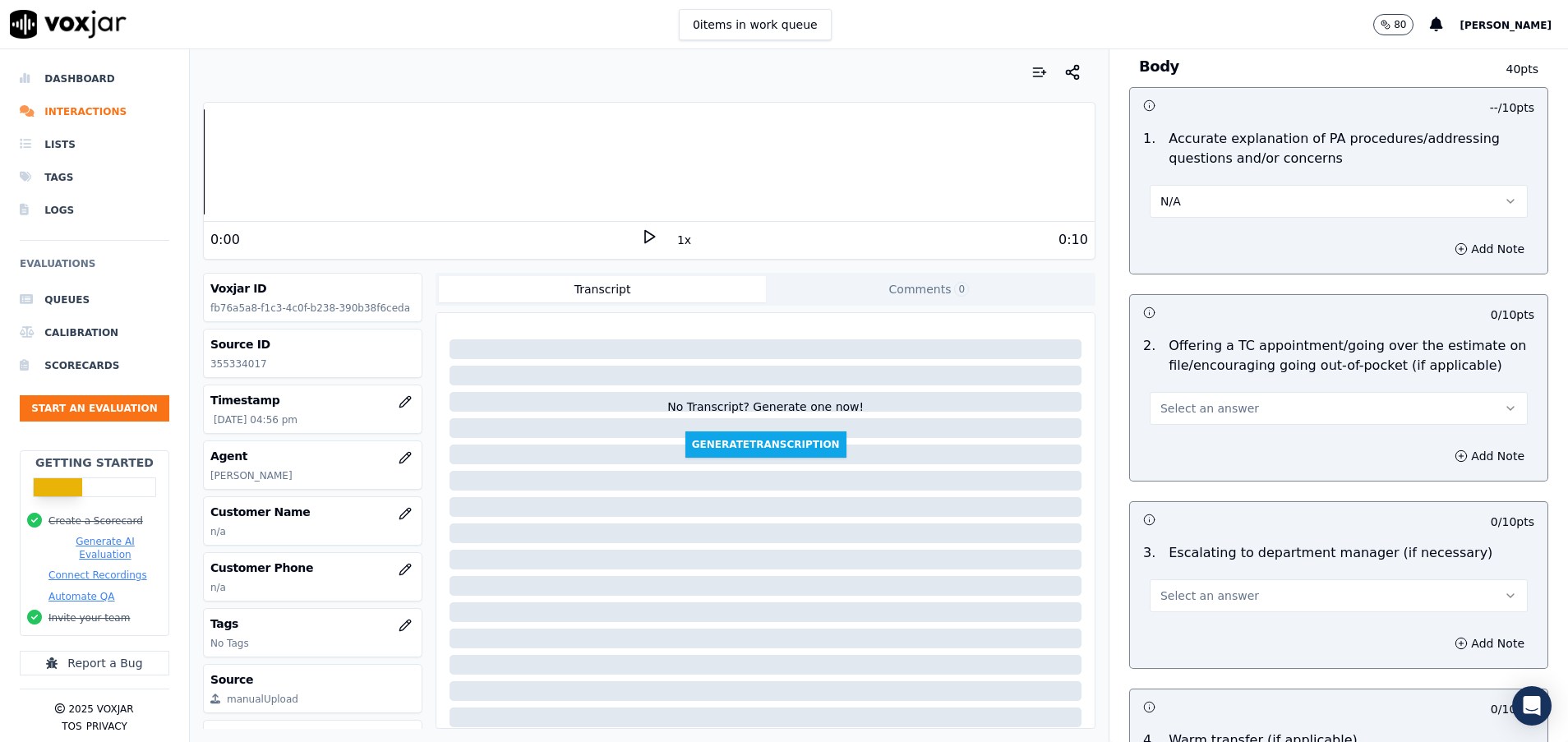
click at [1195, 408] on span "Select an answer" at bounding box center [1210, 409] width 99 height 16
click at [1195, 434] on div "Yes" at bounding box center [1298, 445] width 339 height 26
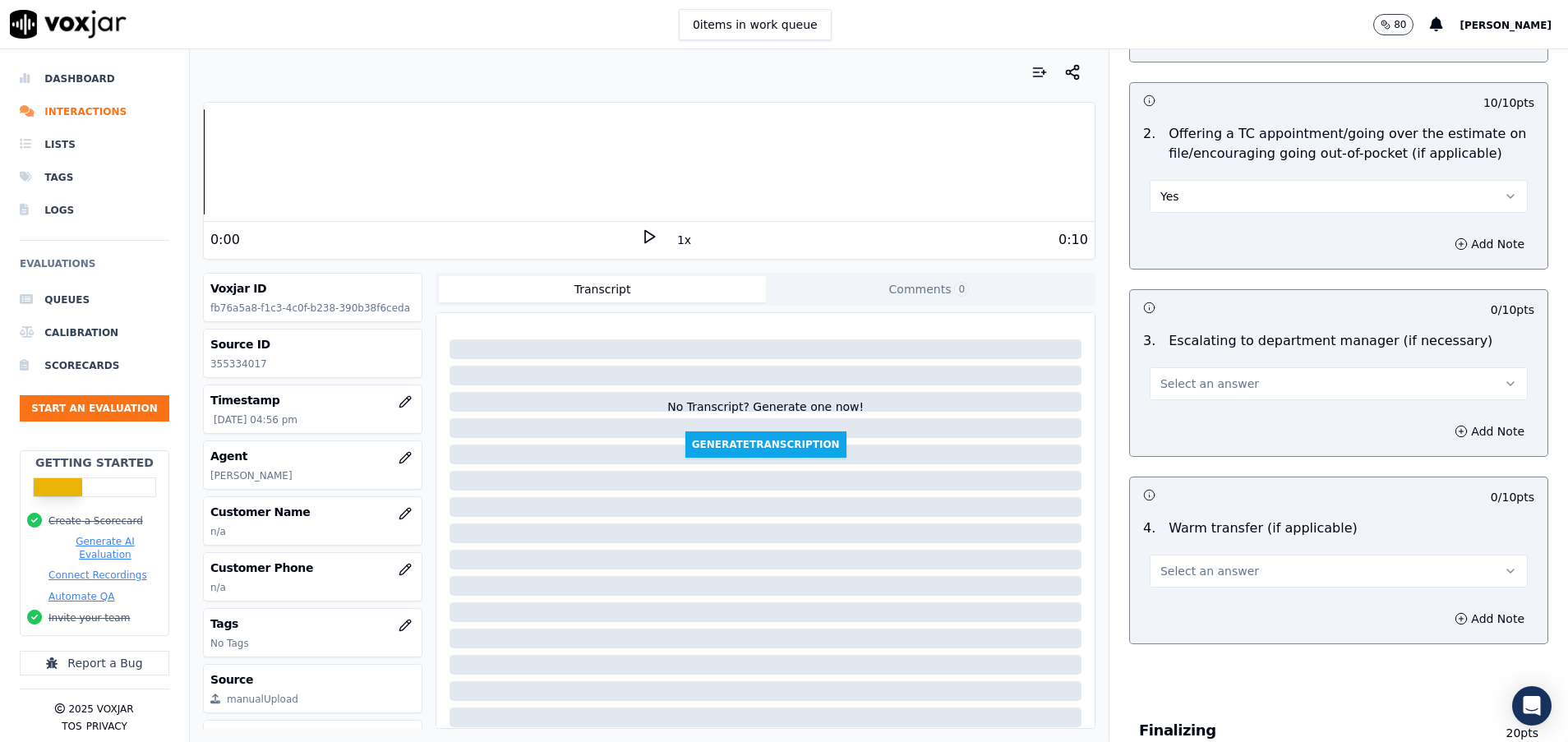
scroll to position [987, 0]
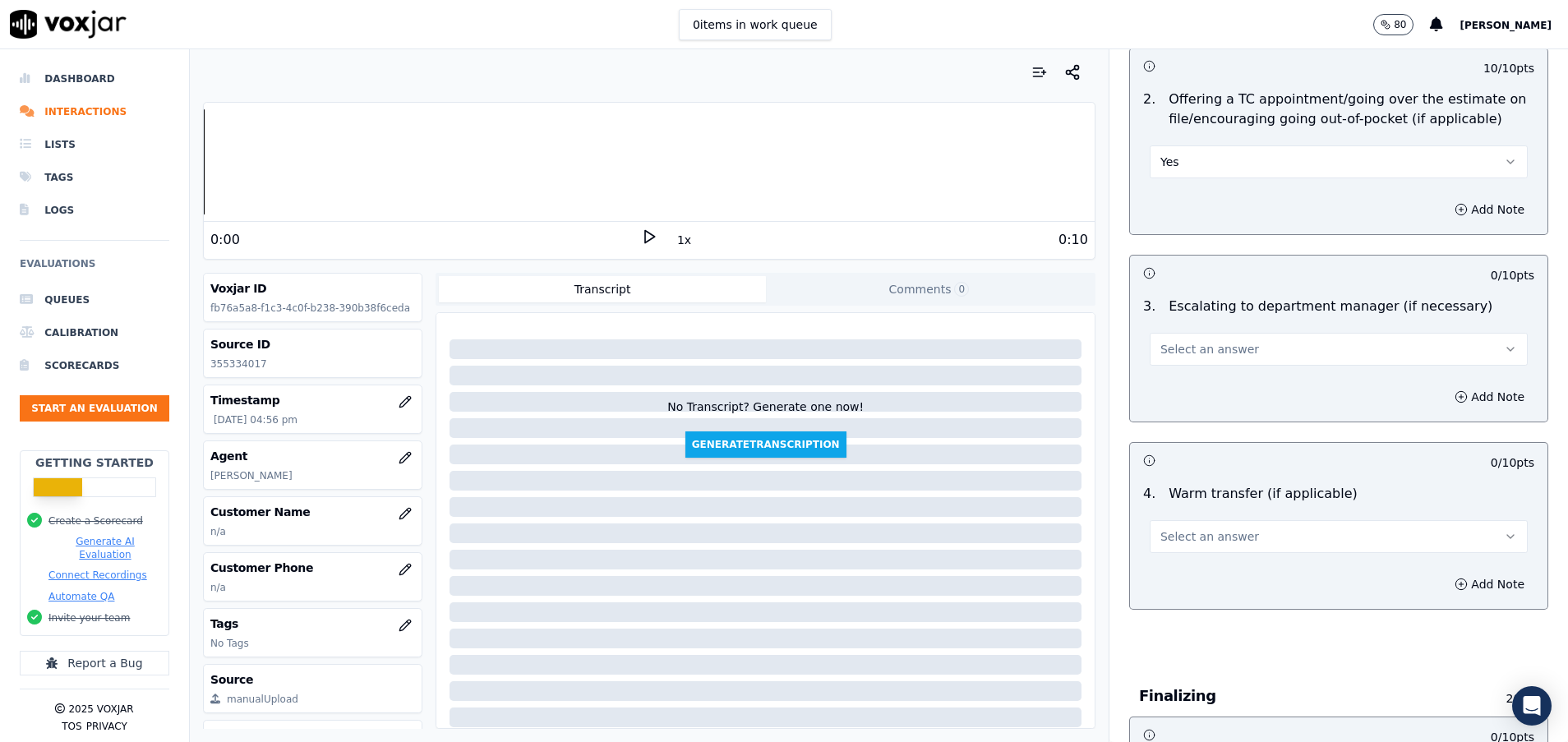
click at [1201, 356] on span "Select an answer" at bounding box center [1210, 350] width 99 height 16
click at [1193, 428] on div "N/A" at bounding box center [1298, 439] width 339 height 26
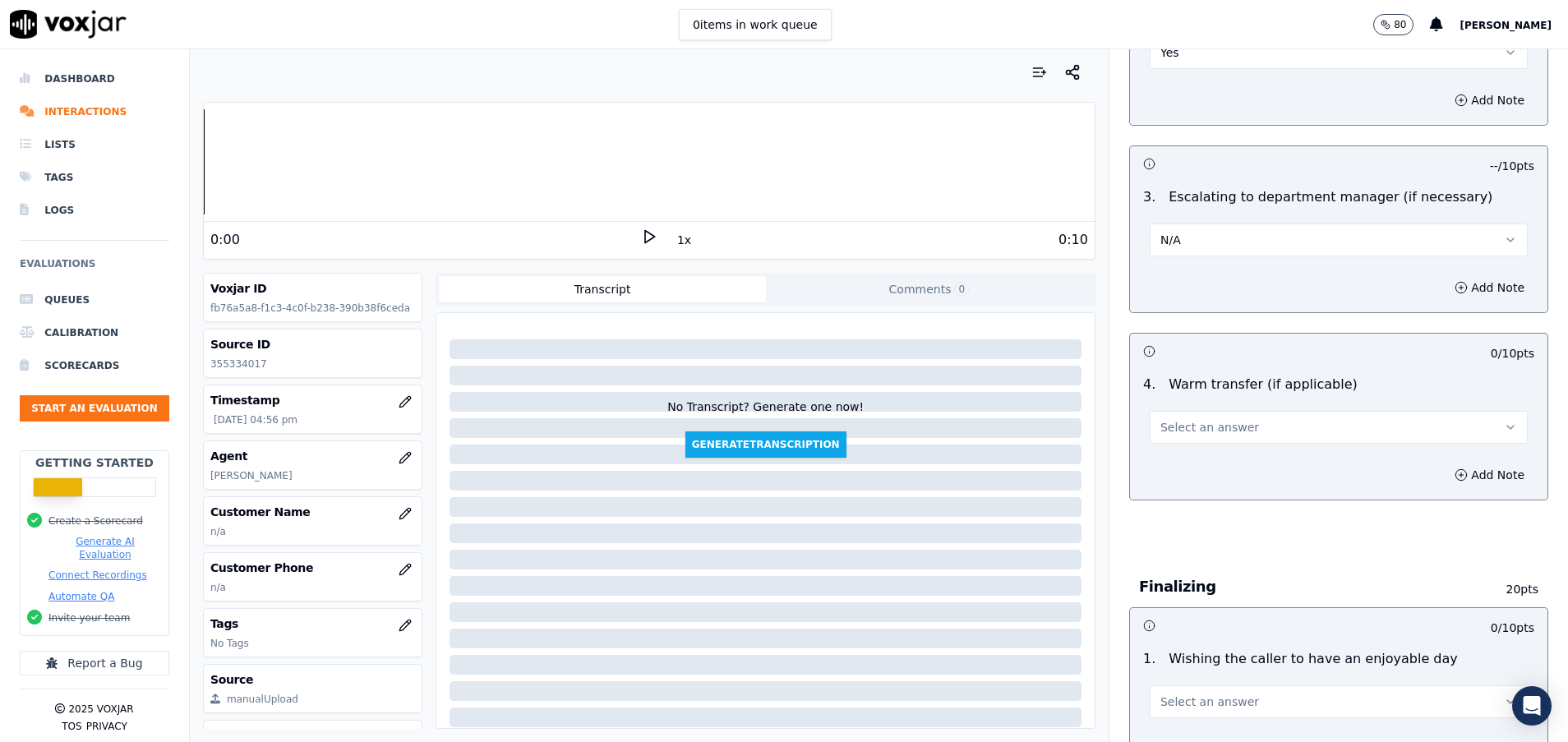
scroll to position [1233, 0]
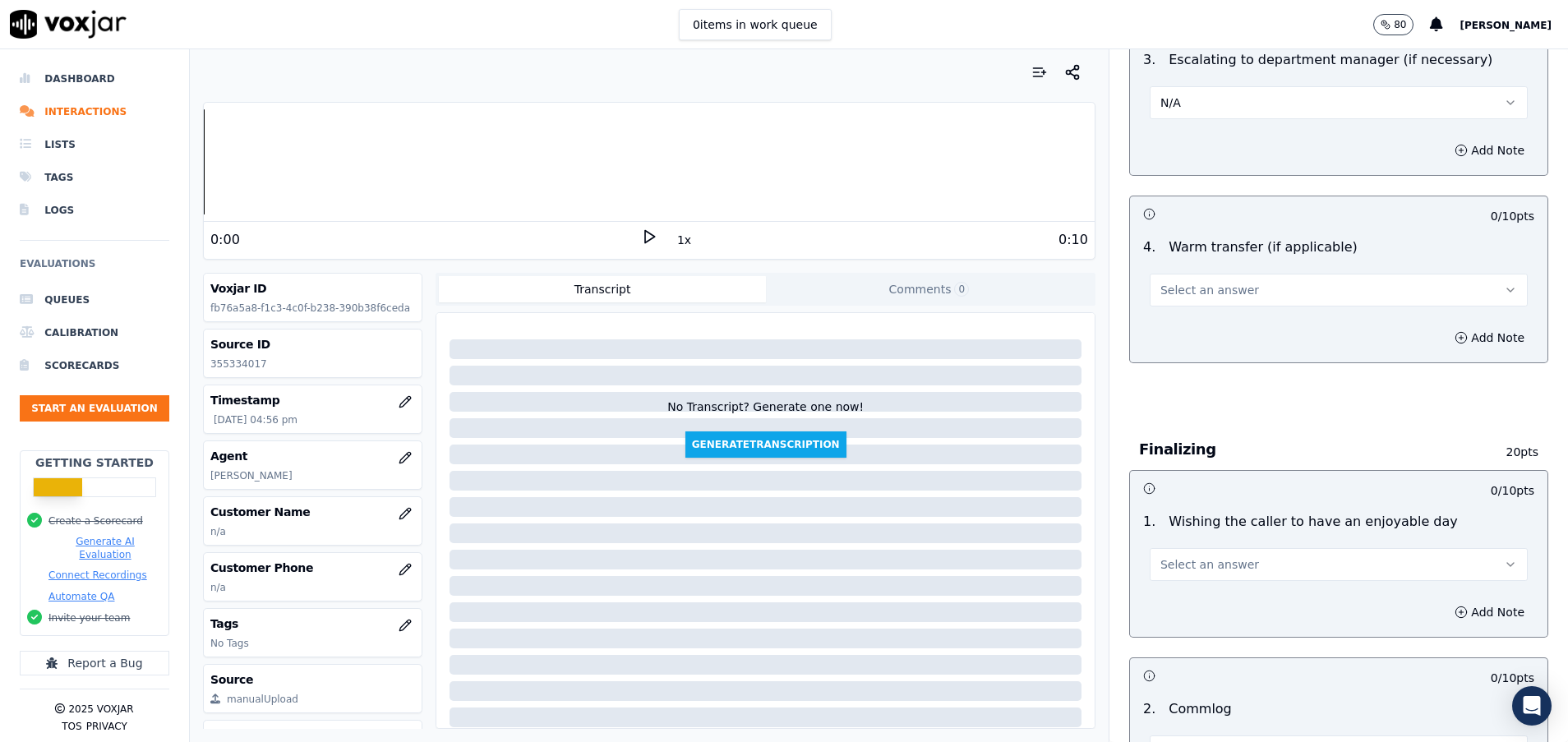
click at [1212, 293] on span "Select an answer" at bounding box center [1210, 290] width 99 height 16
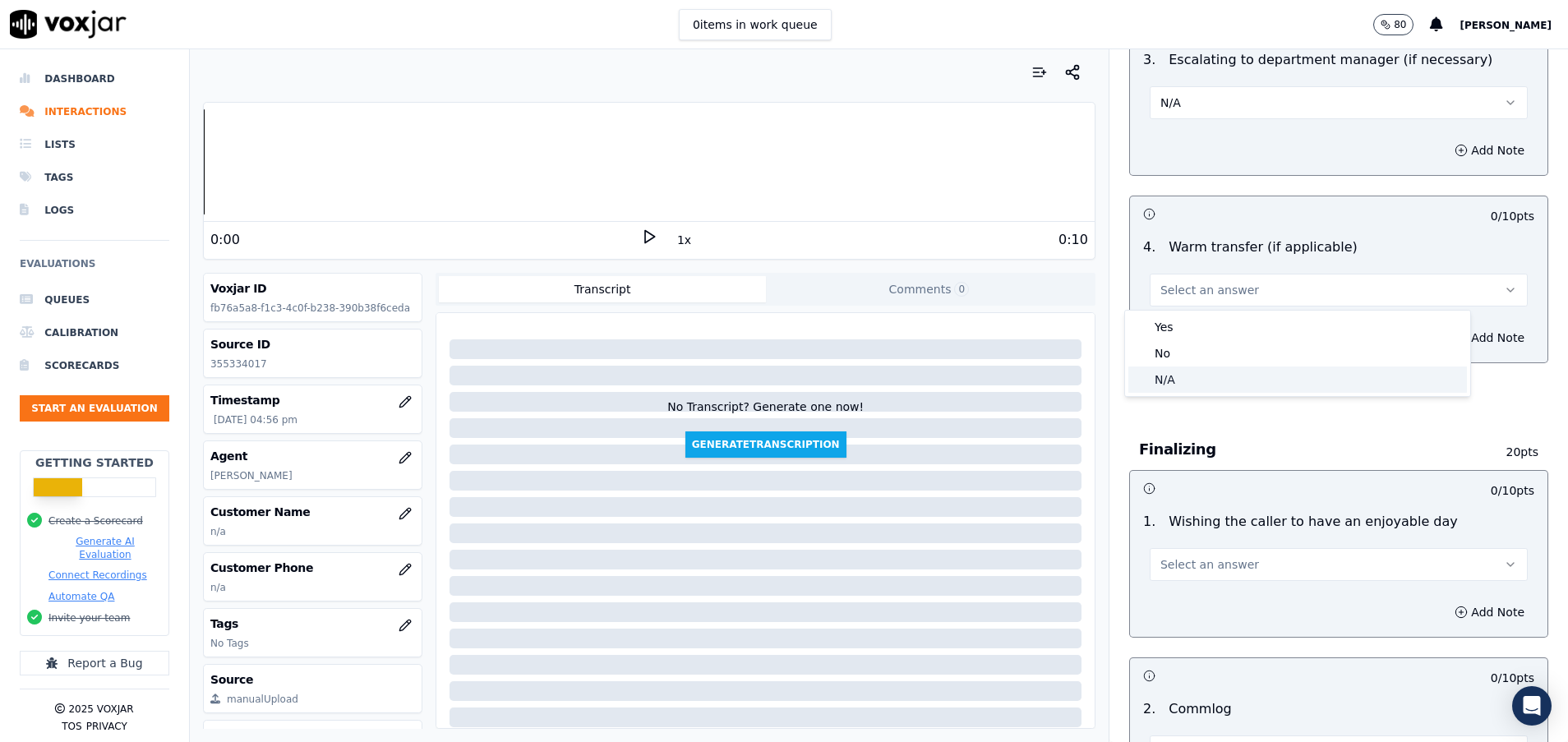
click at [1210, 381] on div "N/A" at bounding box center [1298, 380] width 339 height 26
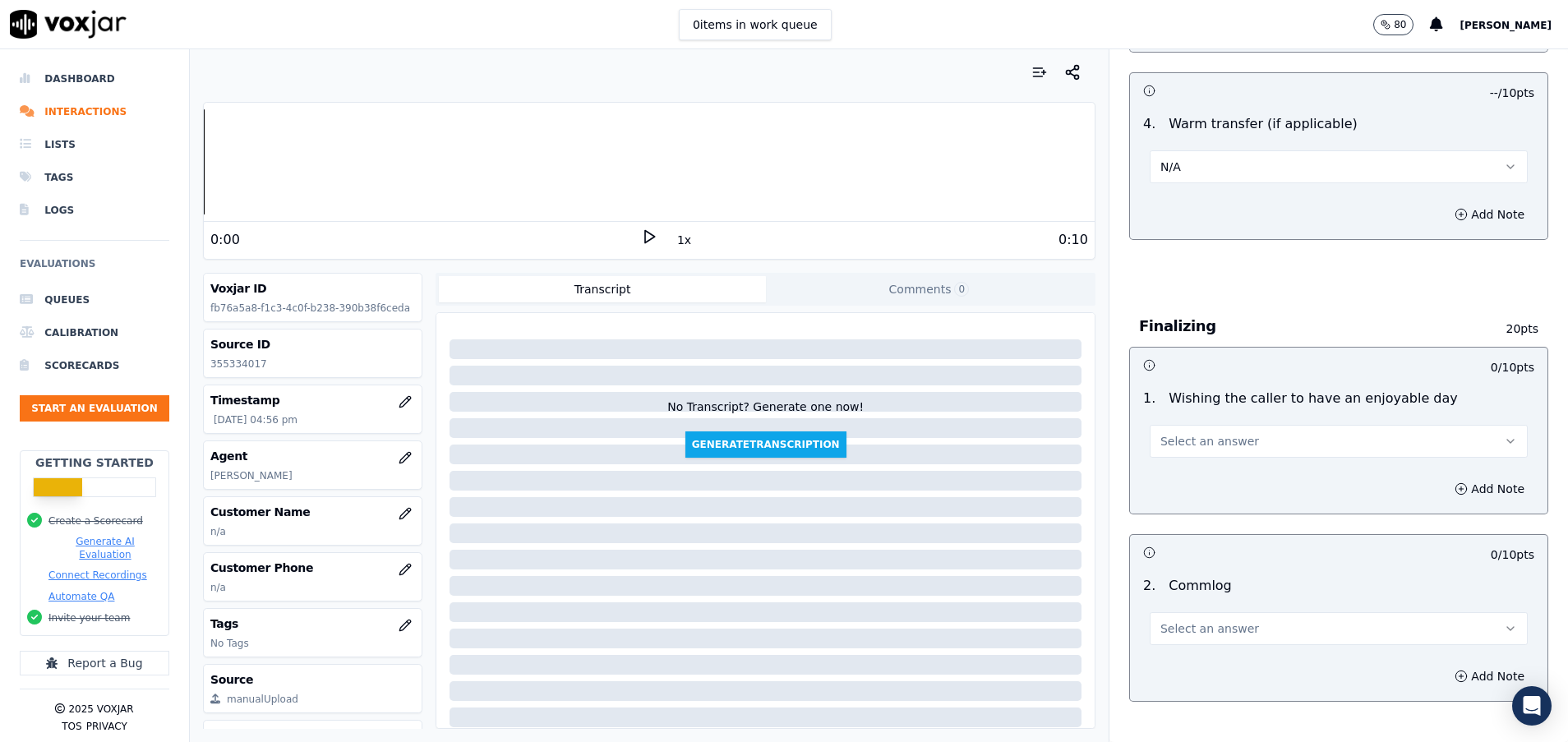
scroll to position [1479, 0]
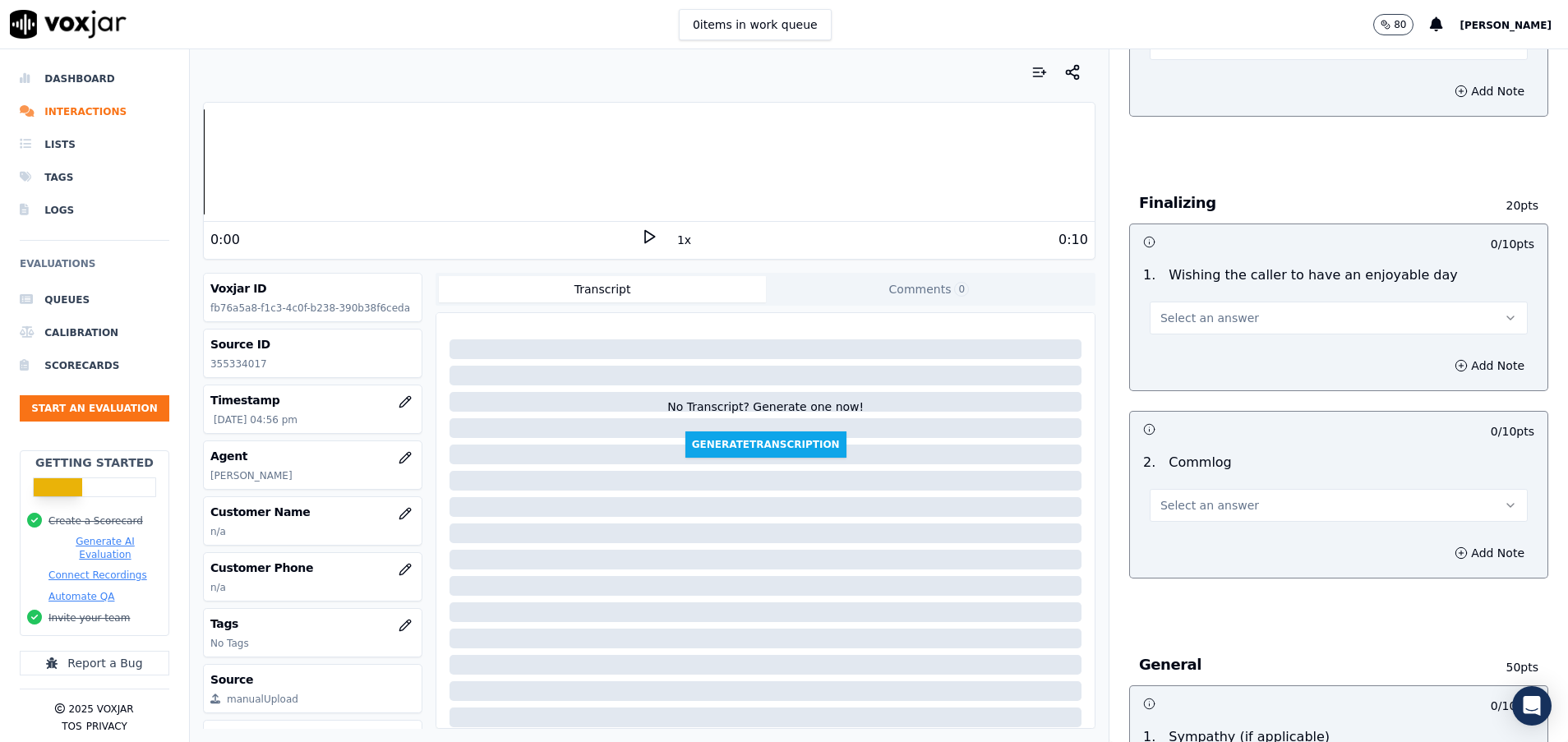
click at [1204, 310] on span "Select an answer" at bounding box center [1210, 319] width 99 height 16
click at [1195, 405] on div "N/A" at bounding box center [1298, 407] width 339 height 26
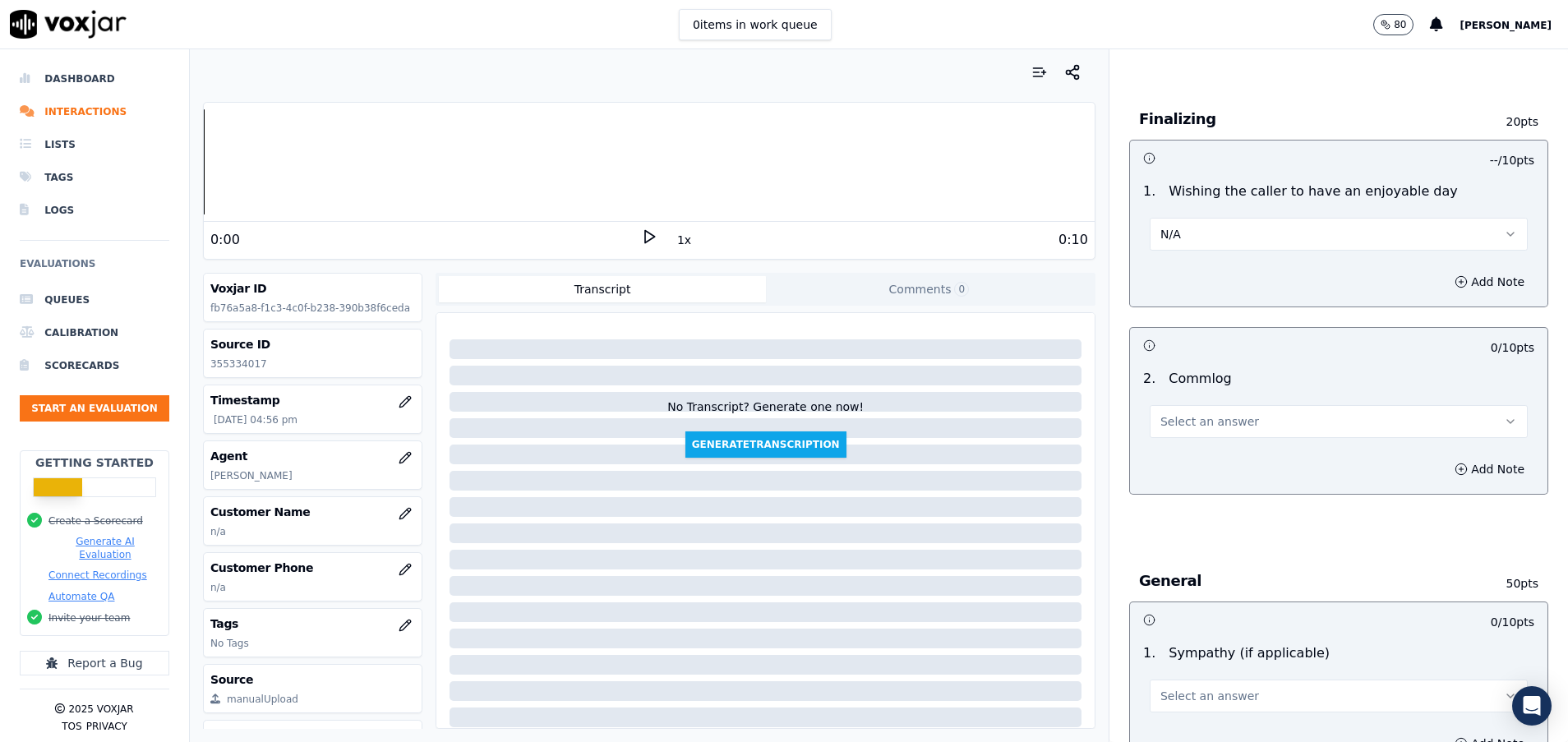
scroll to position [1603, 0]
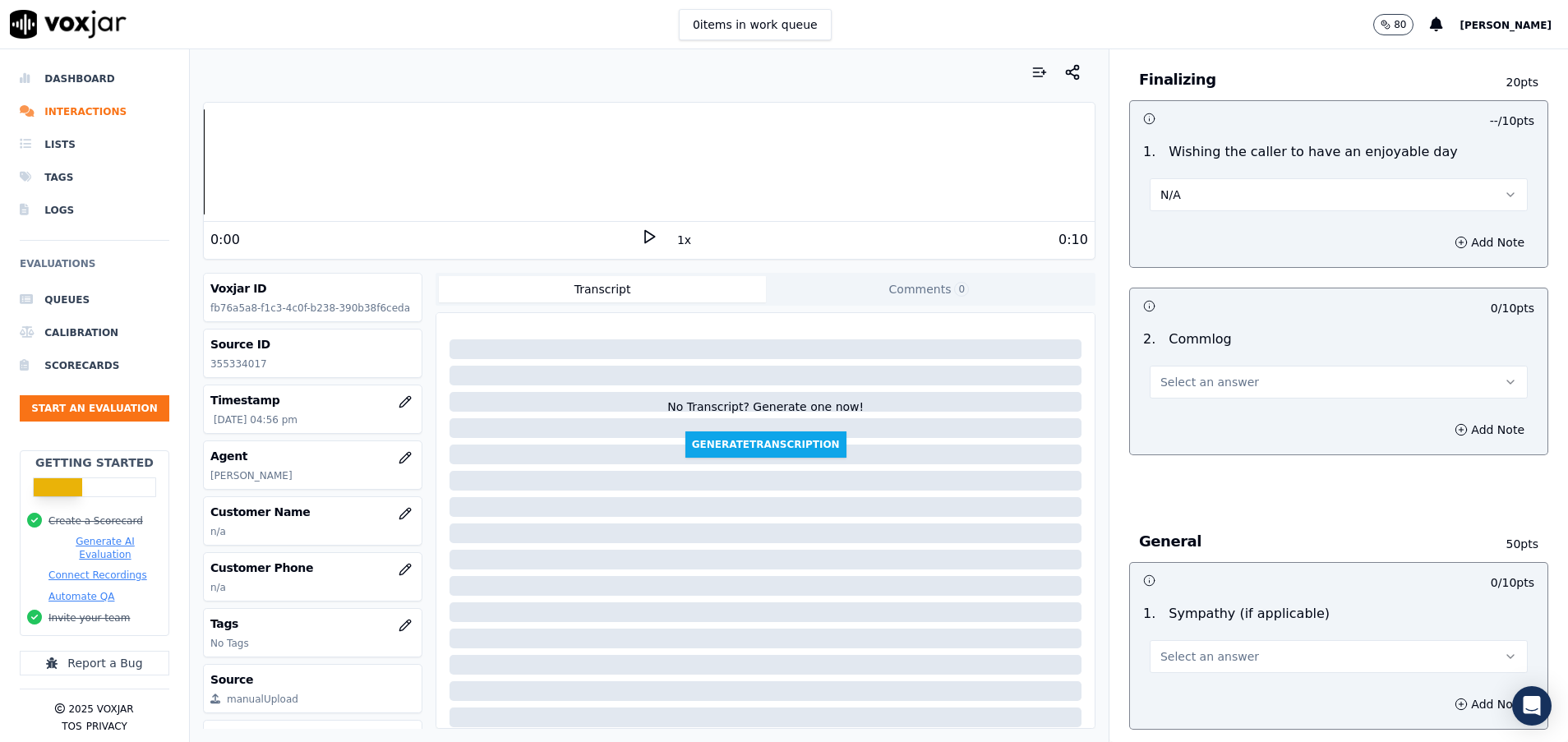
click at [1186, 378] on span "Select an answer" at bounding box center [1210, 382] width 99 height 16
click at [1180, 436] on div "No" at bounding box center [1298, 445] width 339 height 26
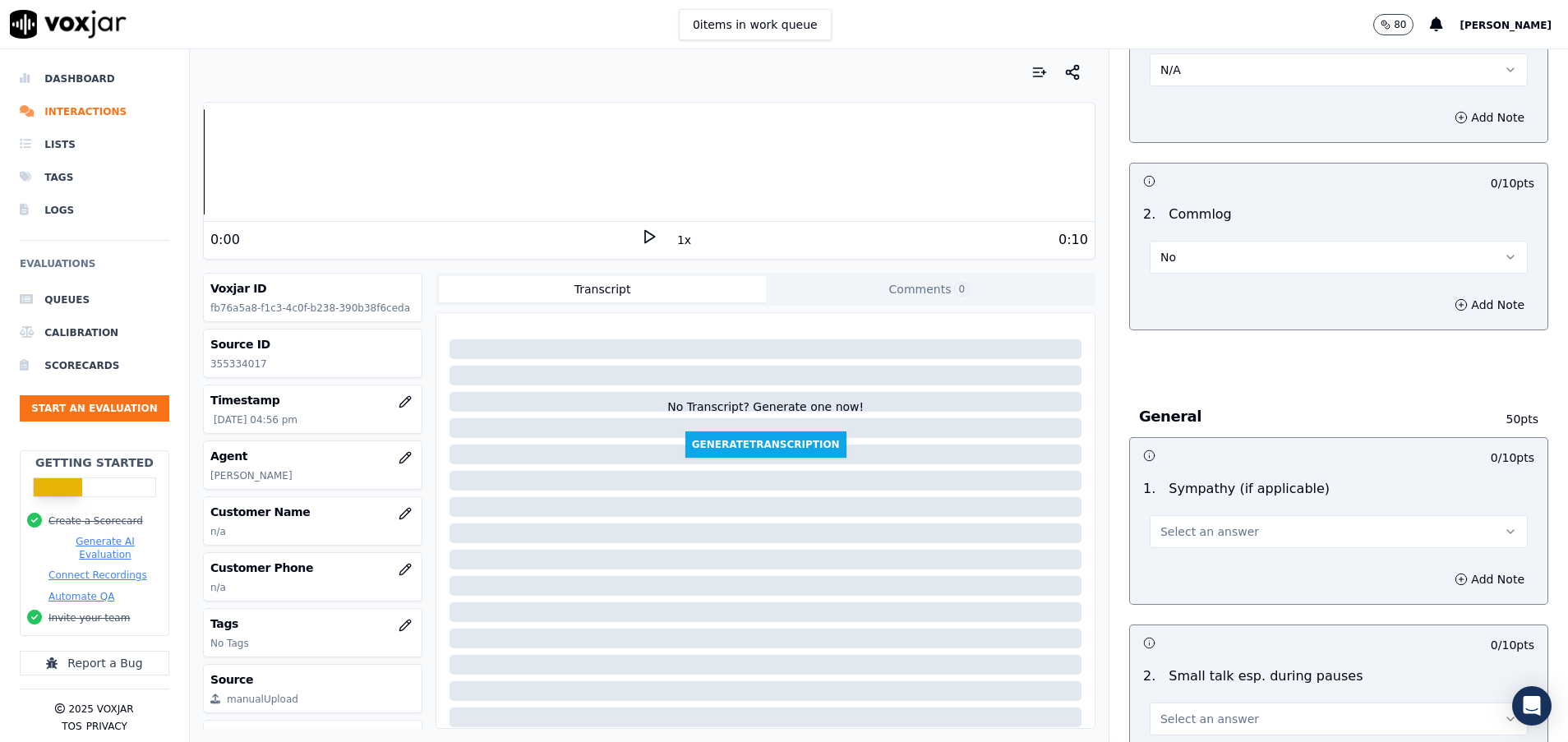
scroll to position [1849, 0]
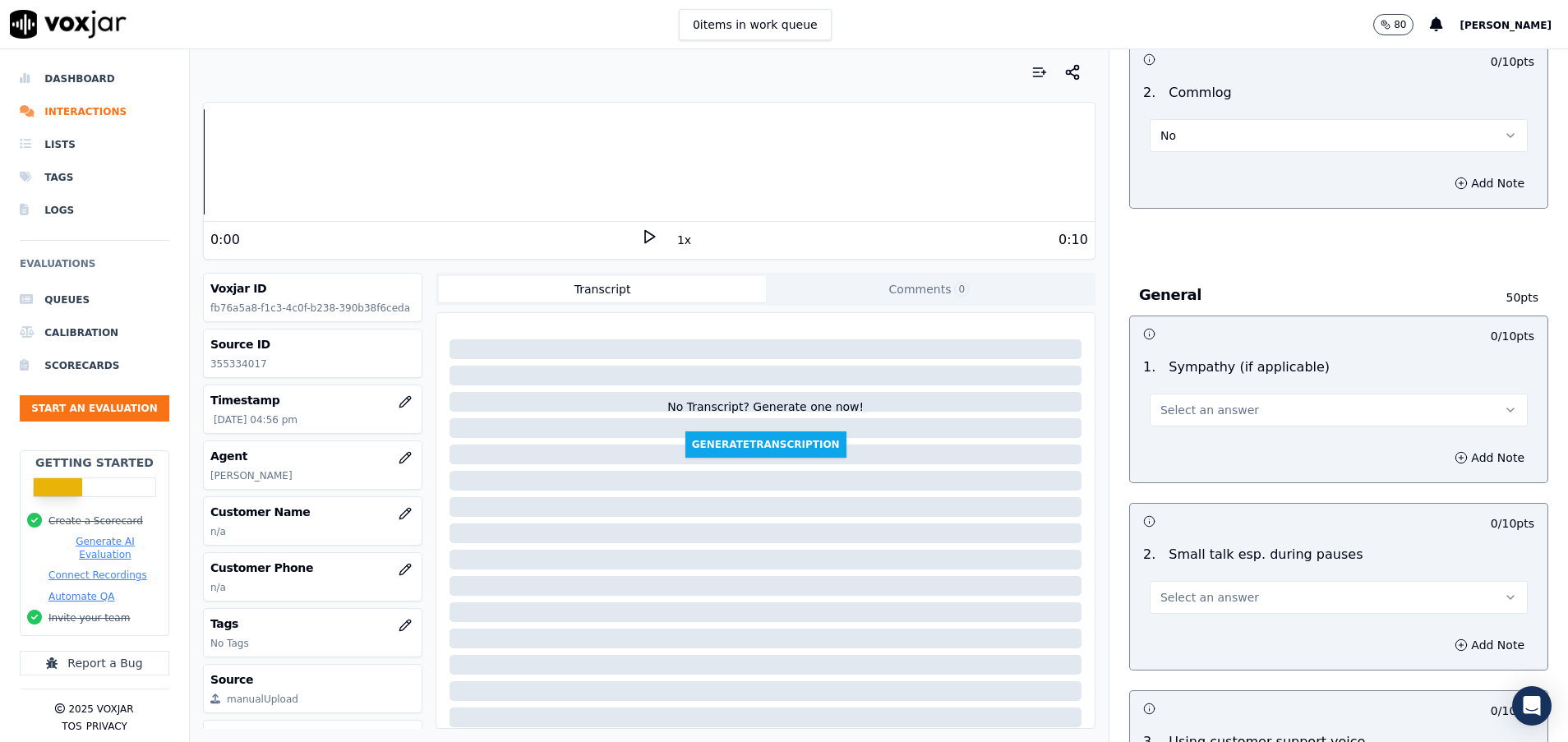
click at [1190, 402] on span "Select an answer" at bounding box center [1210, 410] width 99 height 16
click at [1191, 495] on div "N/A" at bounding box center [1298, 499] width 339 height 26
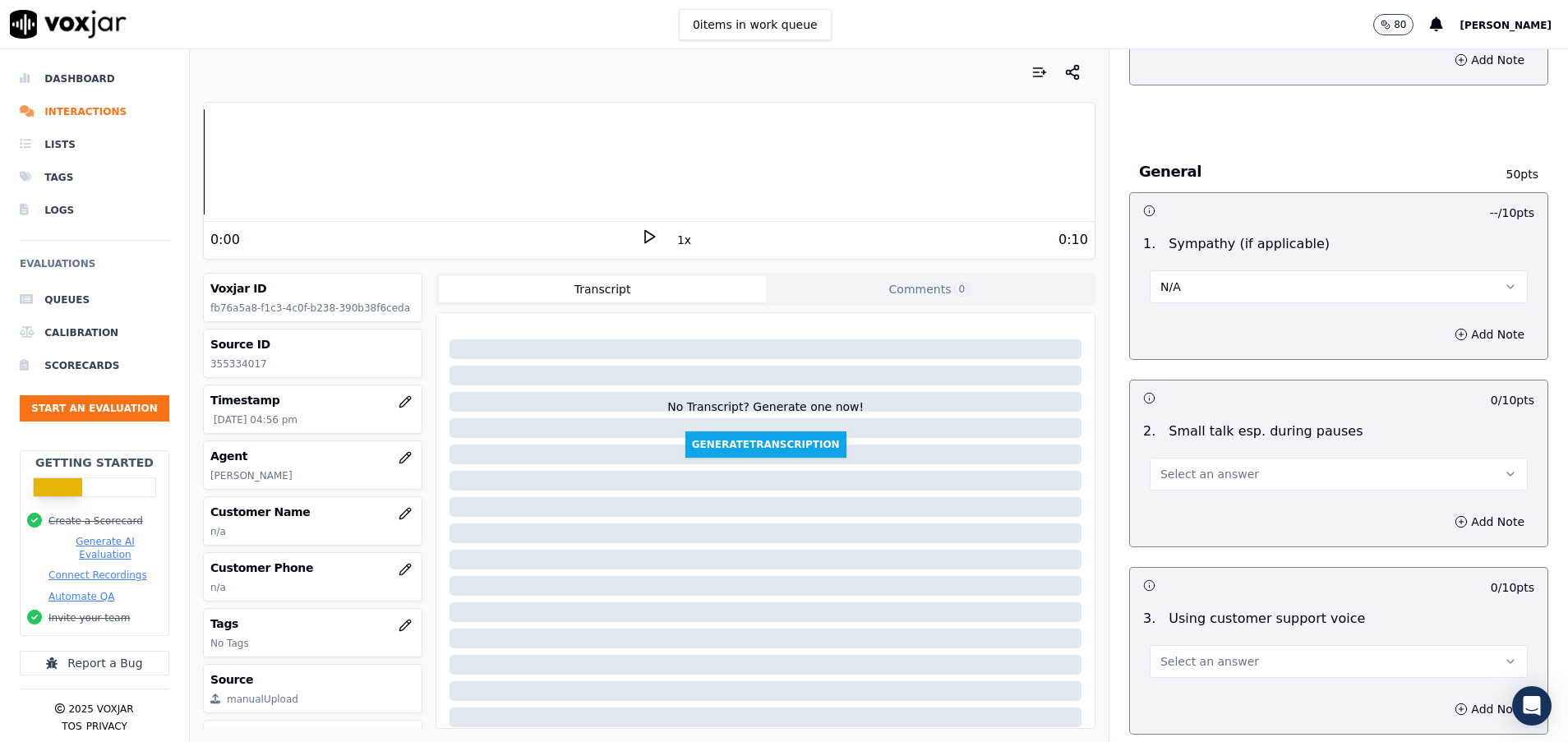
click at [1191, 467] on span "Select an answer" at bounding box center [1210, 475] width 99 height 16
click at [1189, 570] on div "N/A" at bounding box center [1298, 563] width 339 height 26
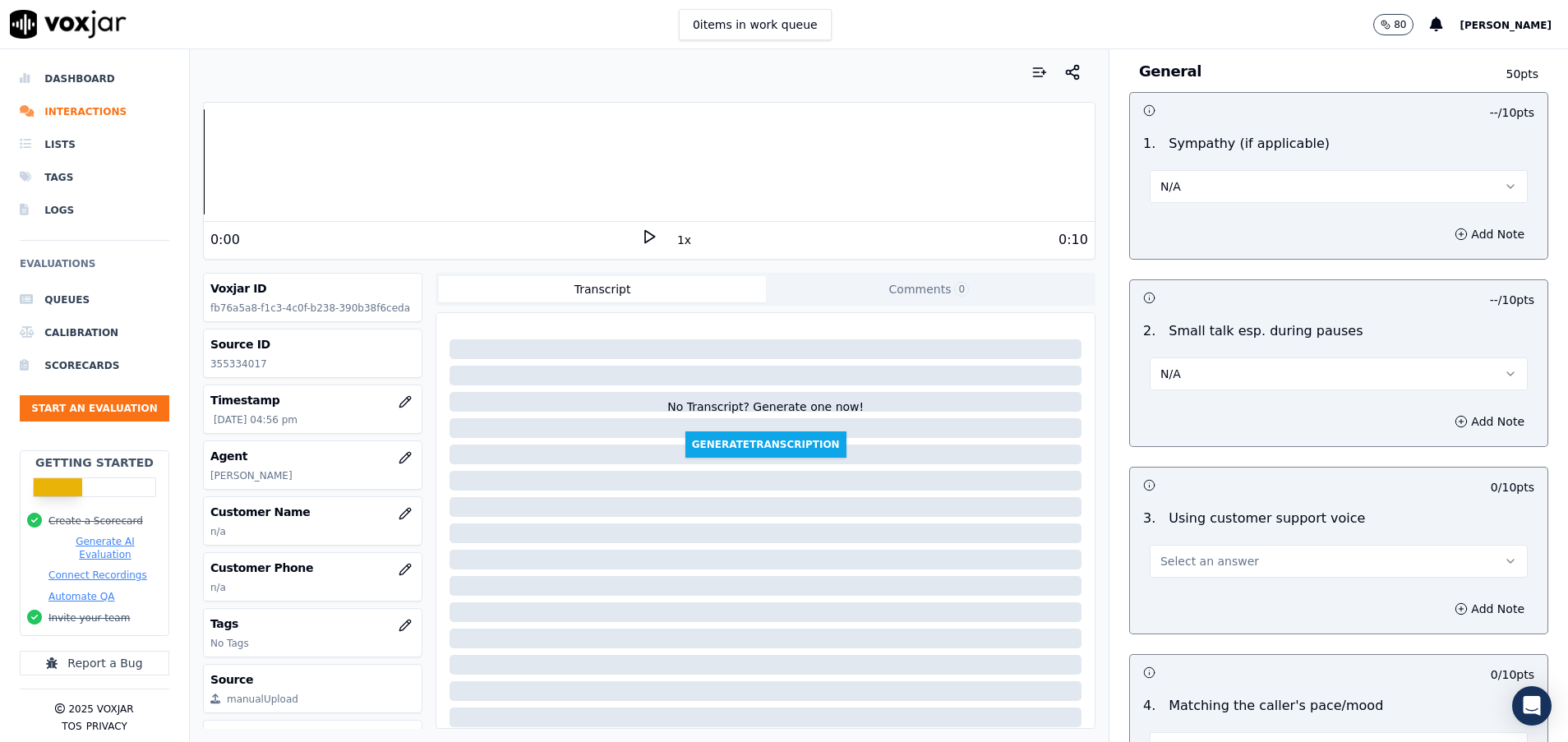
scroll to position [2096, 0]
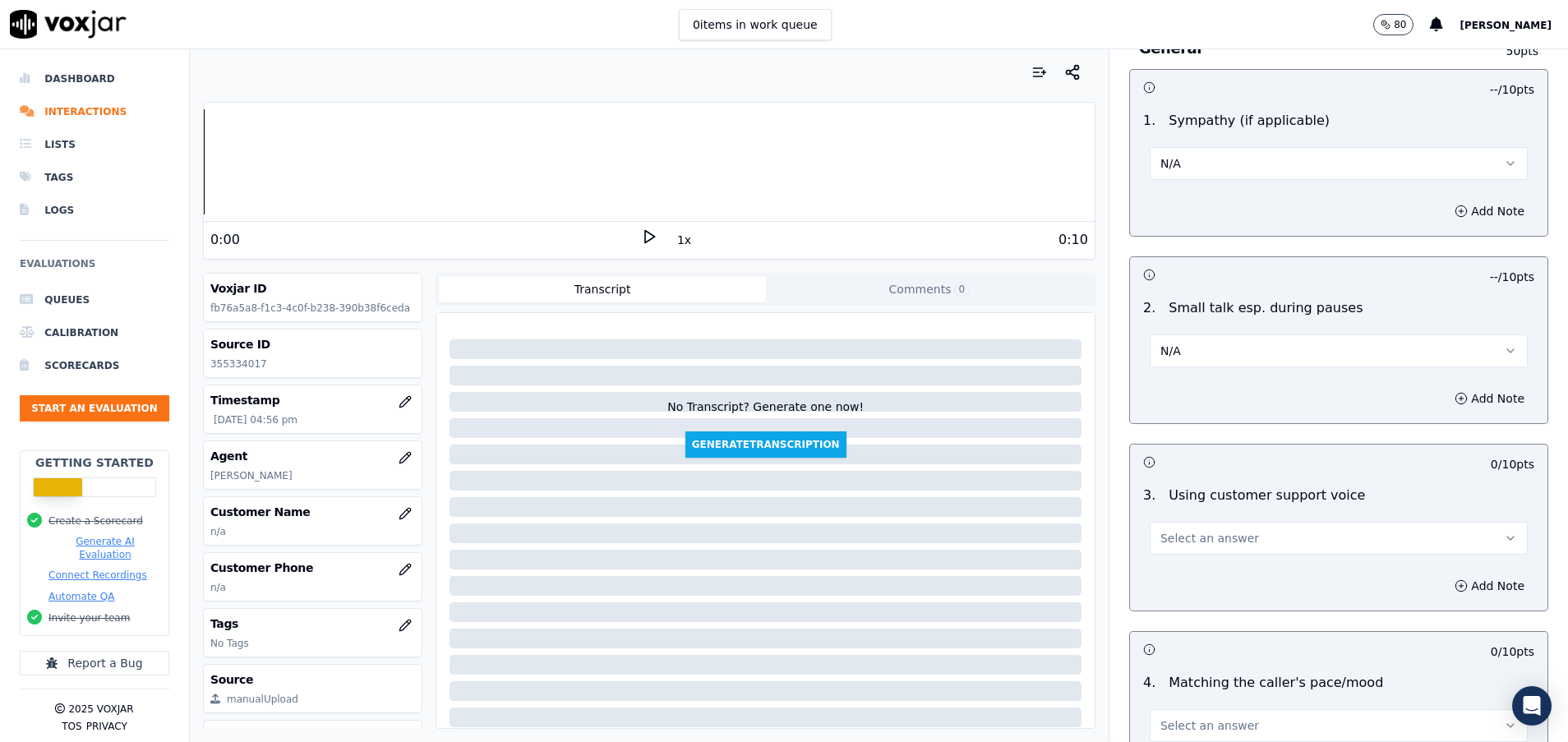
click at [1190, 542] on span "Select an answer" at bounding box center [1210, 538] width 99 height 16
click at [1175, 573] on div "Yes" at bounding box center [1298, 575] width 339 height 26
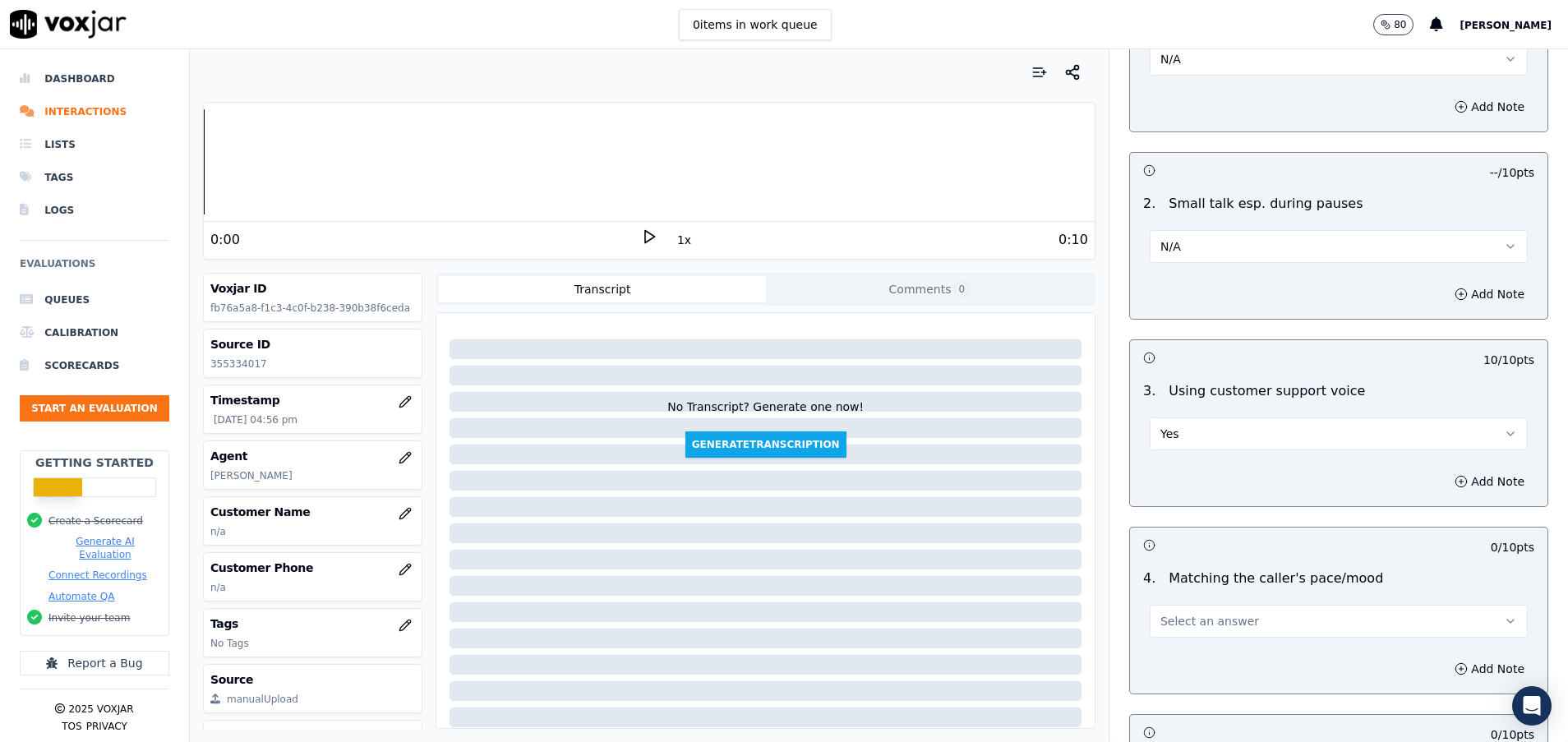
scroll to position [2343, 0]
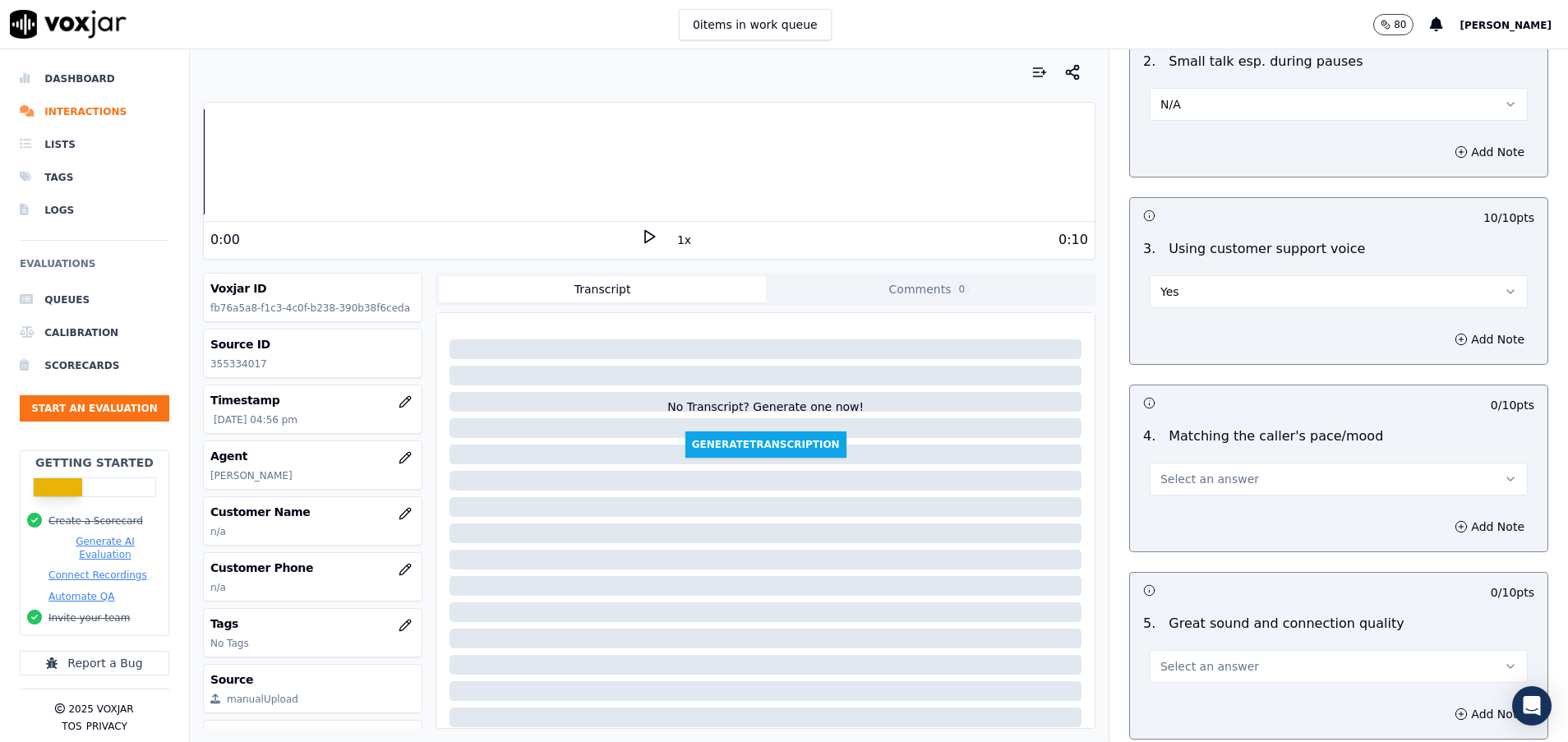
click at [1177, 484] on span "Select an answer" at bounding box center [1210, 479] width 99 height 16
click at [1174, 510] on div "Yes" at bounding box center [1298, 516] width 339 height 26
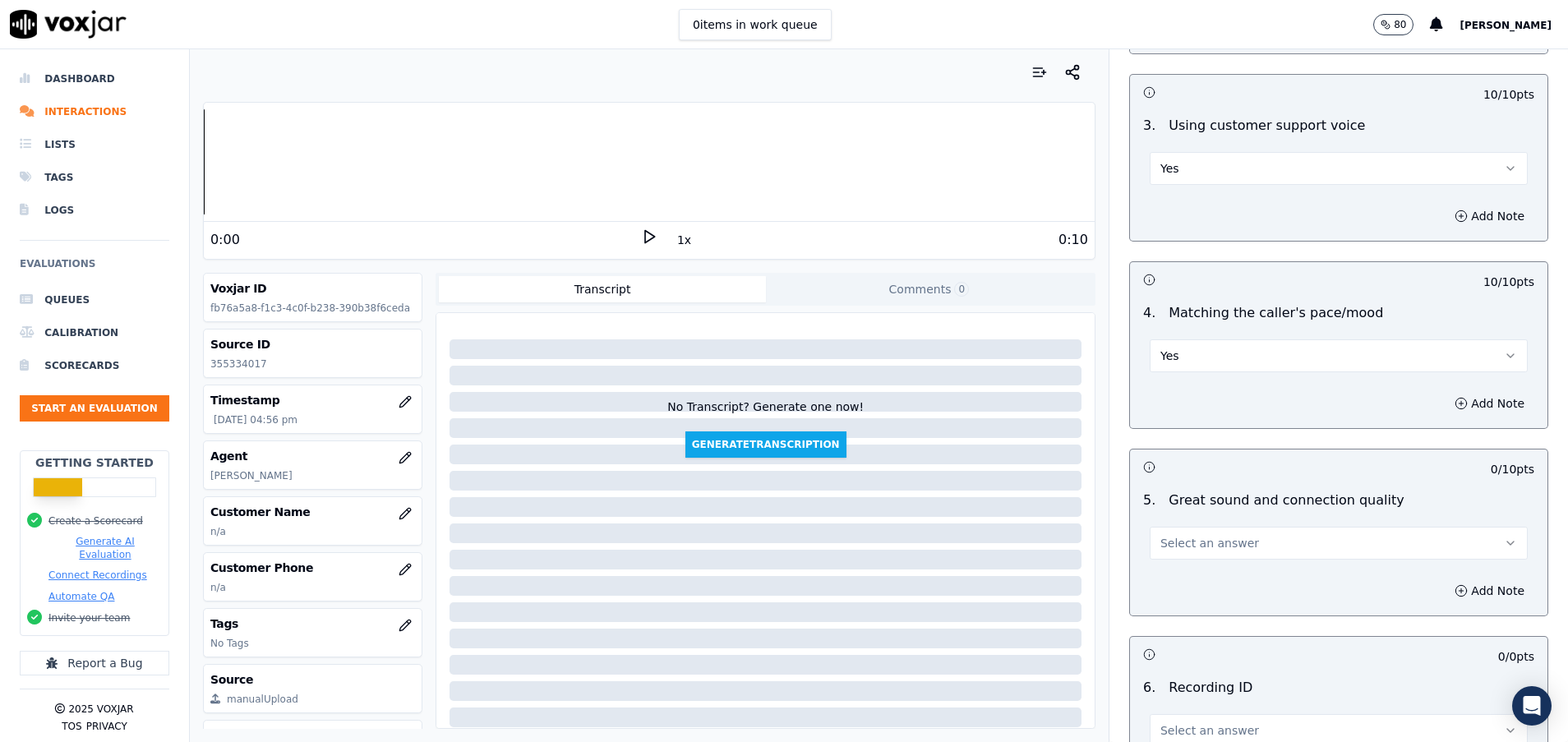
click at [1175, 539] on span "Select an answer" at bounding box center [1210, 543] width 99 height 16
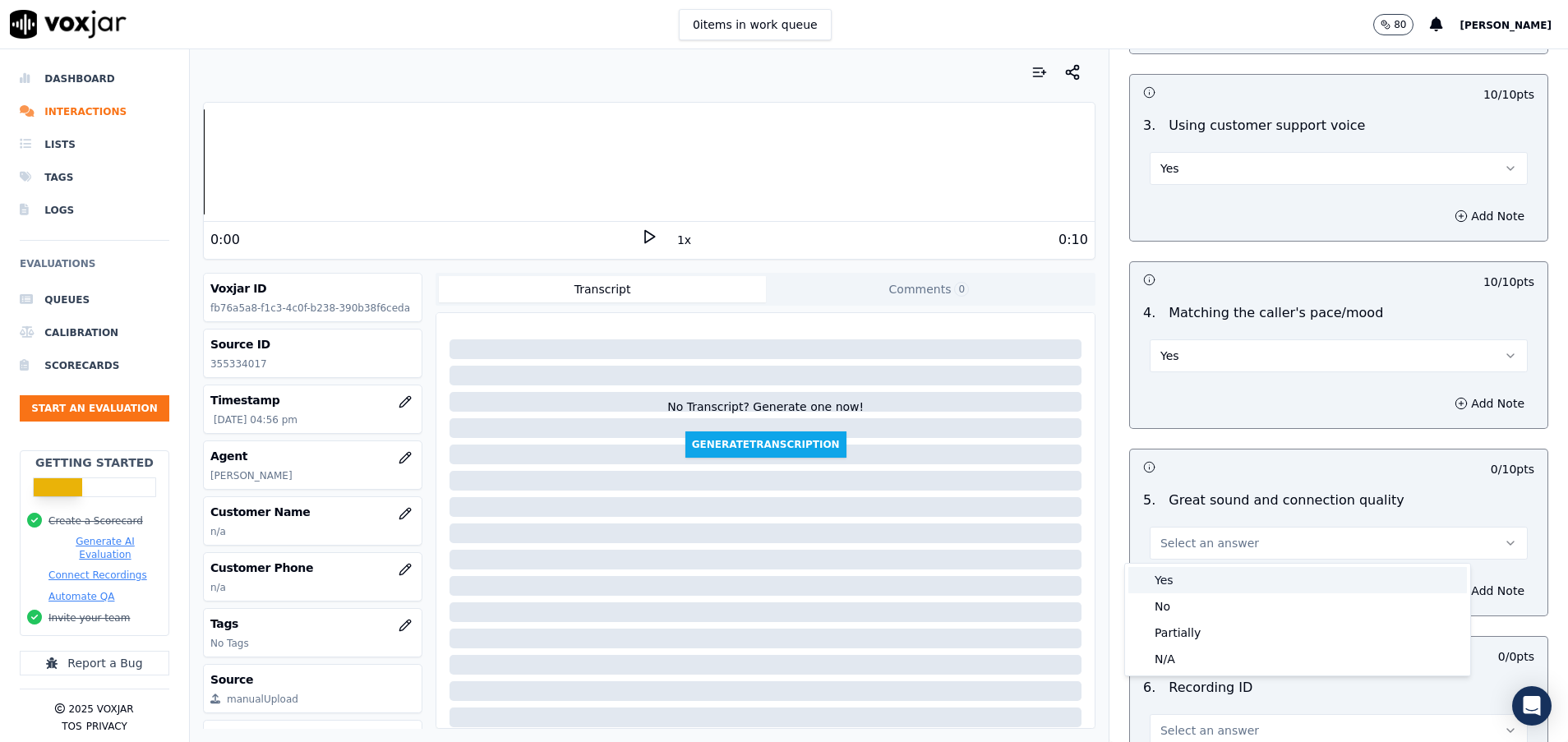
click at [1175, 583] on div "Yes" at bounding box center [1298, 580] width 339 height 26
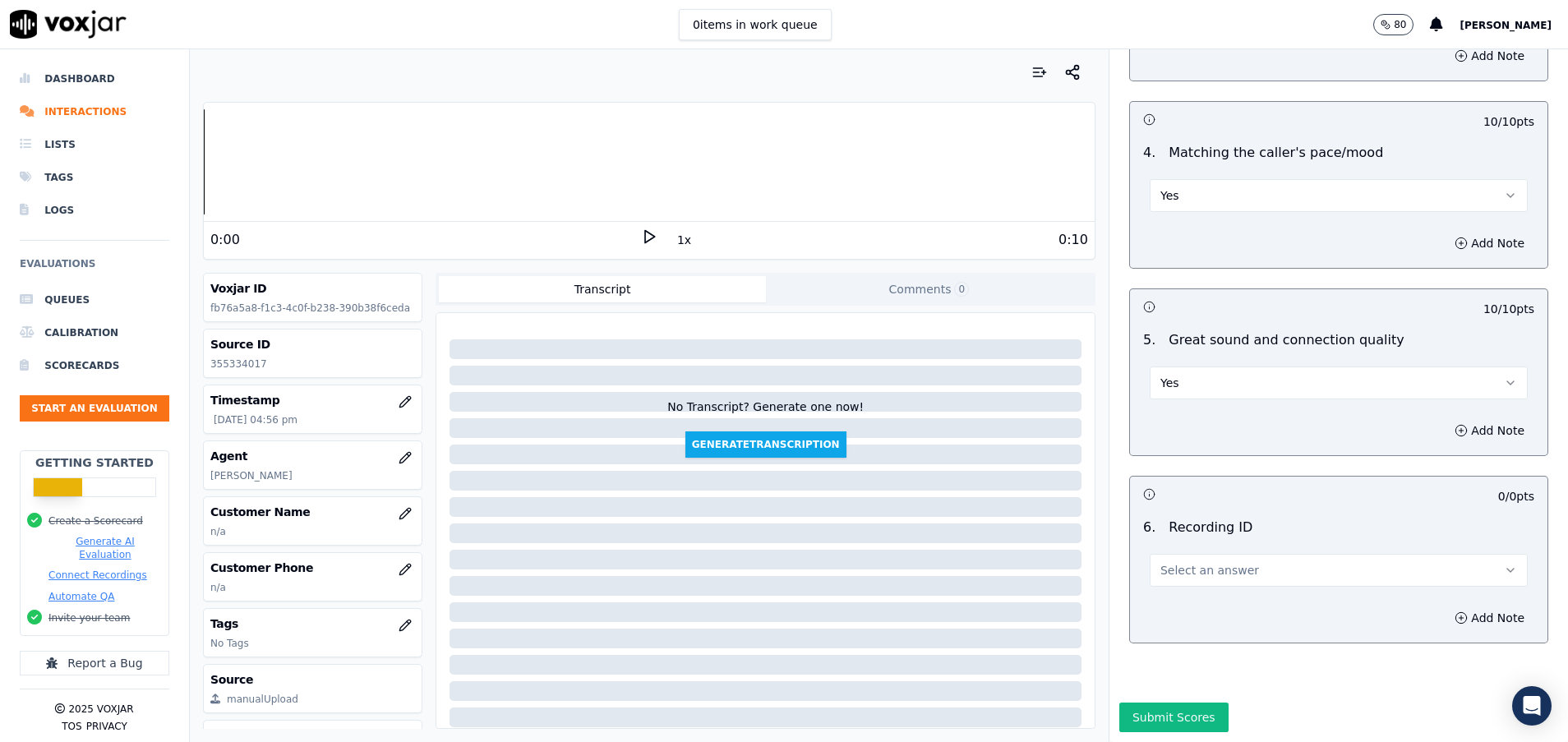
scroll to position [2683, 0]
click at [1181, 562] on span "Select an answer" at bounding box center [1210, 570] width 99 height 16
click at [1174, 561] on div "N/A" at bounding box center [1298, 560] width 339 height 26
click at [1137, 703] on button "Submit Scores" at bounding box center [1175, 717] width 110 height 29
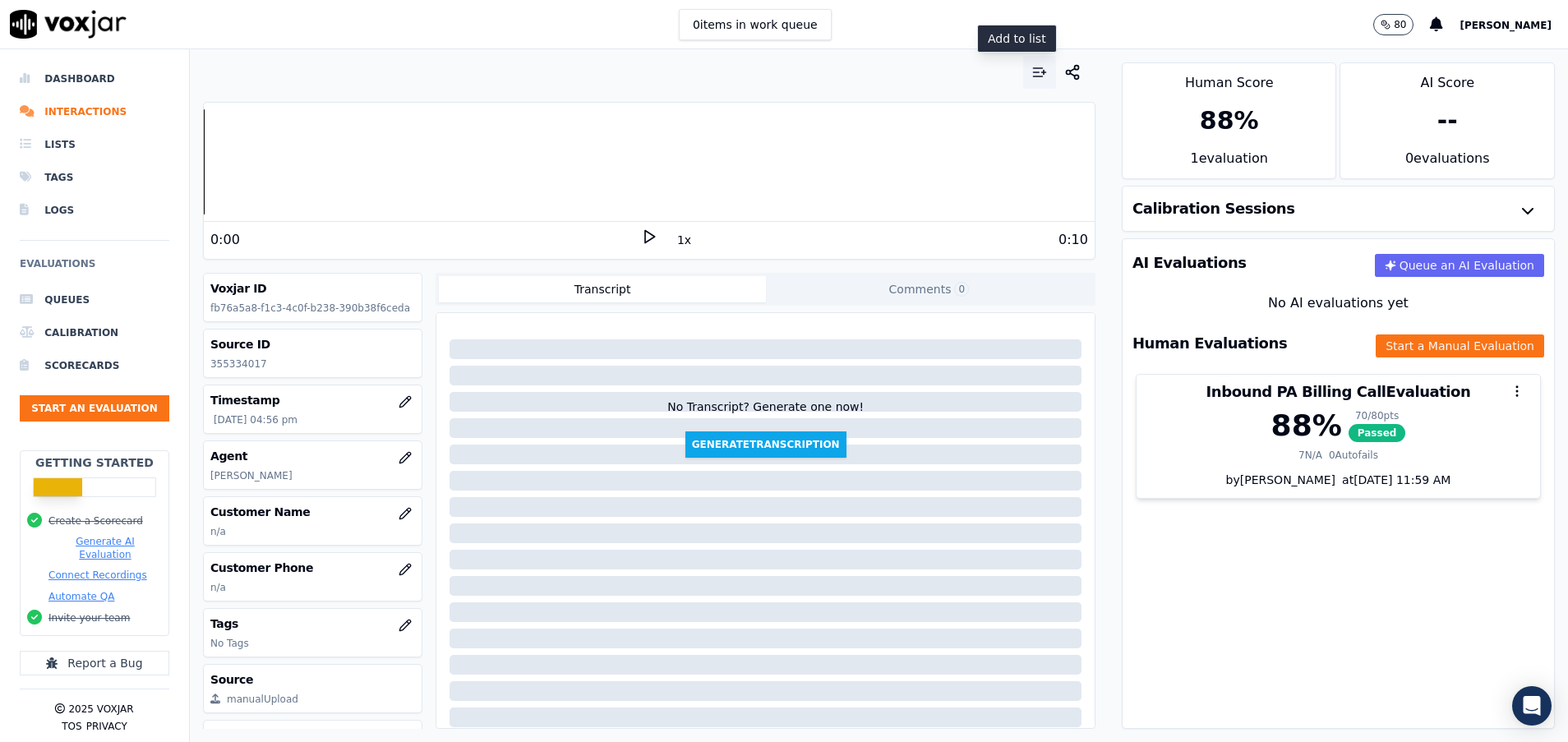
click at [1023, 68] on button "button" at bounding box center [1040, 72] width 33 height 33
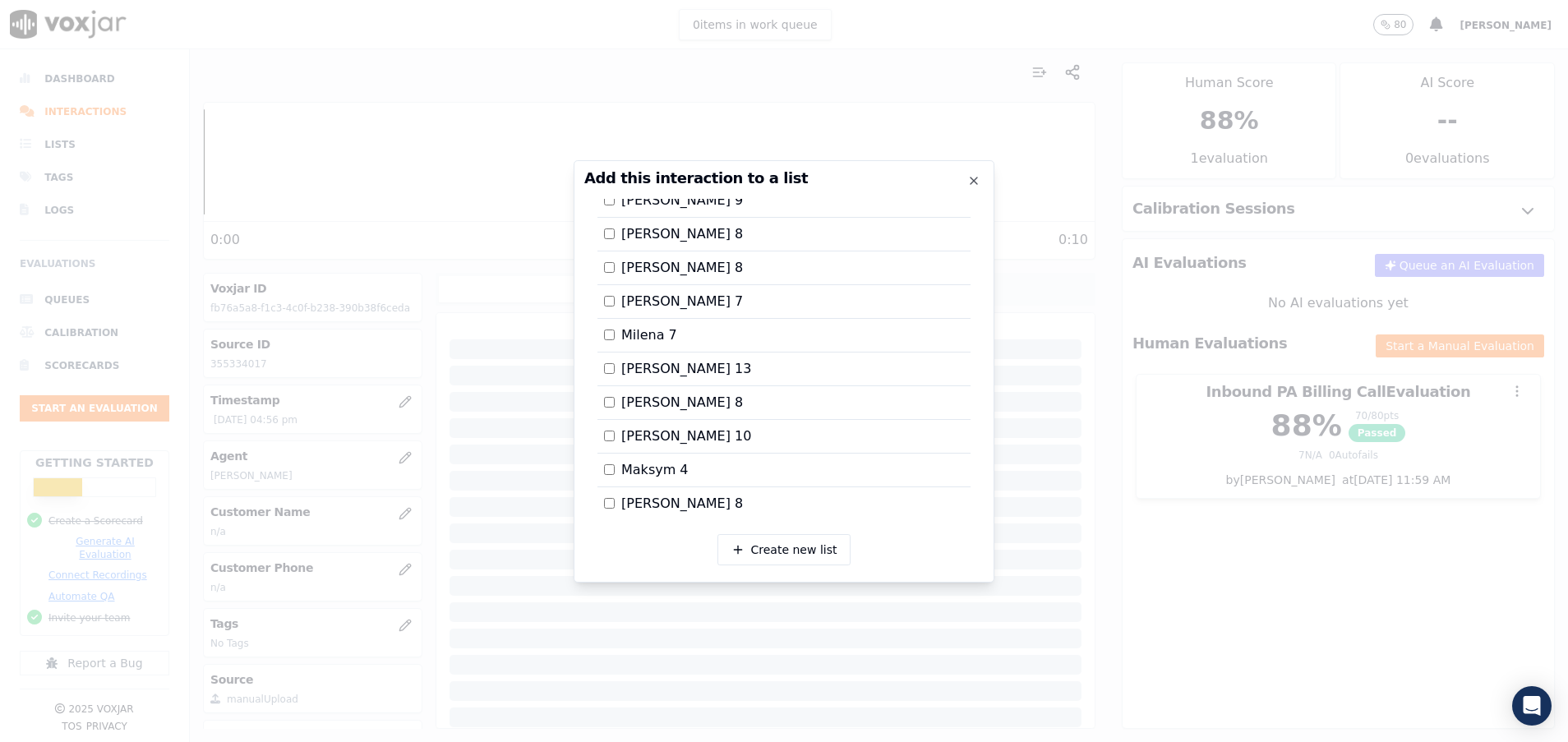
scroll to position [370, 0]
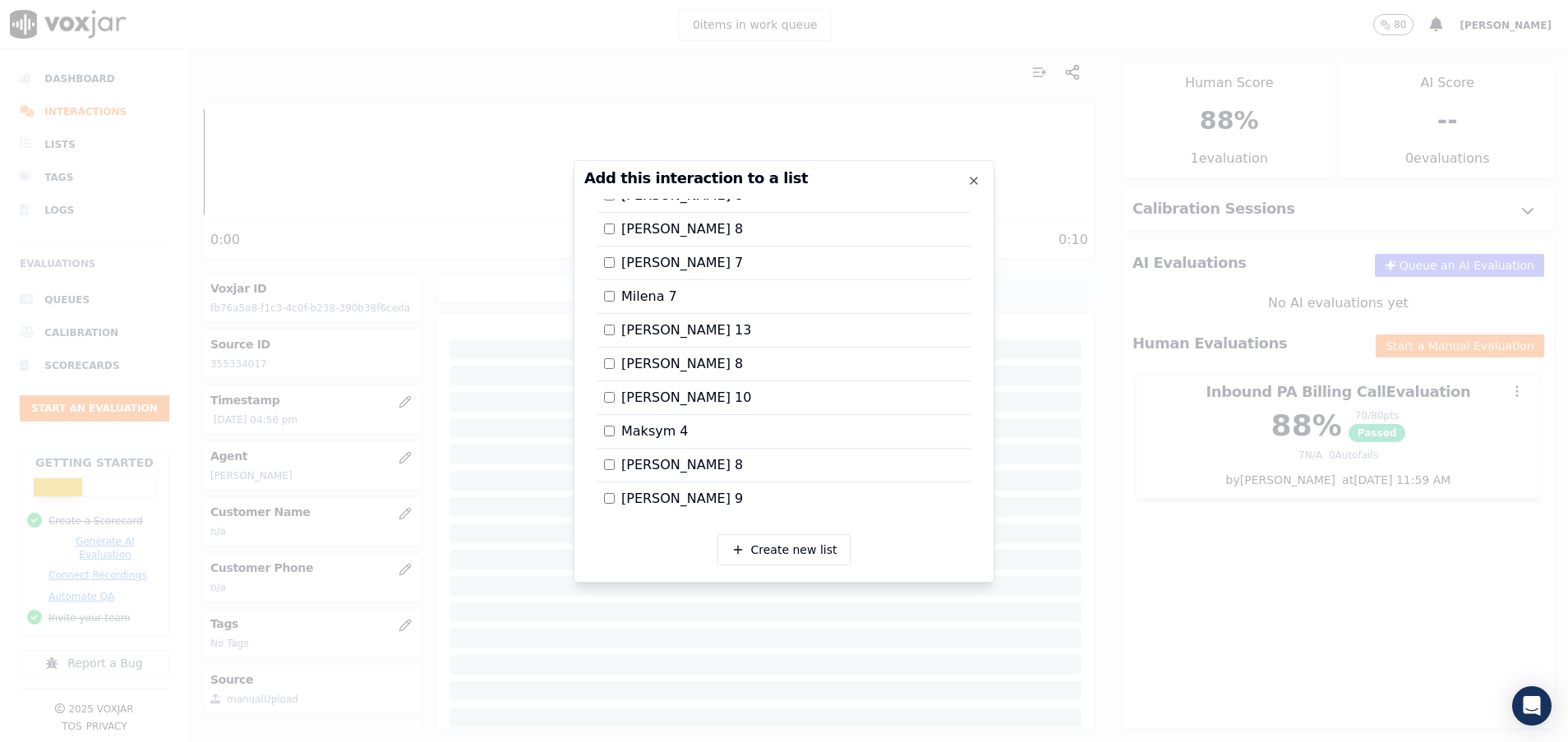
click at [616, 434] on label "Maksym 4" at bounding box center [646, 432] width 85 height 20
click at [1170, 489] on div at bounding box center [784, 371] width 1568 height 742
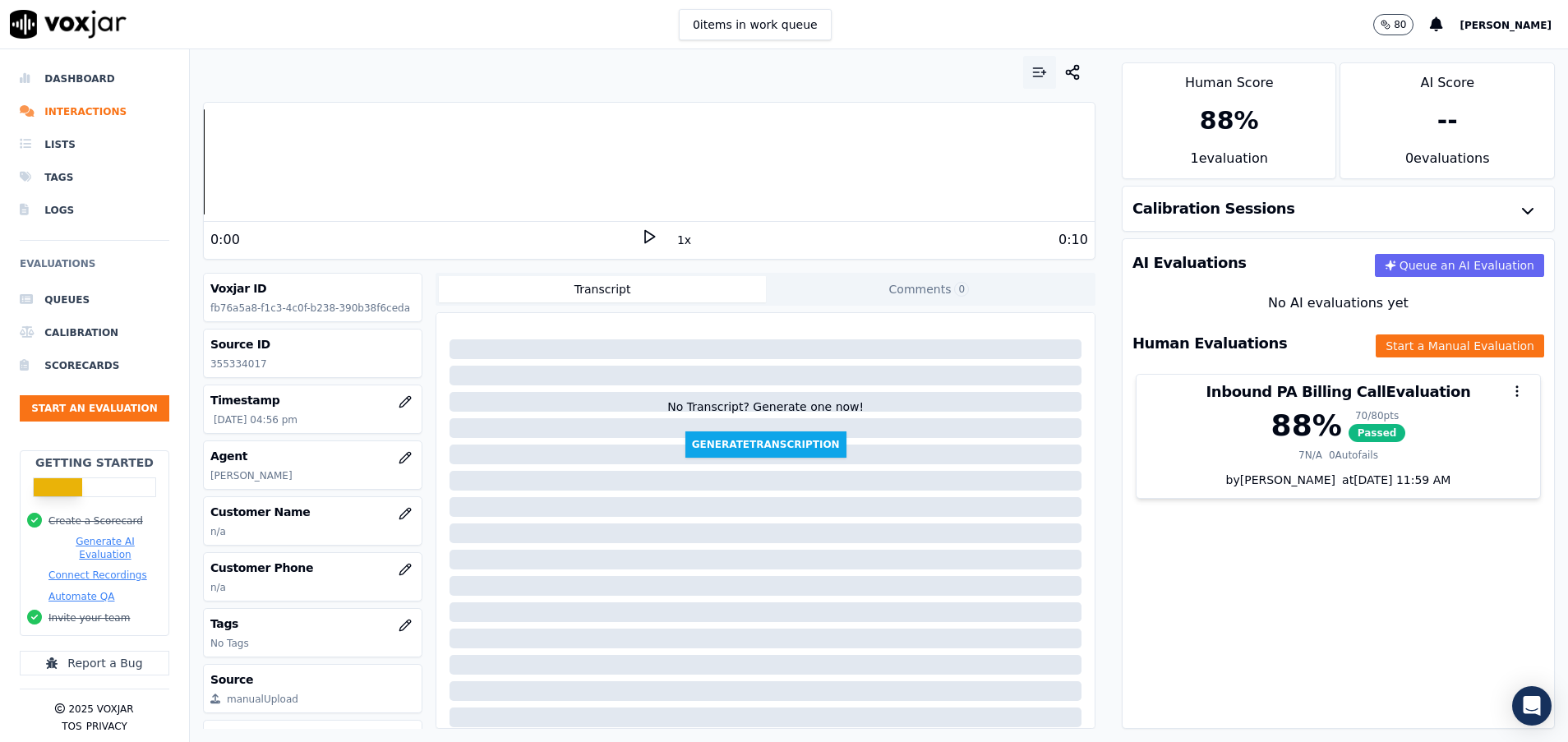
click at [1031, 68] on icon "button" at bounding box center [1040, 72] width 16 height 16
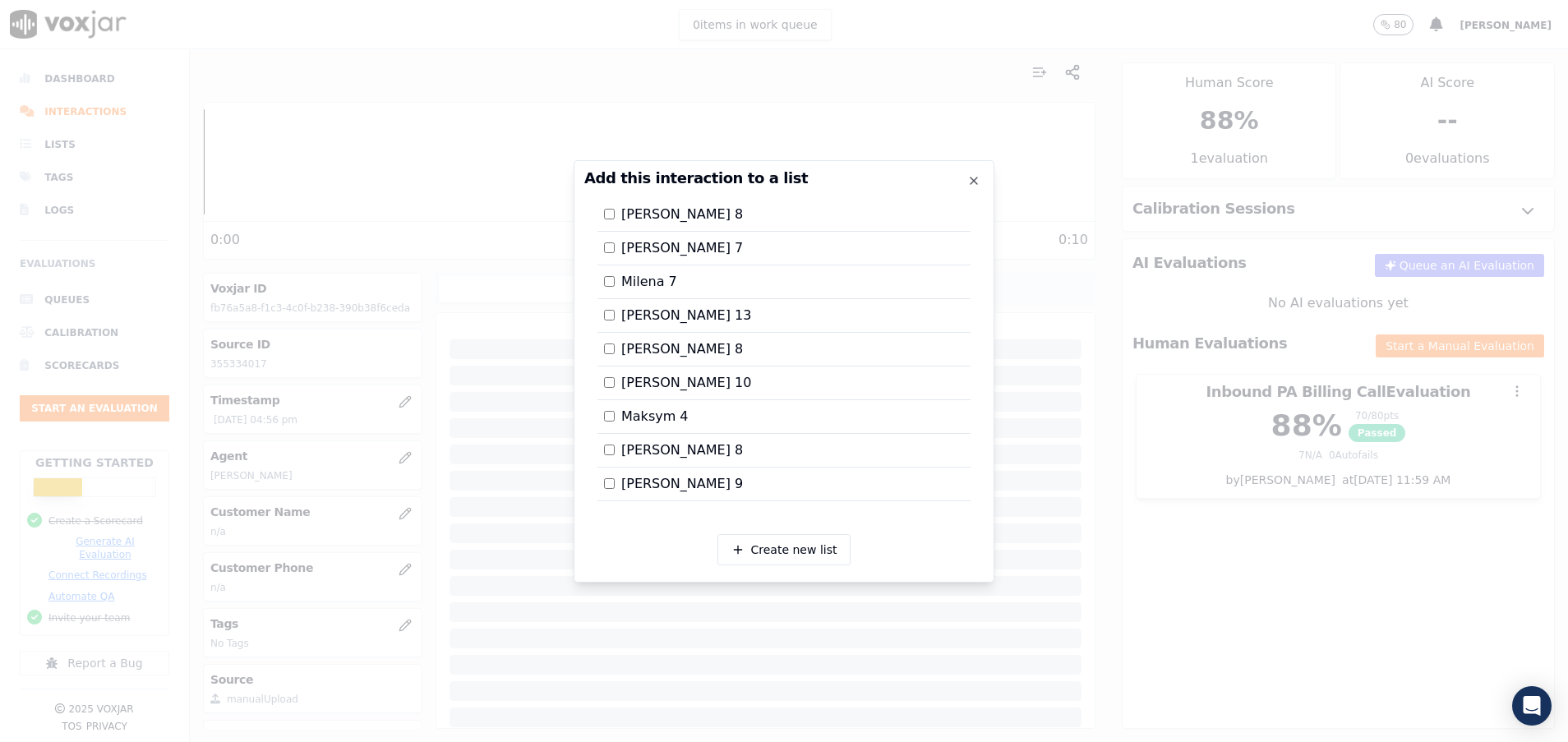
scroll to position [403, 0]
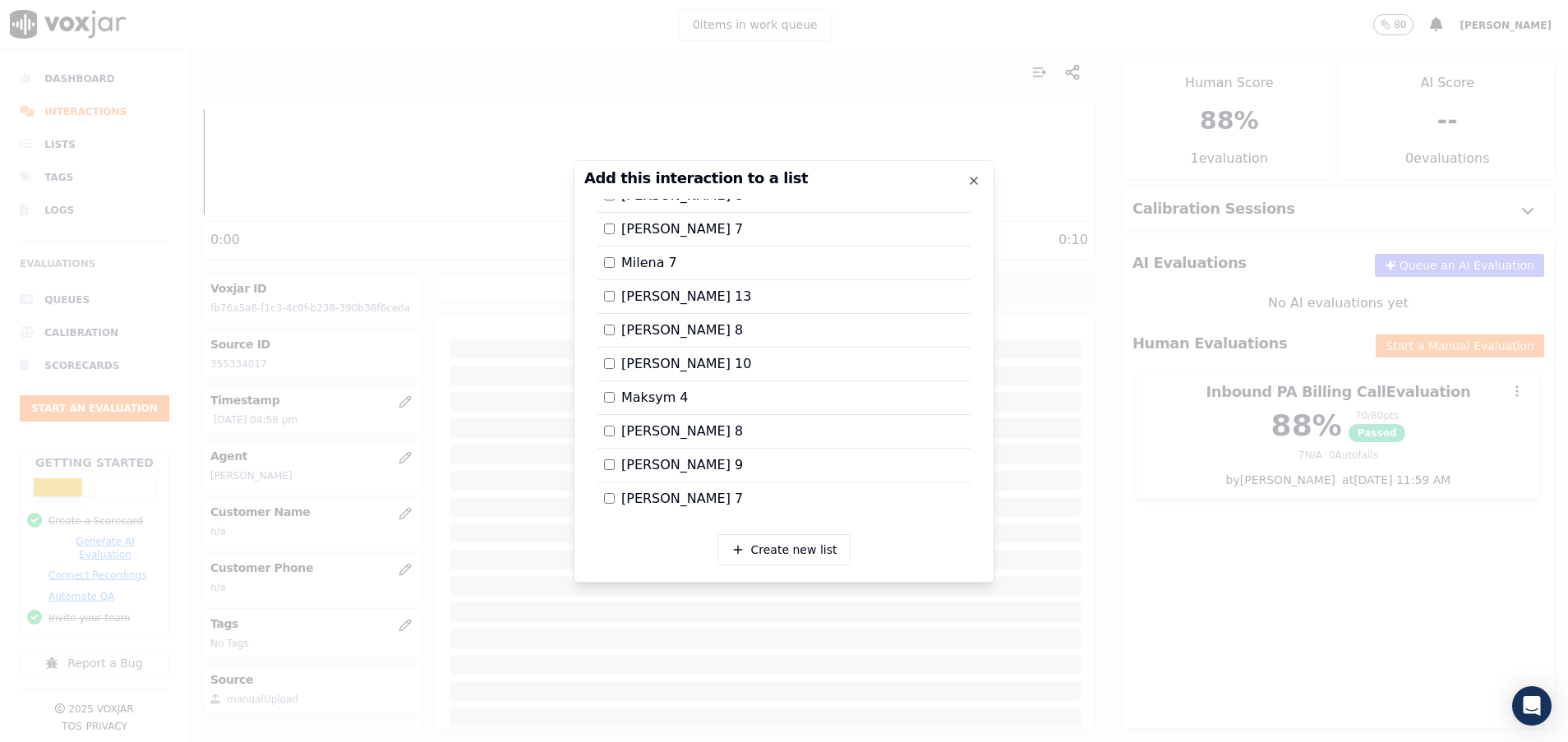
click at [1239, 708] on div at bounding box center [784, 371] width 1568 height 742
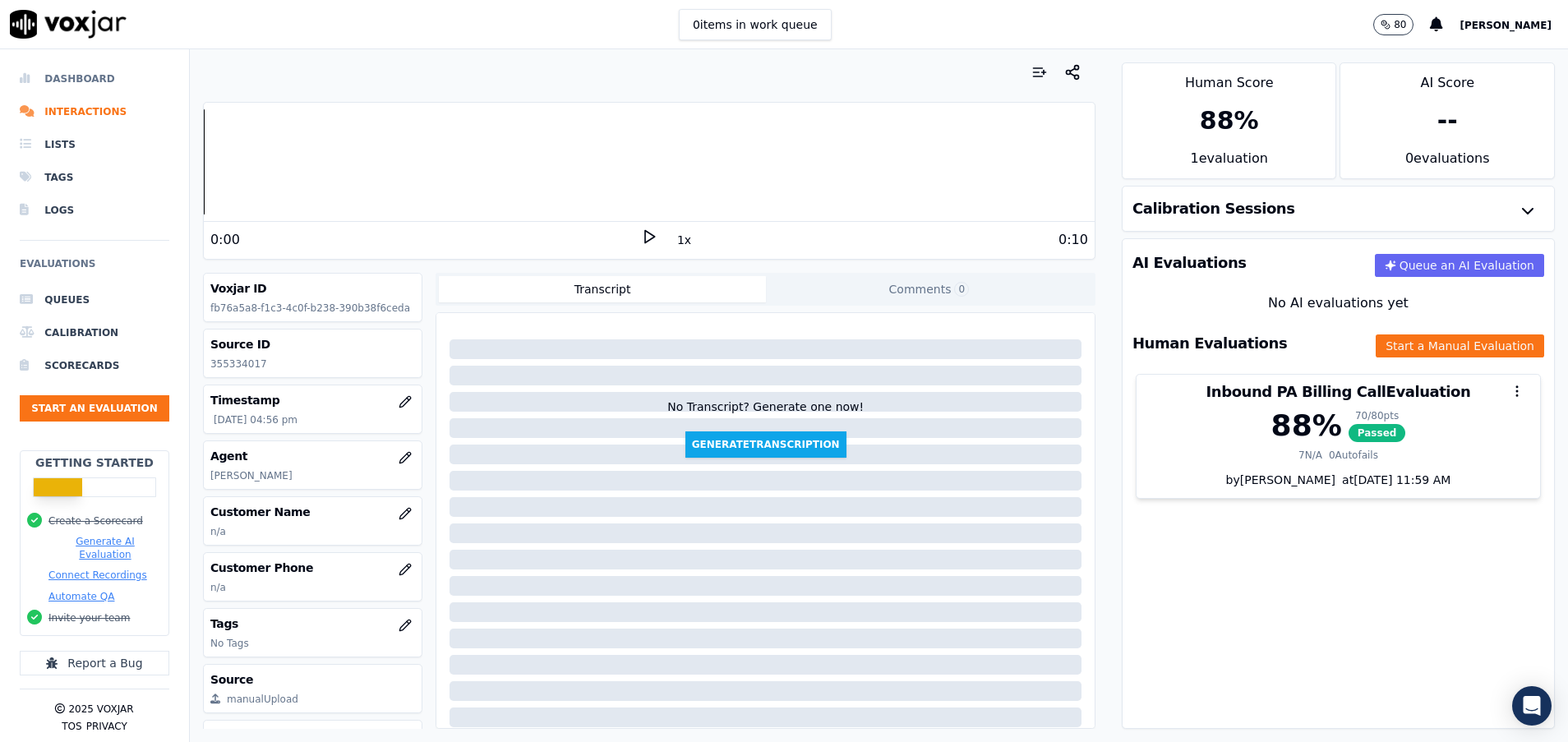
click at [96, 87] on li "Dashboard" at bounding box center [95, 78] width 150 height 33
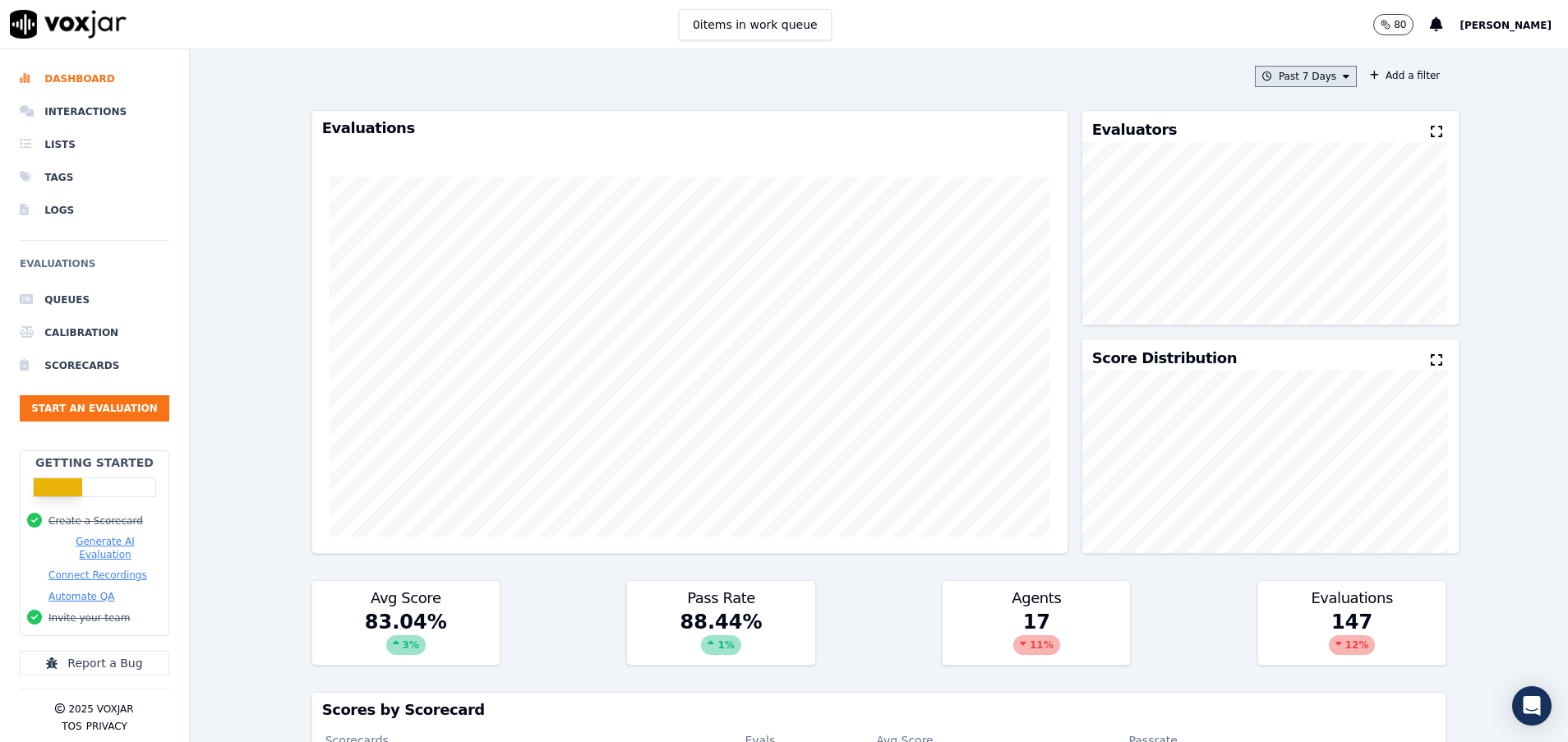
click at [1301, 79] on button "Past 7 Days" at bounding box center [1306, 76] width 102 height 21
click at [1281, 132] on div "[DATE]" at bounding box center [1298, 126] width 34 height 13
click at [1317, 278] on button "Add" at bounding box center [1333, 265] width 32 height 26
click at [42, 112] on li "Interactions" at bounding box center [95, 111] width 150 height 33
